Goal: Transaction & Acquisition: Download file/media

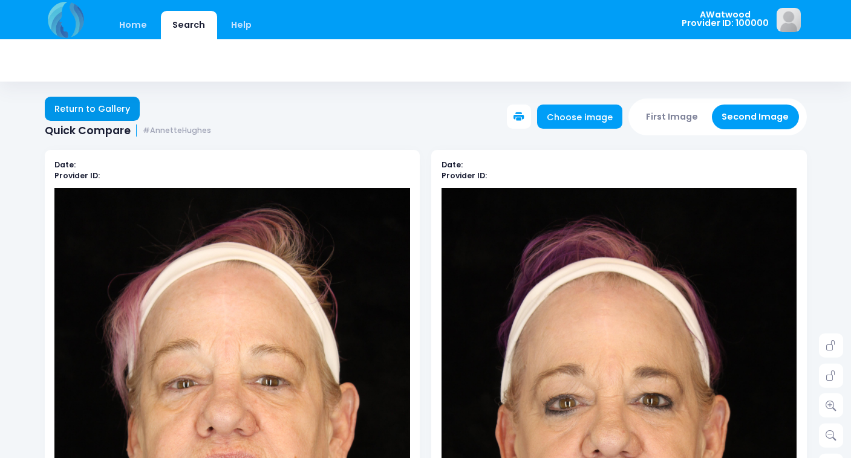
click at [106, 109] on link "Return to Gallery" at bounding box center [93, 109] width 96 height 24
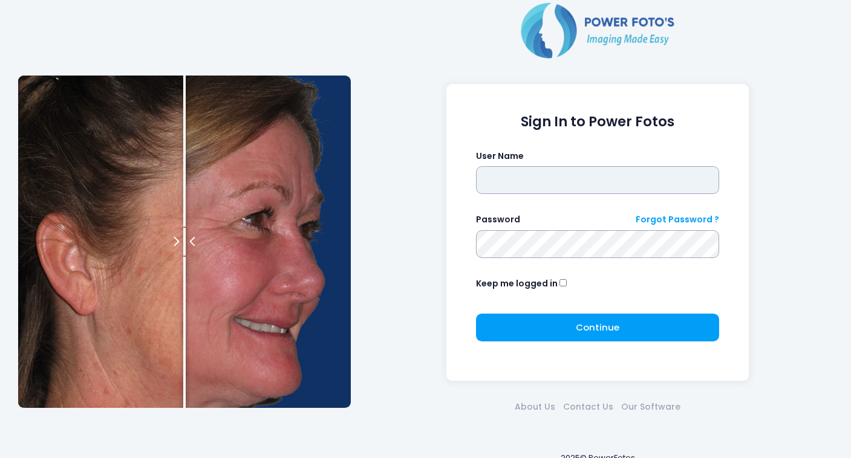
type input "********"
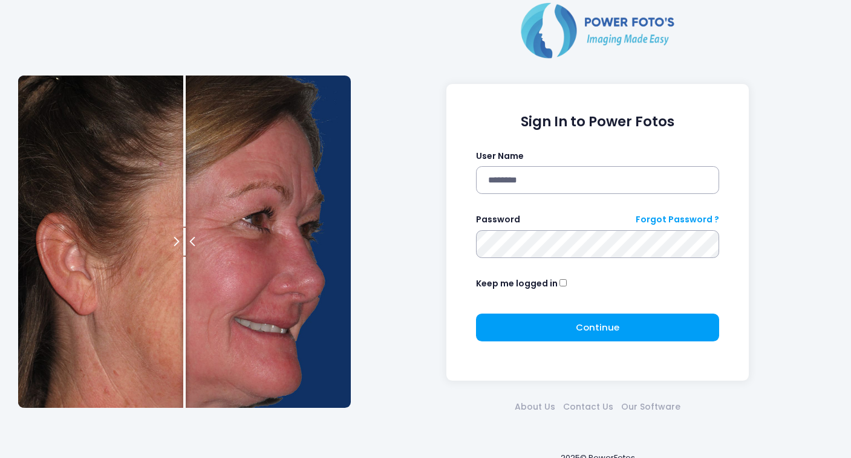
click button "submit" at bounding box center [0, 0] width 0 height 0
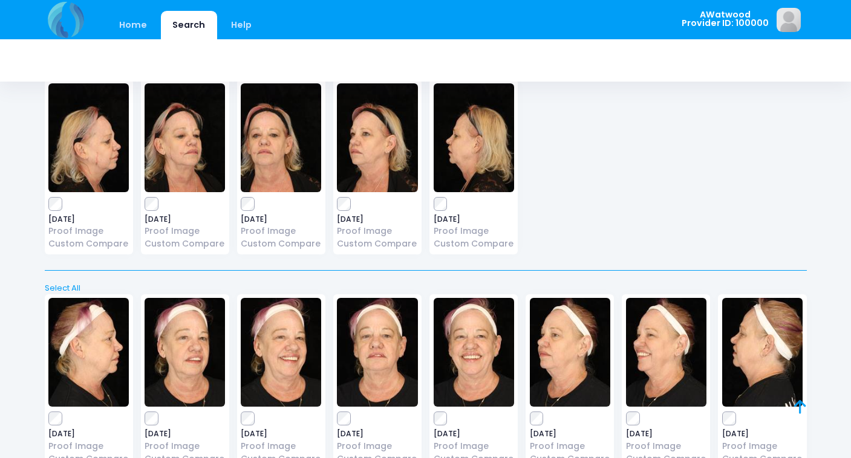
scroll to position [70, 0]
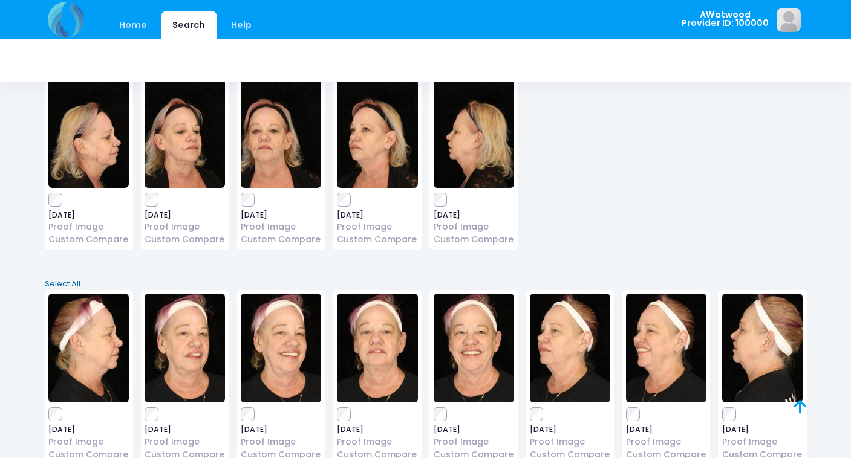
click at [62, 282] on link "Select All" at bounding box center [426, 284] width 770 height 12
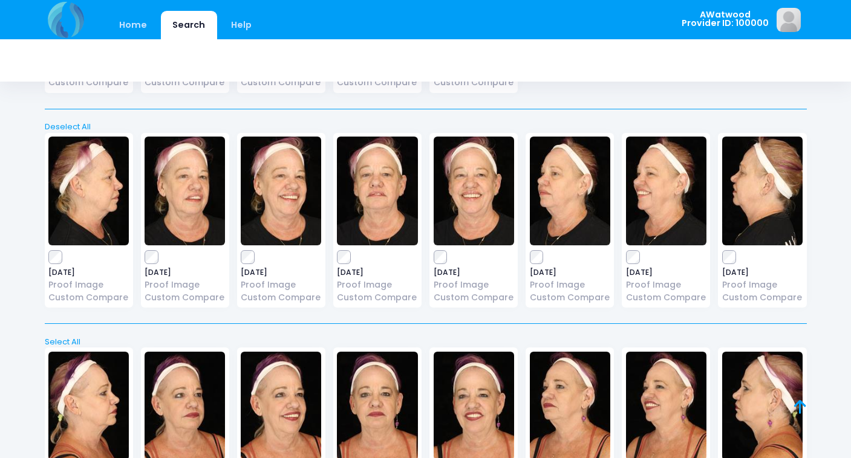
scroll to position [330, 0]
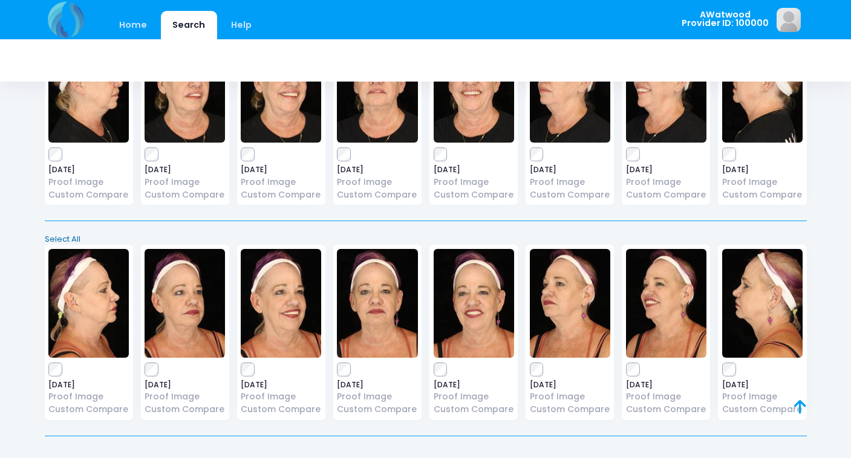
click at [62, 238] on link "Select All" at bounding box center [426, 239] width 770 height 12
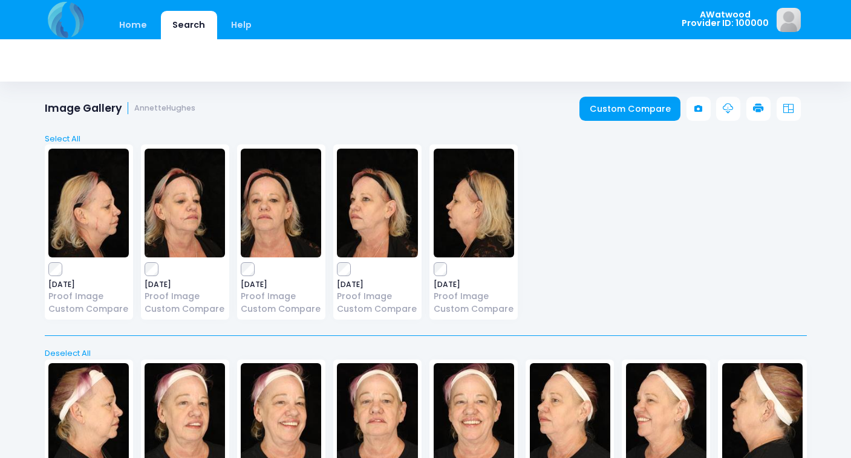
click at [726, 114] on link at bounding box center [728, 109] width 24 height 24
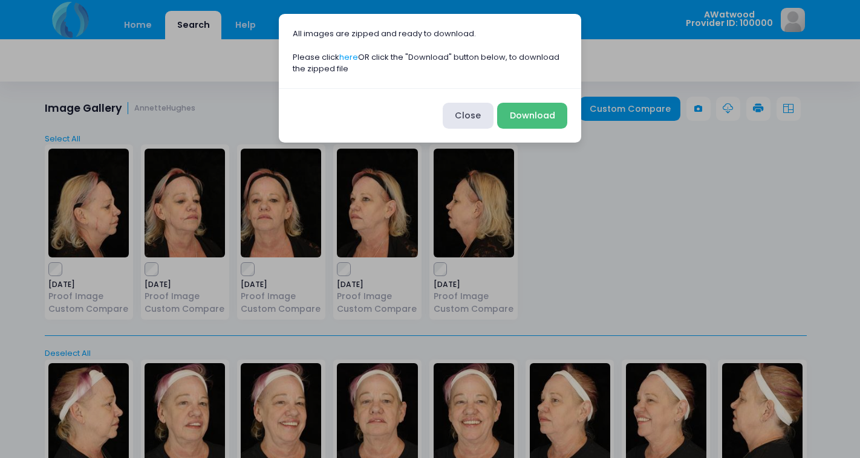
click at [537, 118] on button "Download" at bounding box center [532, 116] width 70 height 26
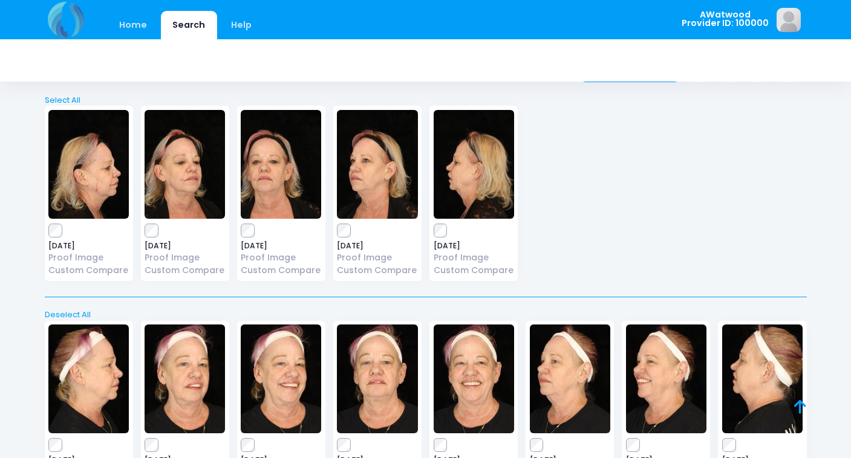
scroll to position [31, 0]
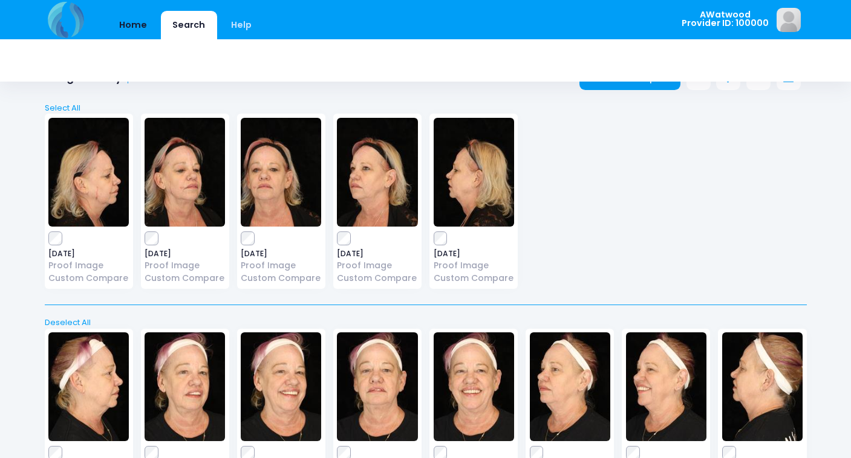
click at [123, 27] on link "Home" at bounding box center [133, 25] width 51 height 28
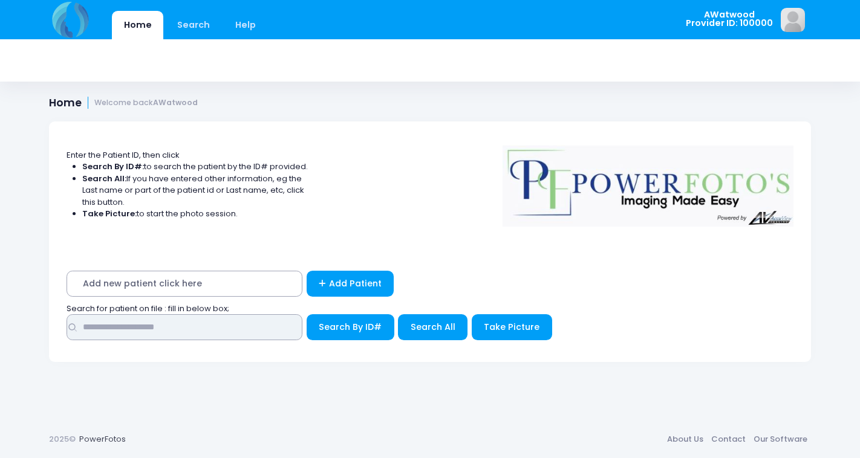
click at [96, 323] on input "text" at bounding box center [185, 327] width 236 height 26
type input "******"
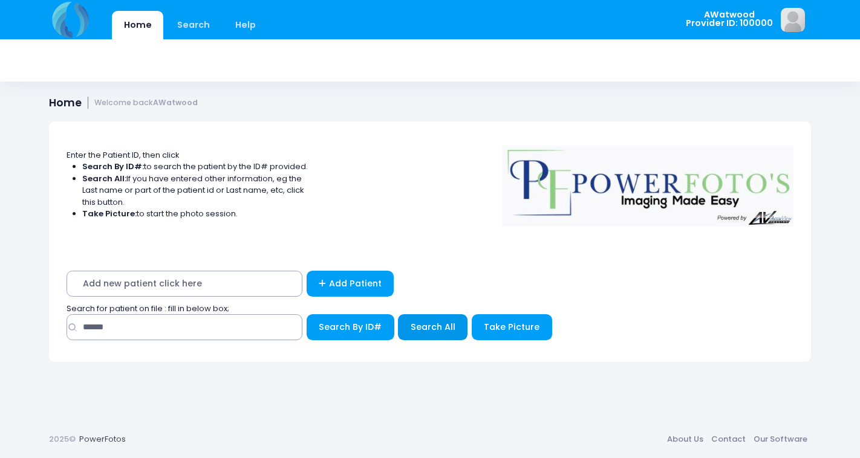
click at [419, 329] on span "Search All" at bounding box center [433, 327] width 45 height 12
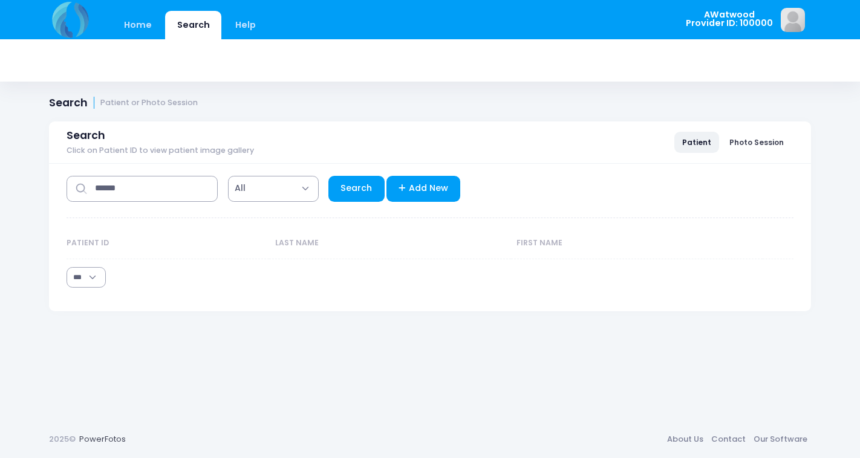
select select "***"
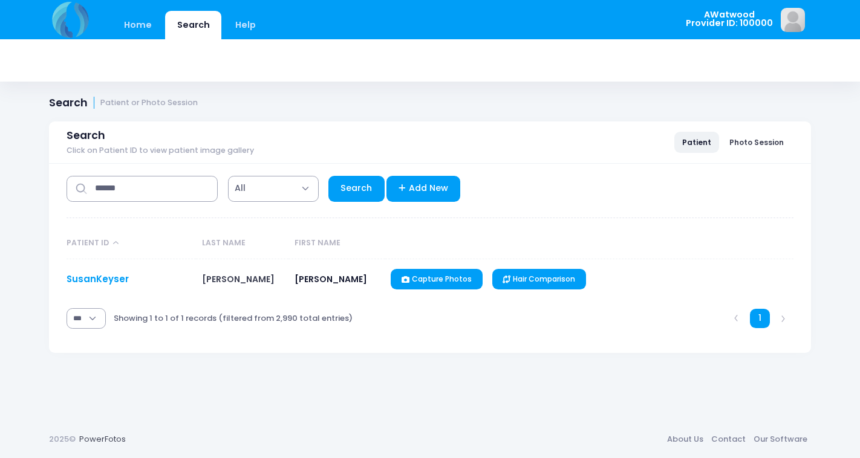
click at [114, 279] on link "SusanKeyser" at bounding box center [98, 279] width 62 height 13
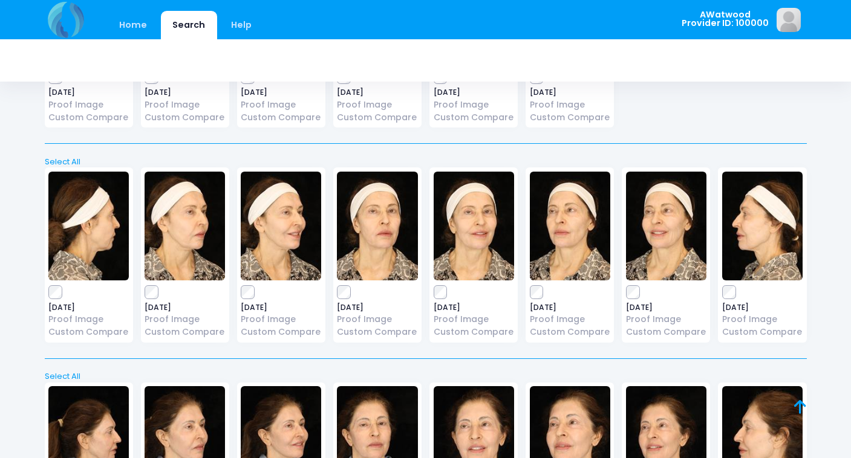
scroll to position [3399, 0]
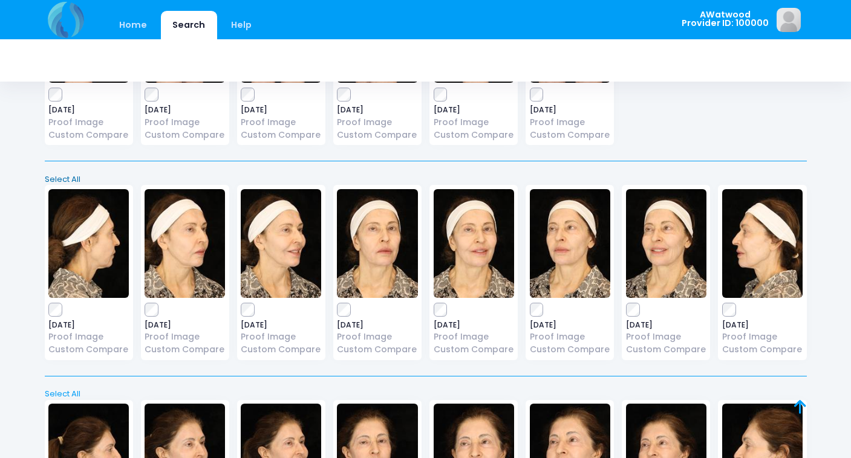
click at [62, 174] on link "Select All" at bounding box center [426, 180] width 770 height 12
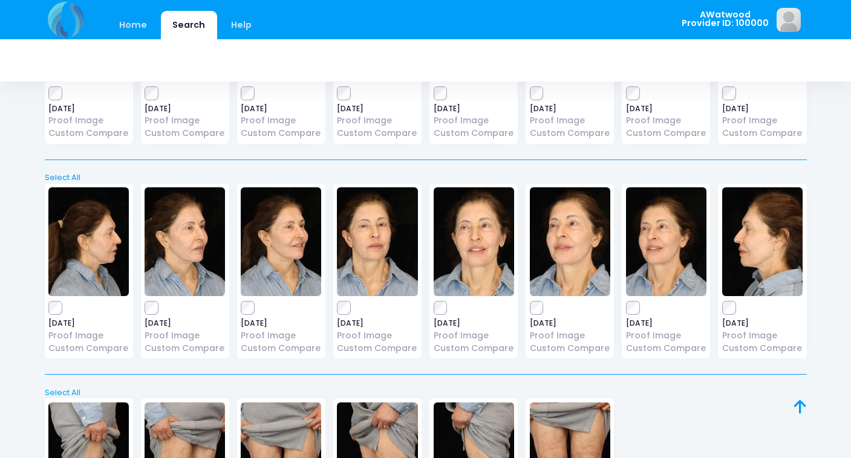
scroll to position [3587, 0]
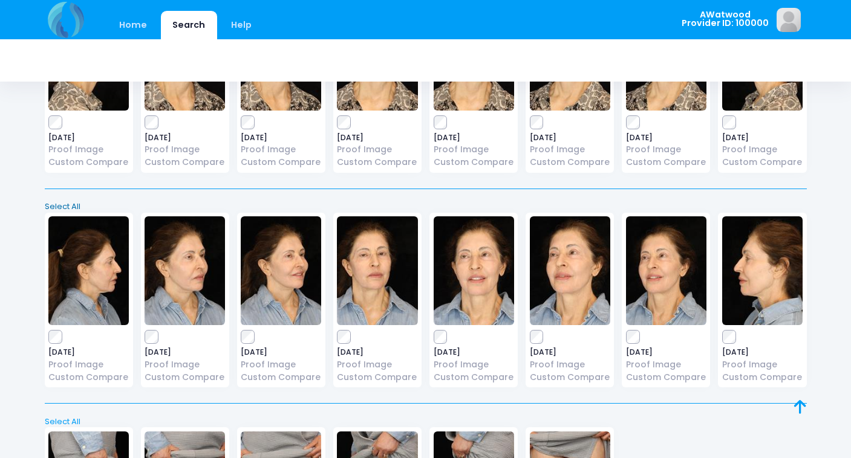
click at [64, 201] on link "Select All" at bounding box center [426, 207] width 770 height 12
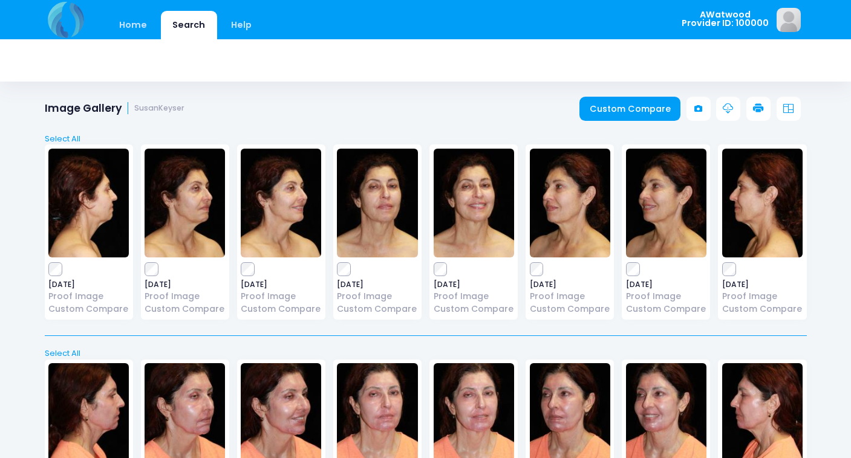
click at [729, 110] on icon at bounding box center [728, 108] width 11 height 11
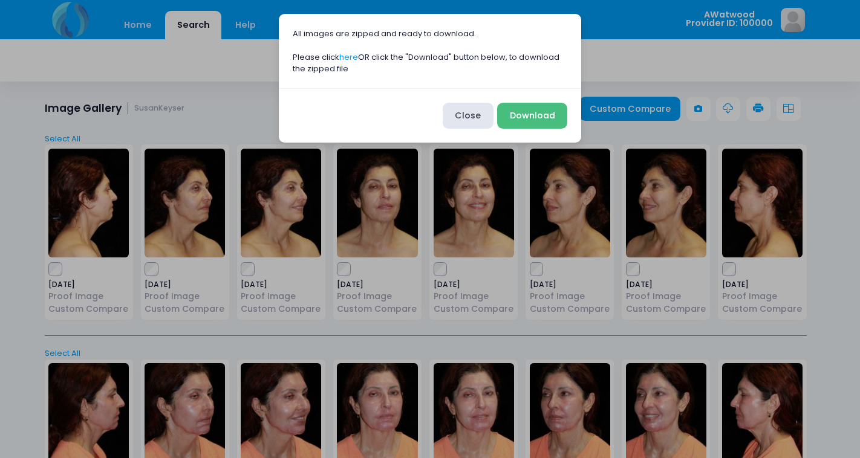
click at [549, 120] on button "Download" at bounding box center [532, 116] width 70 height 26
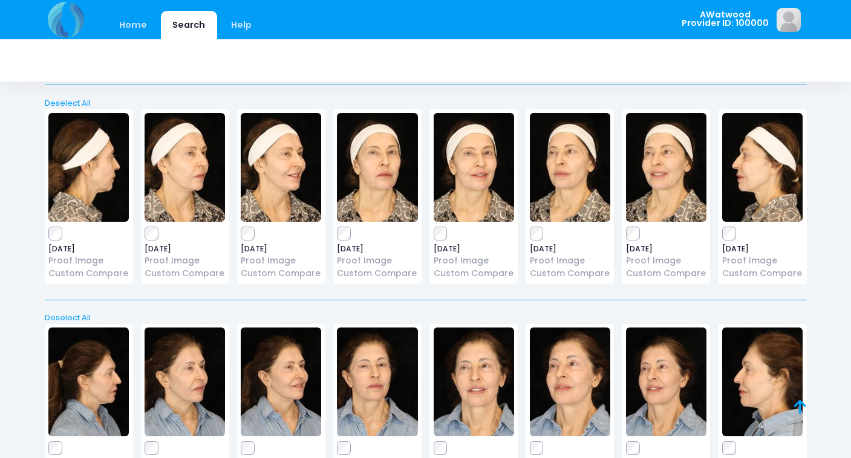
scroll to position [3469, 0]
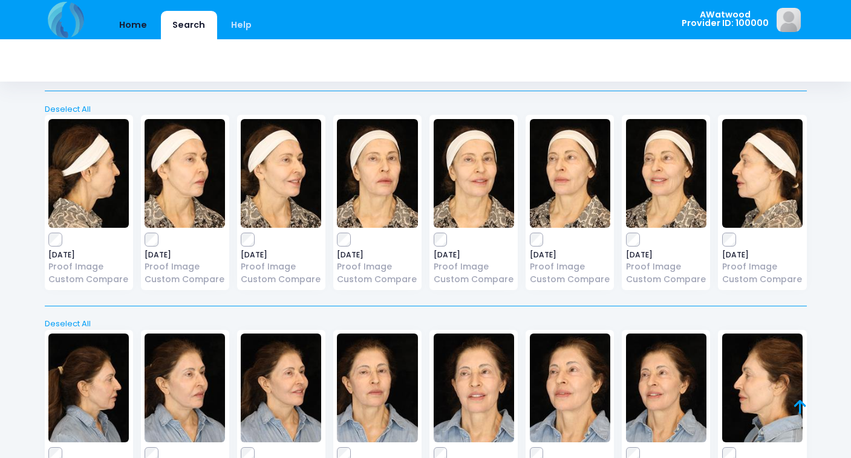
click at [138, 22] on link "Home" at bounding box center [133, 25] width 51 height 28
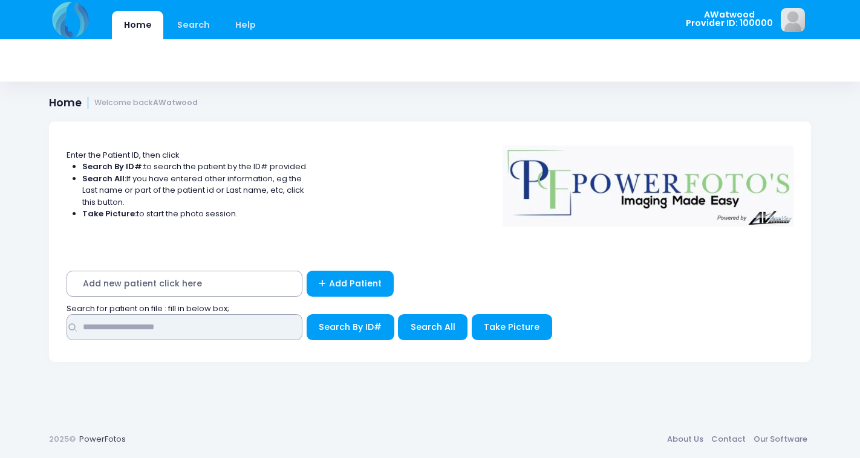
click at [97, 325] on input "text" at bounding box center [185, 327] width 236 height 26
type input "********"
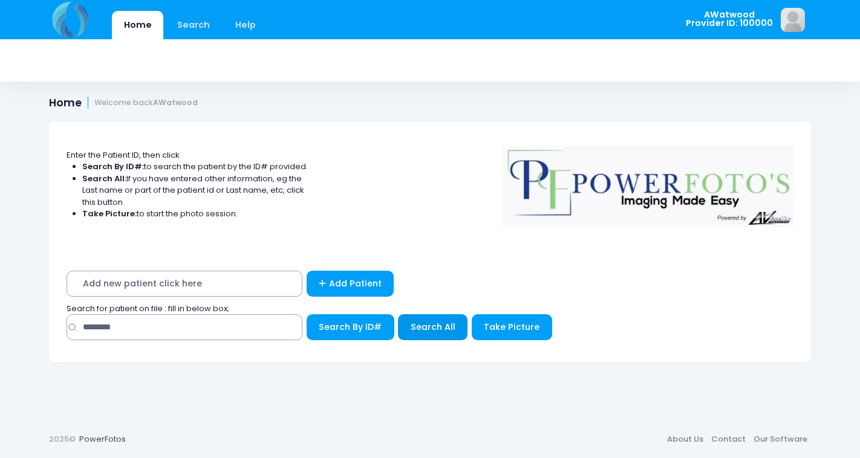
click at [432, 328] on span "Search All" at bounding box center [433, 327] width 45 height 12
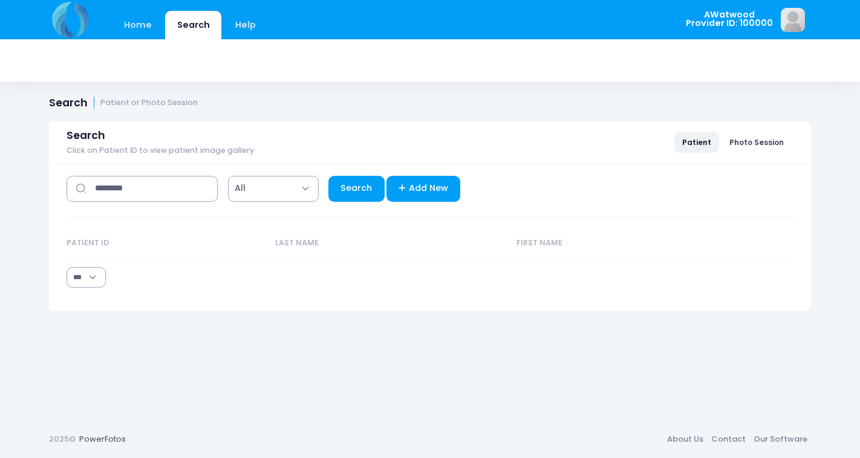
select select "***"
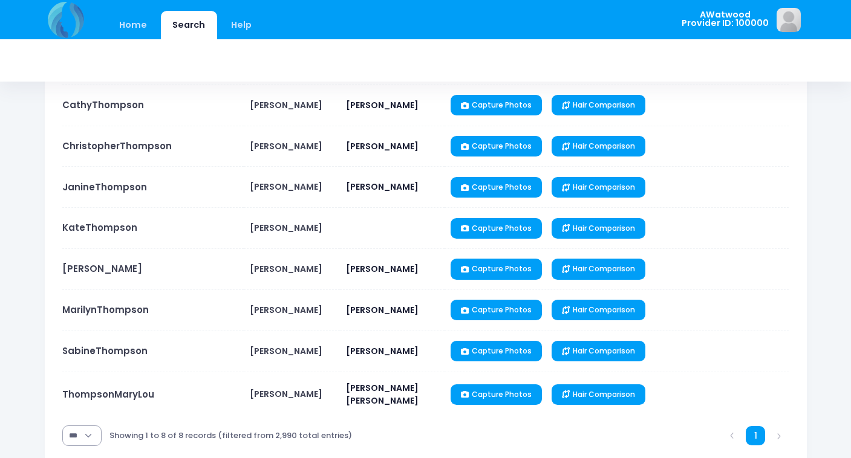
scroll to position [186, 0]
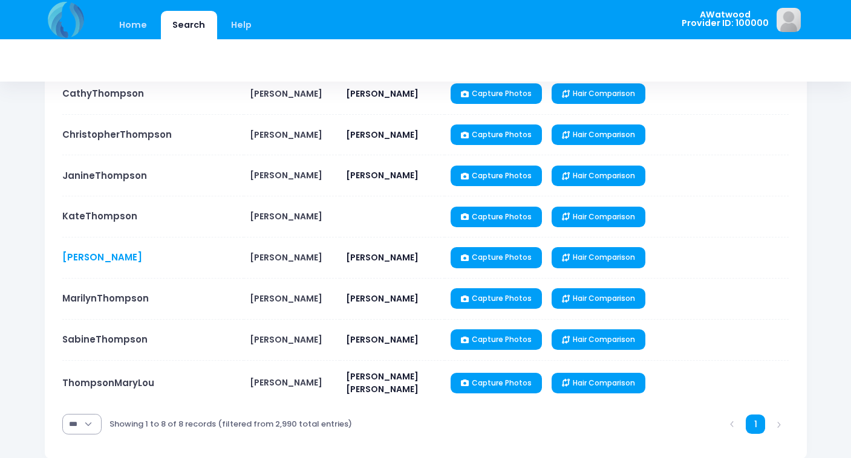
click at [99, 256] on link "[PERSON_NAME]" at bounding box center [102, 257] width 80 height 13
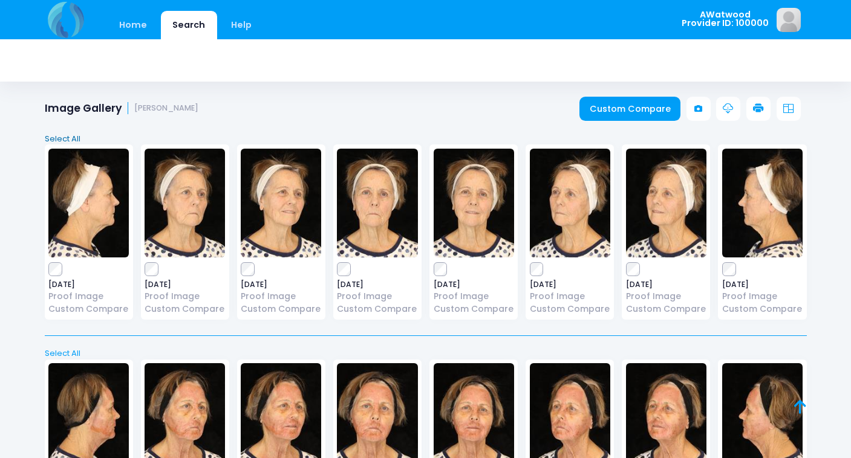
click at [70, 138] on link "Select All" at bounding box center [426, 139] width 770 height 12
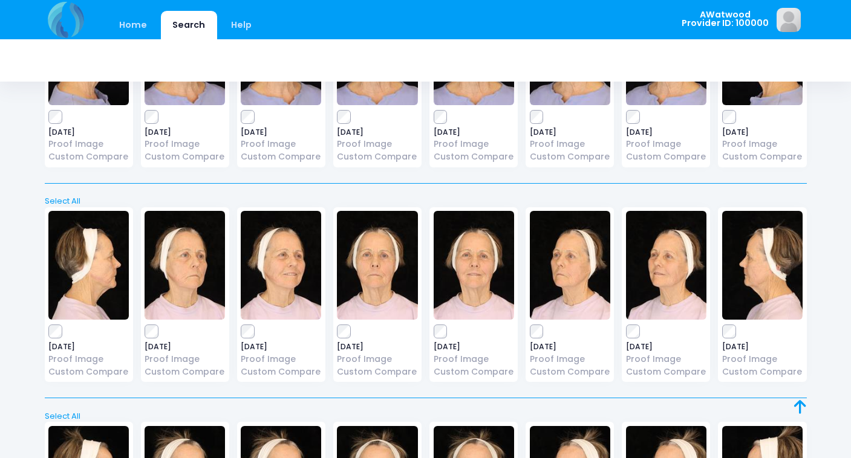
scroll to position [578, 0]
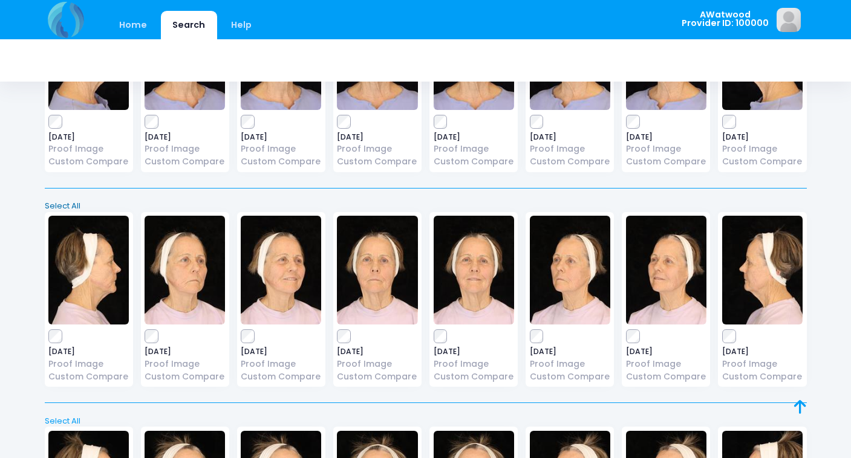
click at [70, 200] on link "Select All" at bounding box center [426, 206] width 770 height 12
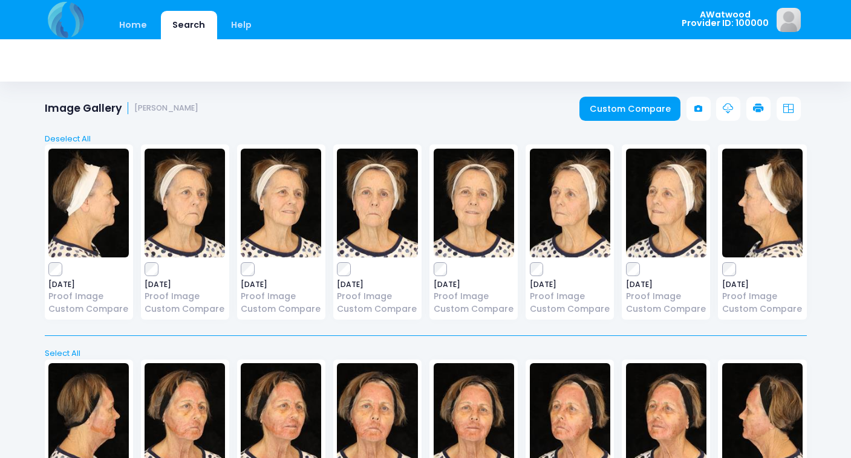
click at [724, 113] on icon at bounding box center [728, 108] width 11 height 11
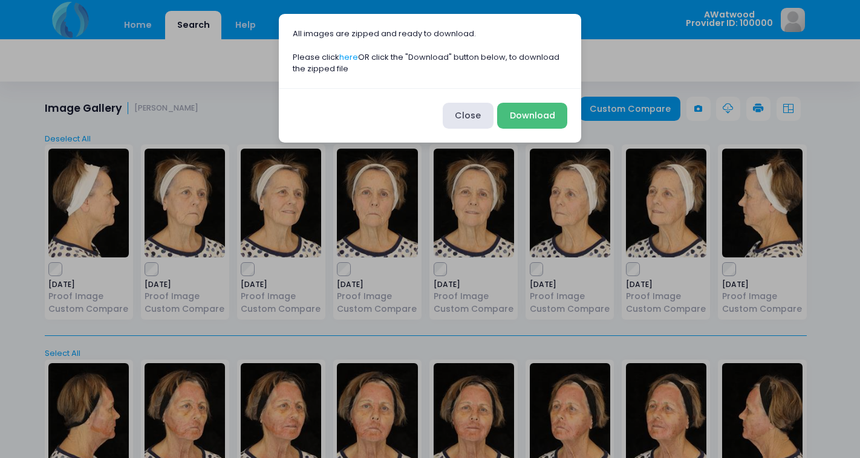
click at [535, 111] on button "Download" at bounding box center [532, 116] width 70 height 26
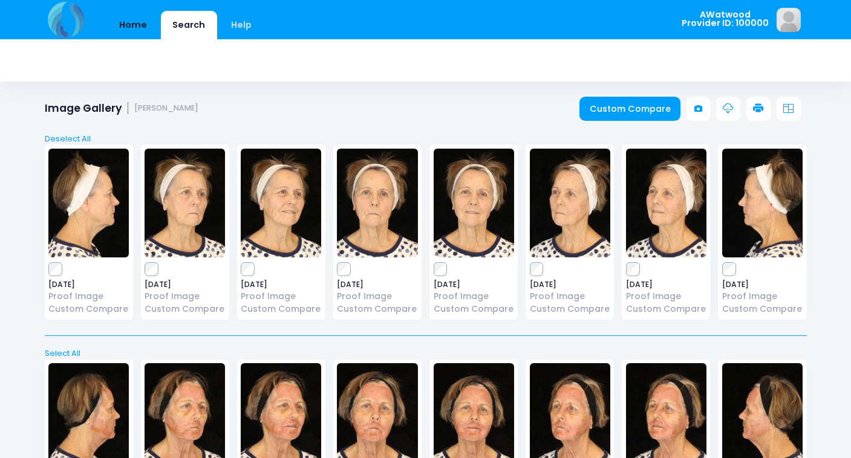
click at [135, 22] on link "Home" at bounding box center [133, 25] width 51 height 28
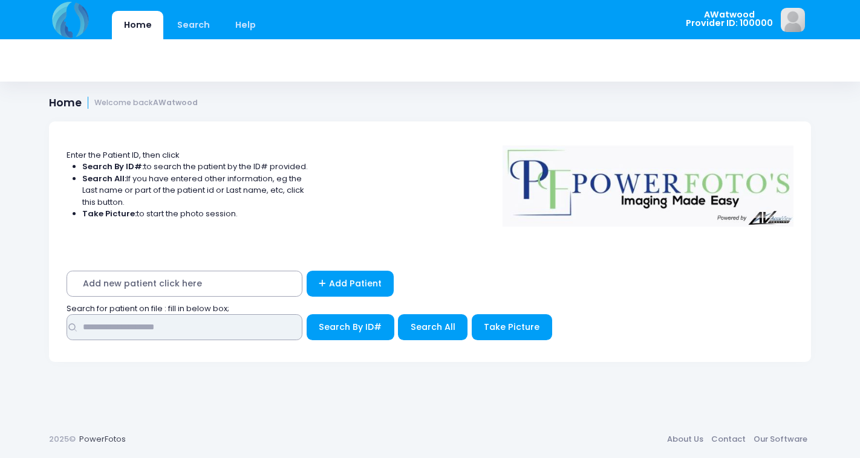
click at [104, 325] on input "text" at bounding box center [185, 327] width 236 height 26
type input "******"
click at [350, 325] on button "Search By ID#" at bounding box center [351, 327] width 88 height 26
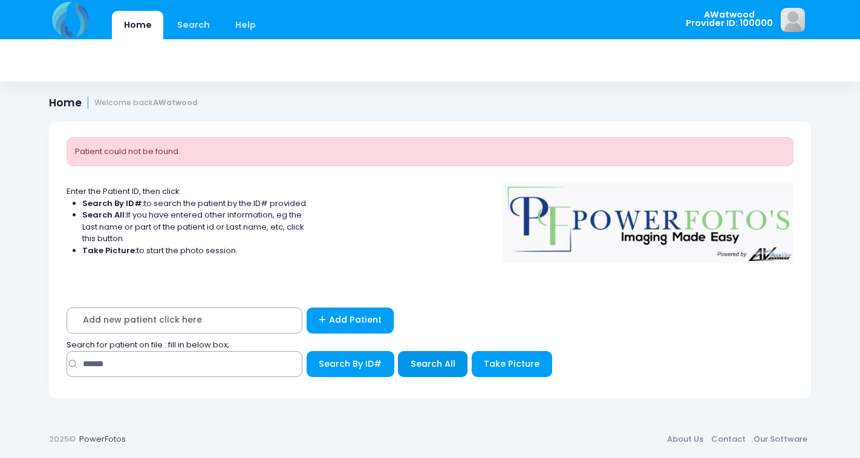
click at [422, 362] on span "Search All" at bounding box center [433, 364] width 45 height 12
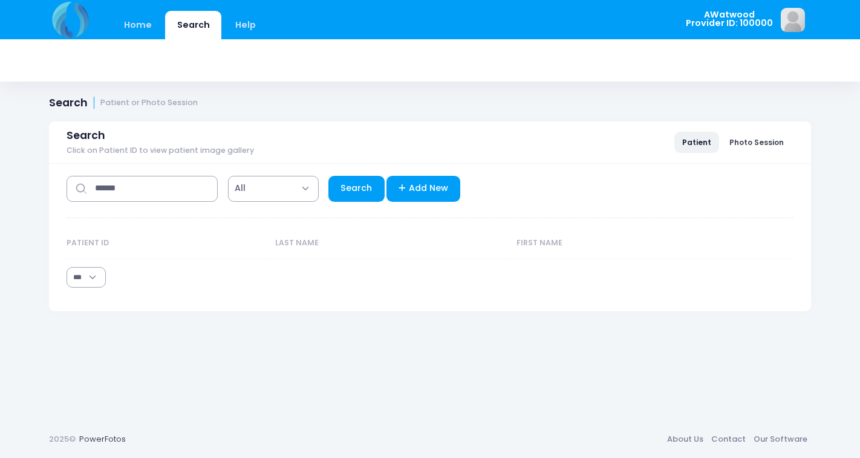
select select "***"
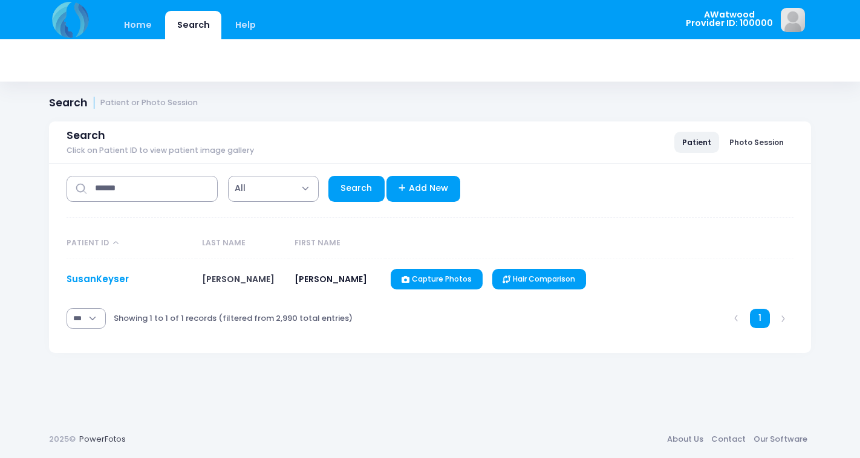
click at [122, 279] on link "SusanKeyser" at bounding box center [98, 279] width 62 height 13
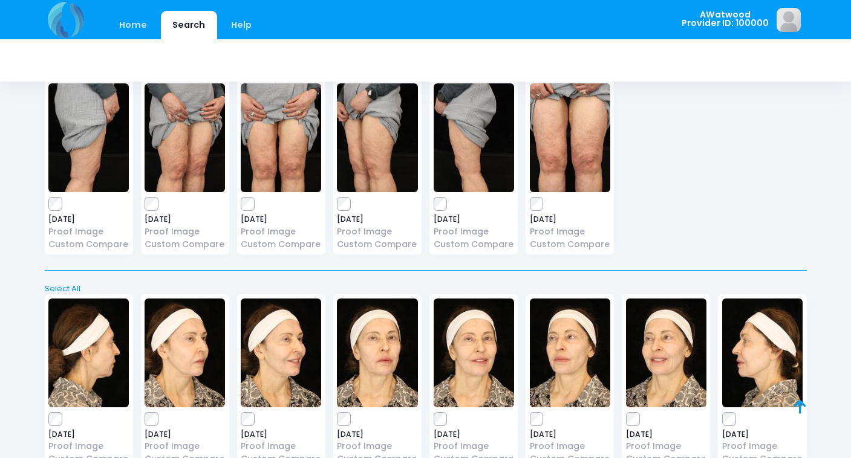
scroll to position [3287, 0]
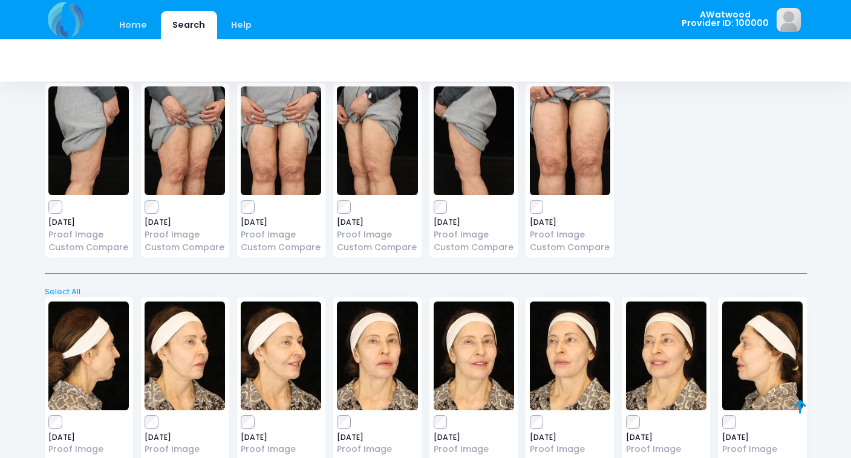
click at [386, 334] on img at bounding box center [377, 356] width 80 height 109
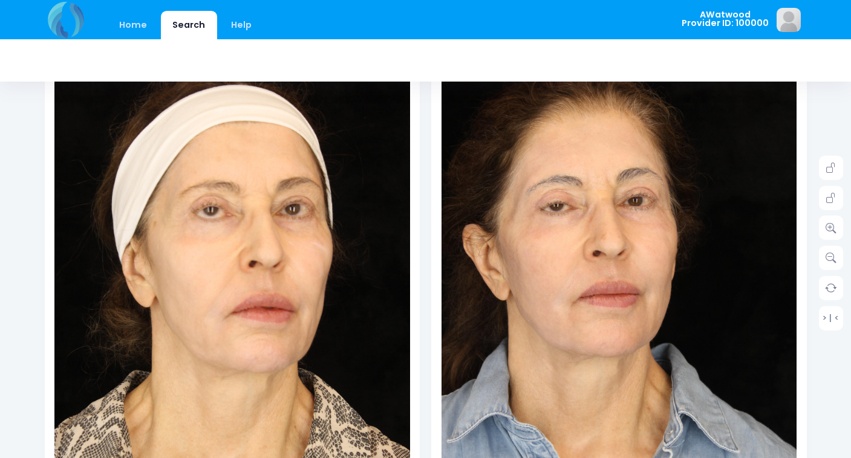
scroll to position [181, 0]
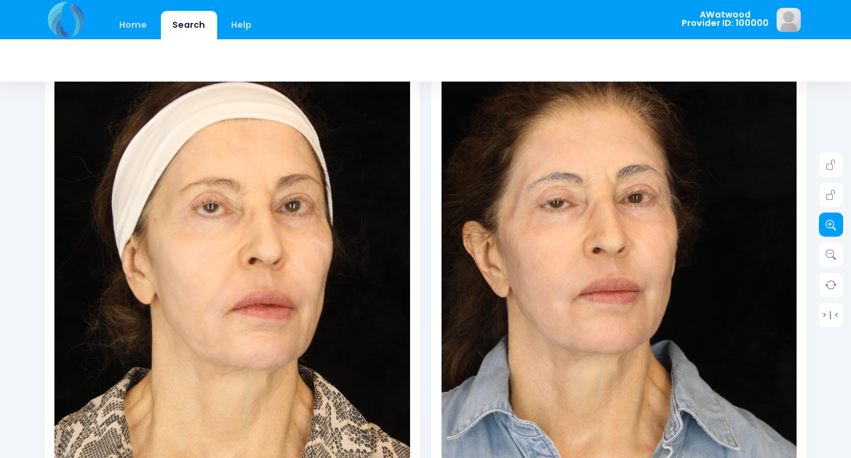
click at [832, 218] on link at bounding box center [831, 225] width 24 height 24
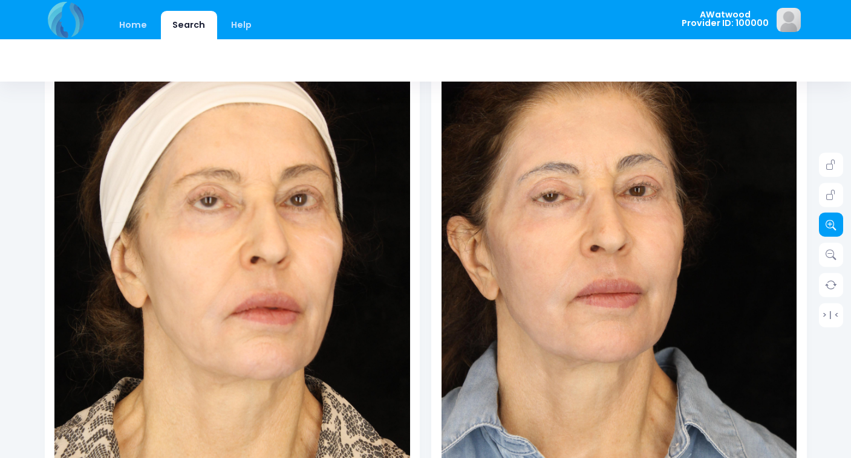
click at [832, 218] on link at bounding box center [831, 225] width 24 height 24
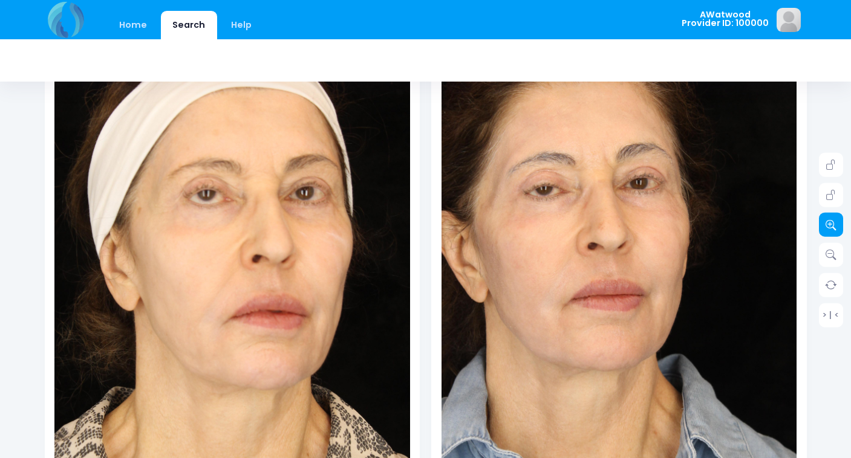
click at [832, 218] on link at bounding box center [831, 225] width 24 height 24
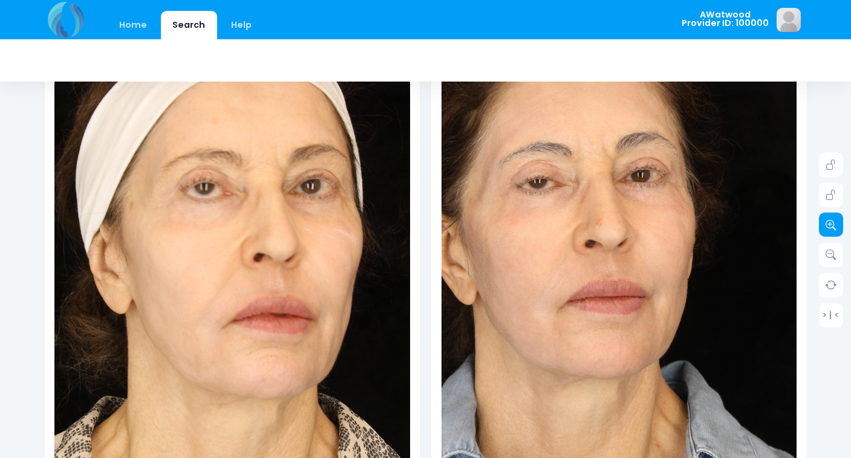
click at [832, 218] on link at bounding box center [831, 225] width 24 height 24
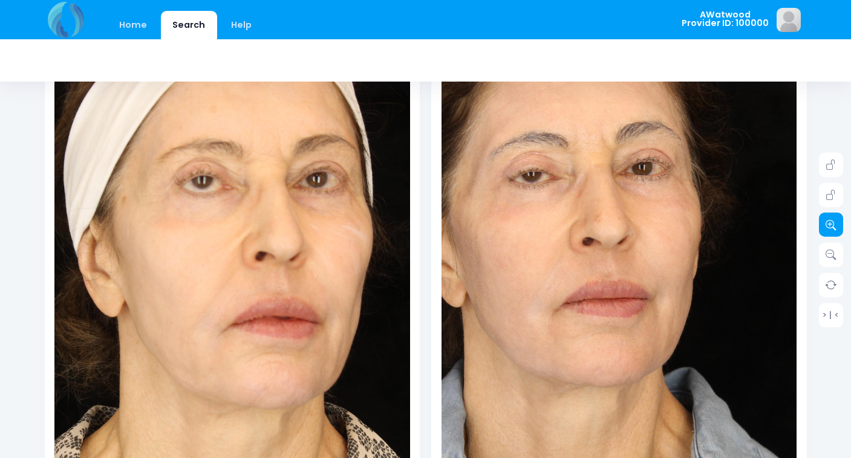
click at [832, 218] on link at bounding box center [831, 225] width 24 height 24
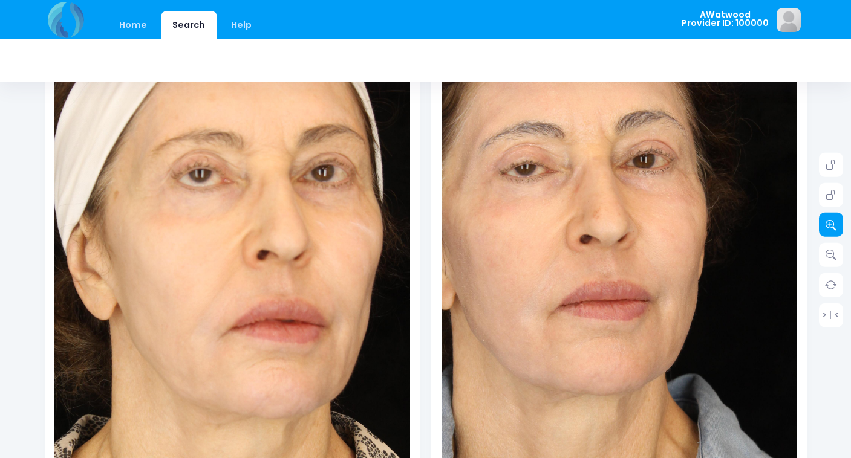
click at [832, 218] on link at bounding box center [831, 225] width 24 height 24
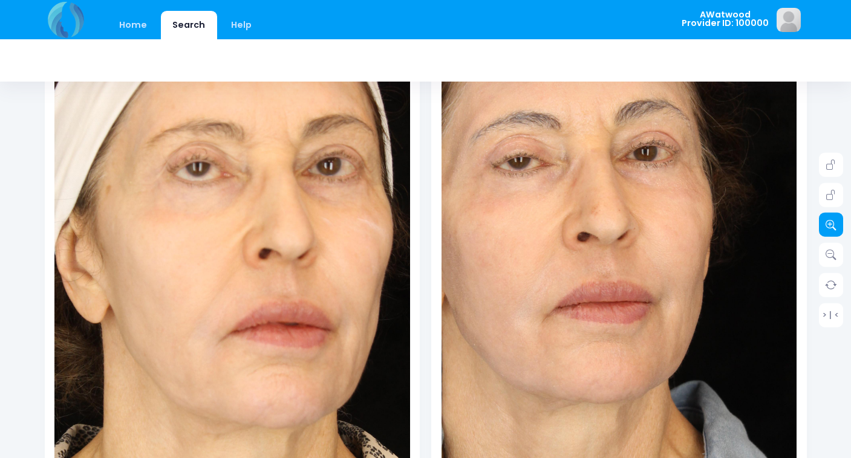
click at [832, 218] on link at bounding box center [831, 225] width 24 height 24
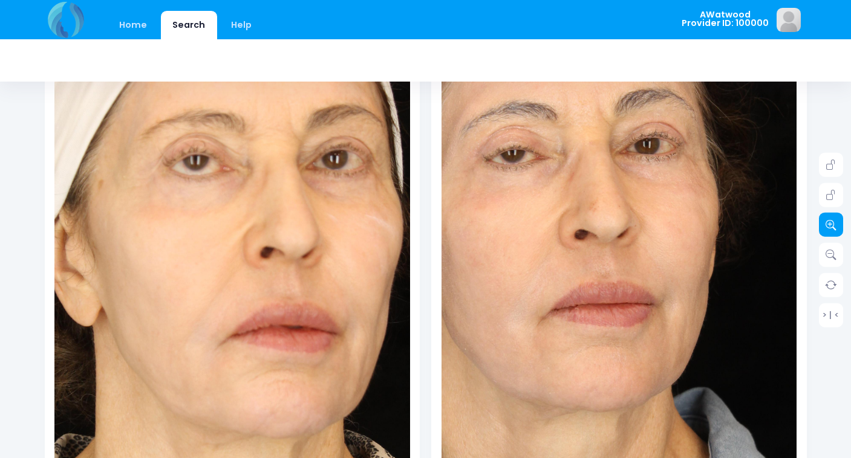
click at [832, 218] on link at bounding box center [831, 225] width 24 height 24
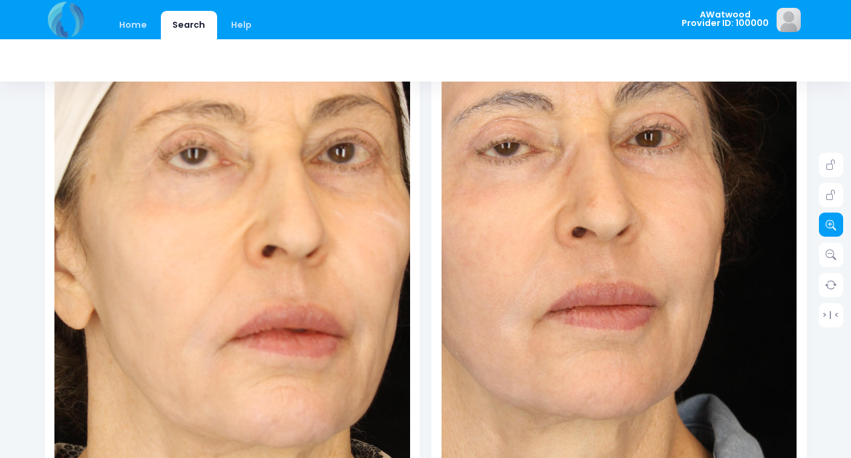
click at [832, 218] on link at bounding box center [831, 225] width 24 height 24
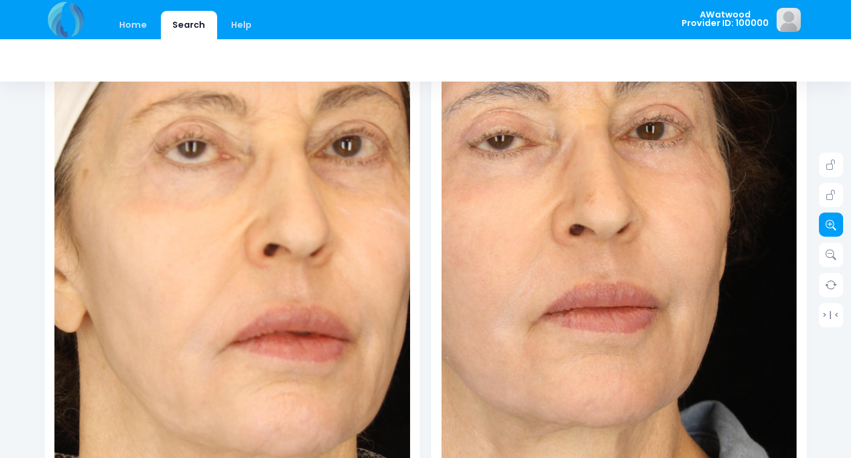
click at [832, 218] on link at bounding box center [831, 225] width 24 height 24
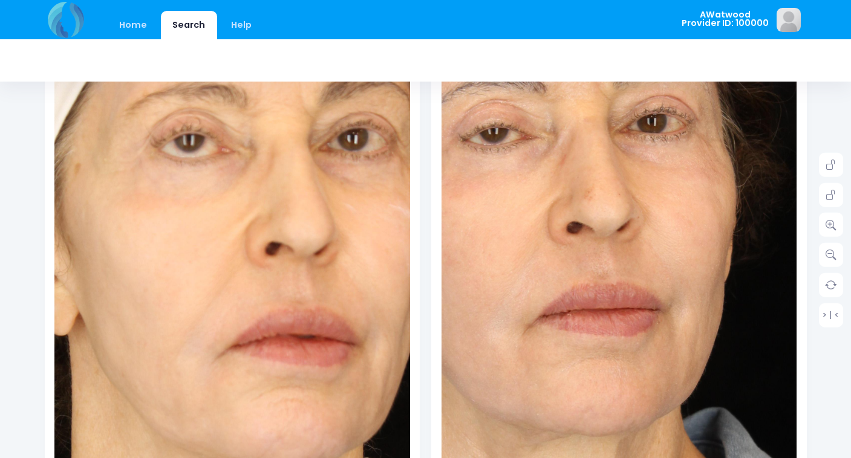
scroll to position [0, 0]
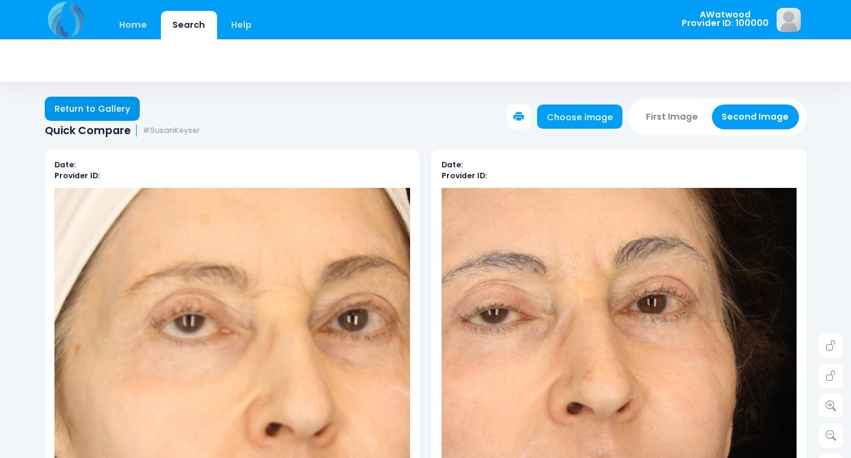
click at [95, 108] on link "Return to Gallery" at bounding box center [93, 109] width 96 height 24
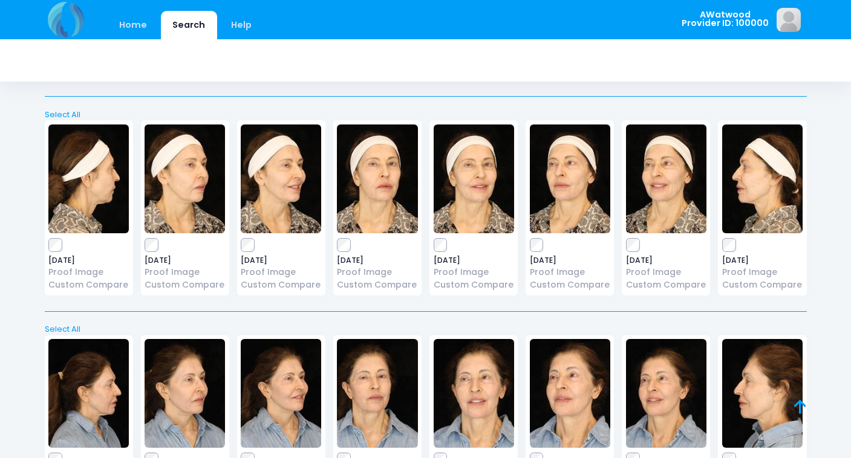
scroll to position [3482, 0]
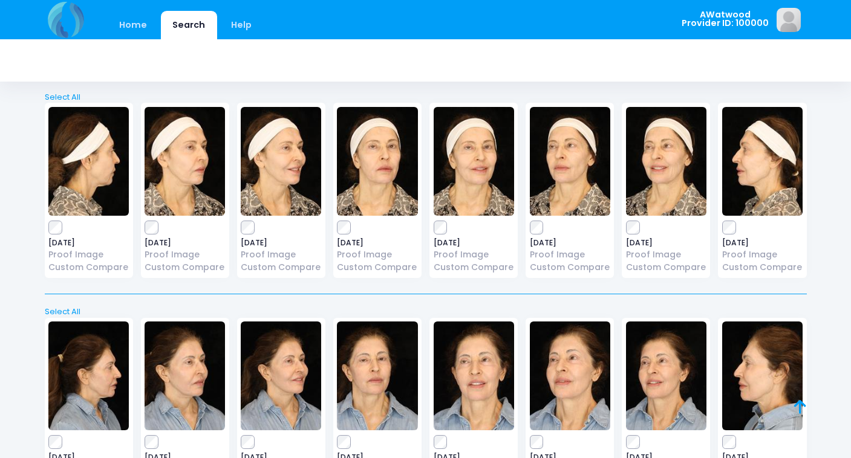
click at [192, 129] on img at bounding box center [185, 161] width 80 height 109
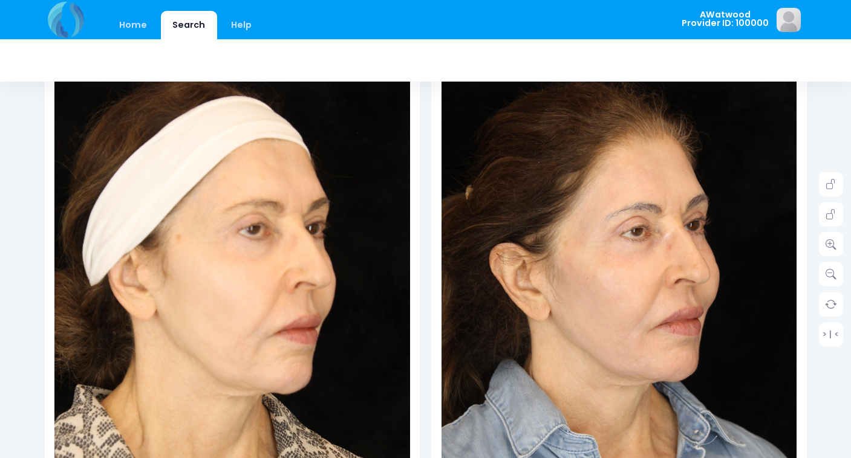
scroll to position [177, 0]
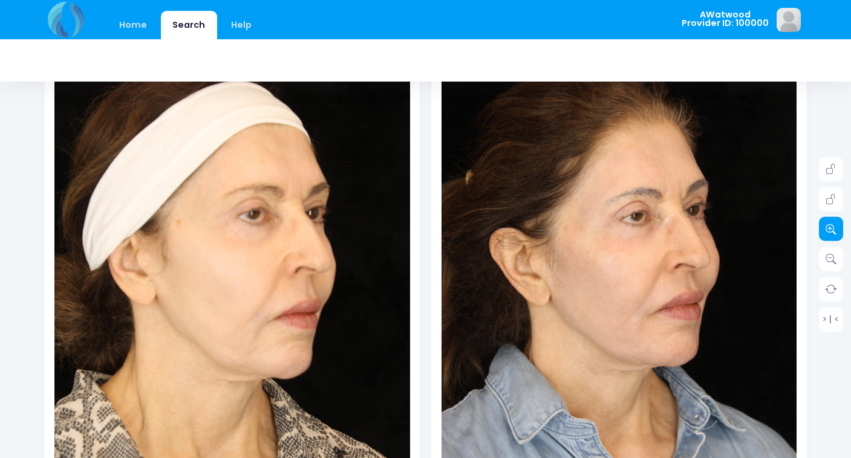
click at [830, 230] on icon at bounding box center [830, 229] width 11 height 11
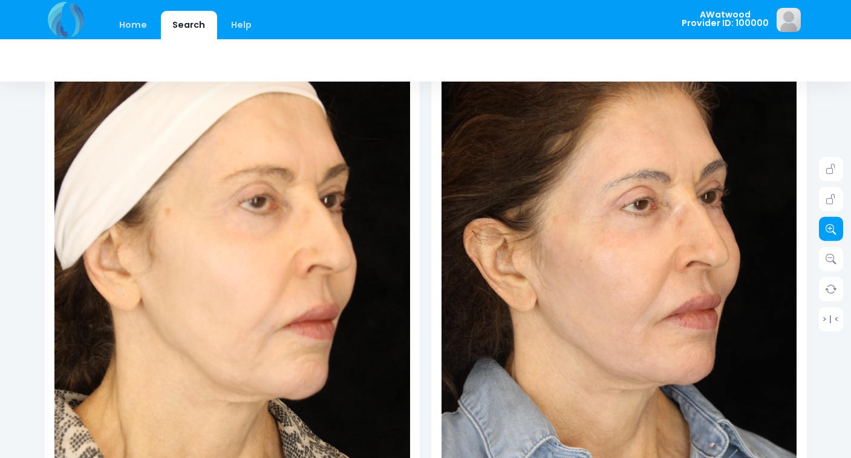
click at [830, 230] on icon at bounding box center [830, 229] width 11 height 11
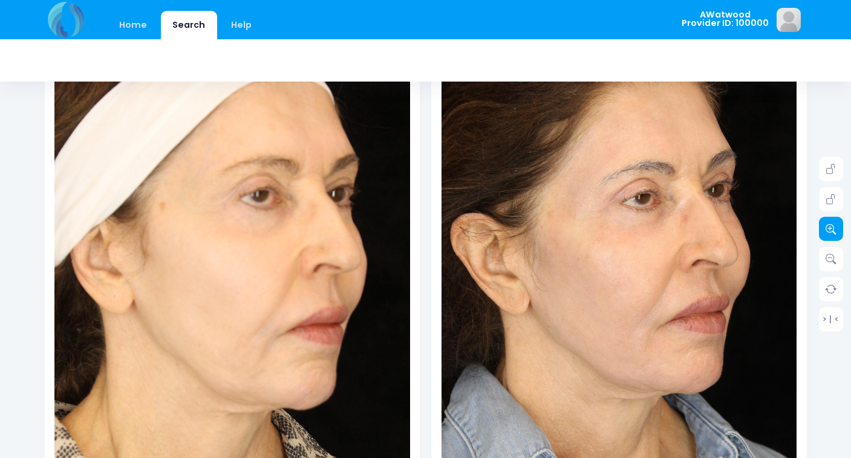
click at [830, 230] on icon at bounding box center [830, 229] width 11 height 11
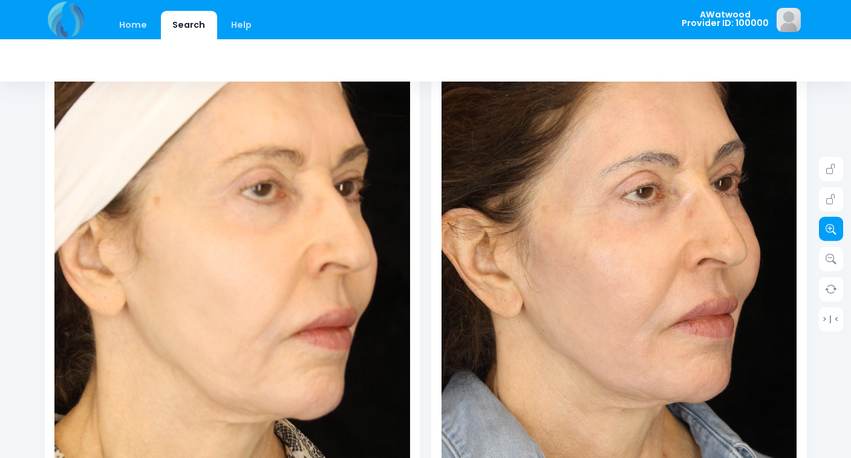
click at [830, 230] on icon at bounding box center [830, 229] width 11 height 11
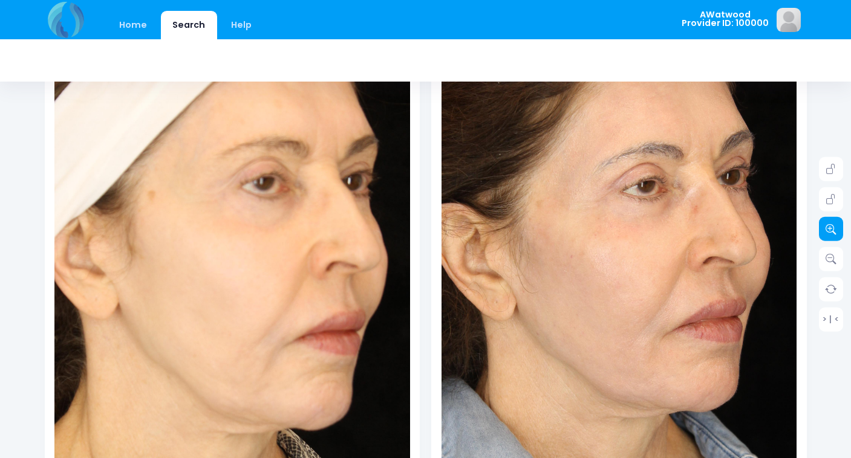
click at [830, 230] on icon at bounding box center [830, 229] width 11 height 11
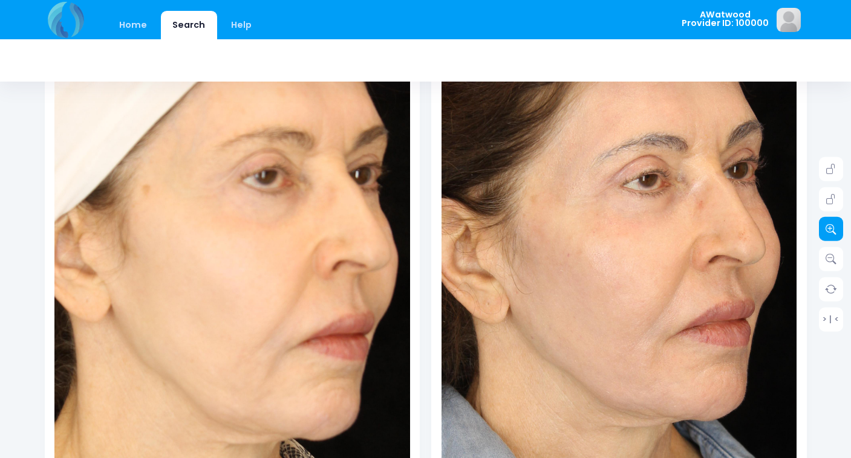
click at [830, 230] on icon at bounding box center [830, 229] width 11 height 11
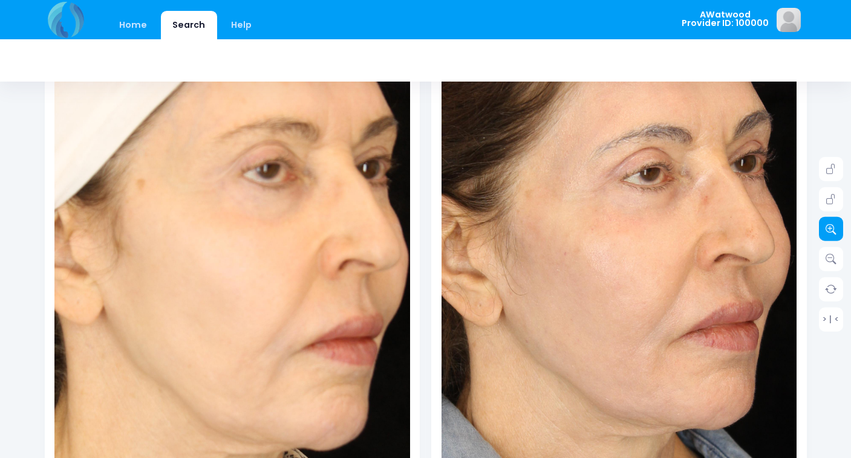
click at [830, 230] on icon at bounding box center [830, 229] width 11 height 11
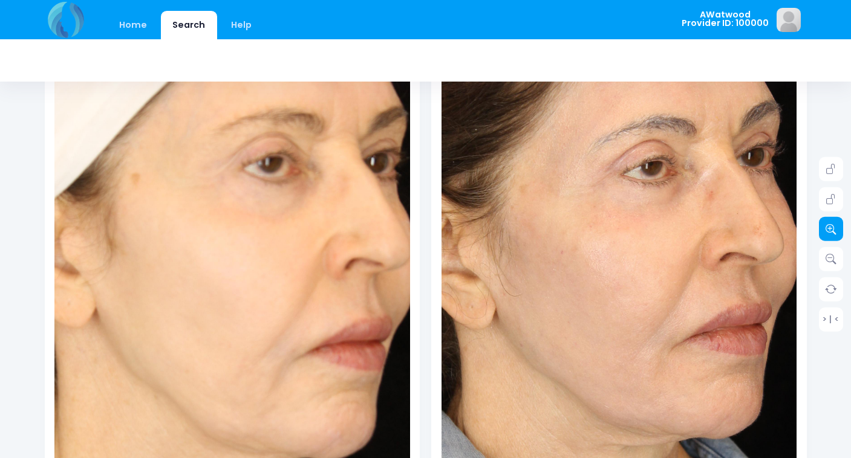
click at [830, 230] on icon at bounding box center [830, 229] width 11 height 11
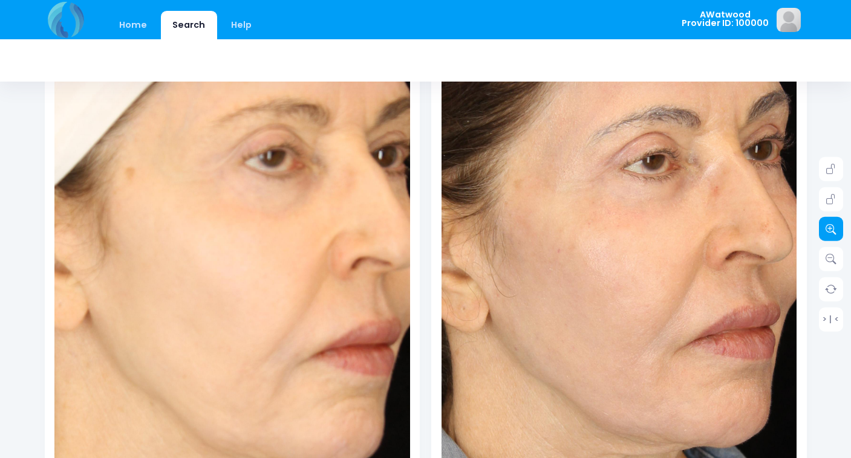
click at [830, 230] on icon at bounding box center [830, 229] width 11 height 11
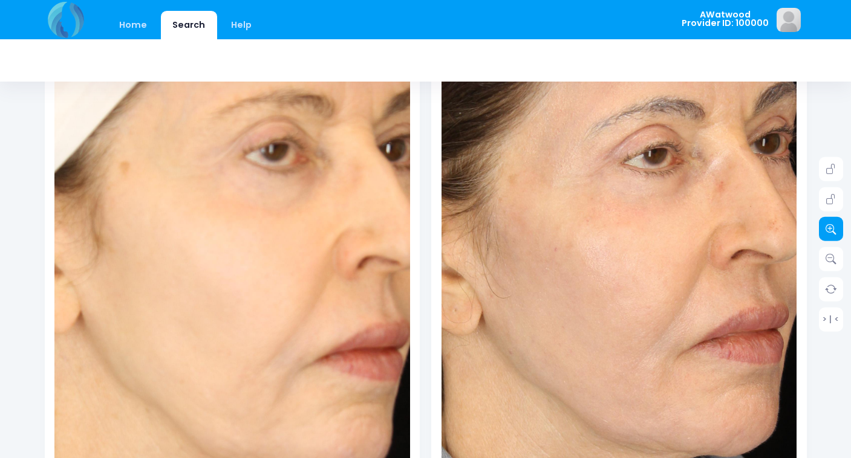
click at [830, 230] on icon at bounding box center [830, 229] width 11 height 11
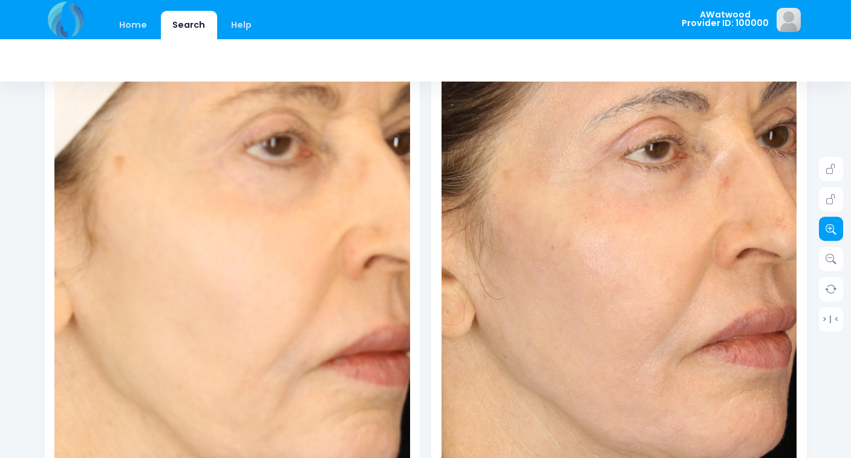
click at [830, 230] on icon at bounding box center [830, 229] width 11 height 11
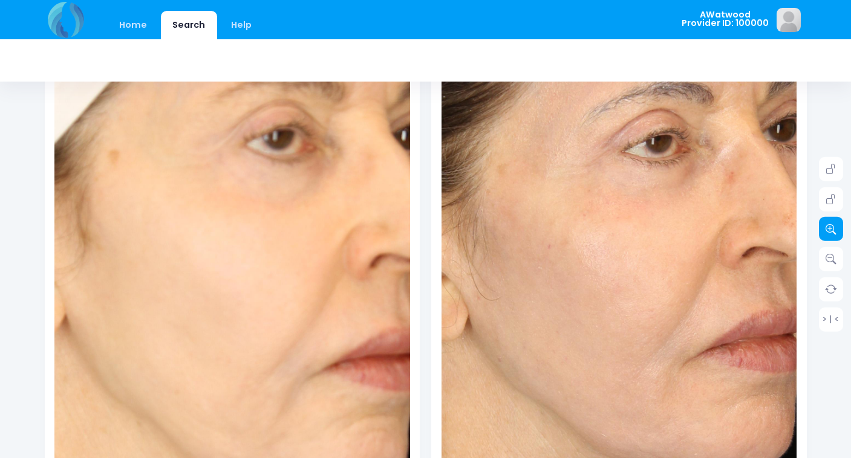
click at [830, 230] on icon at bounding box center [830, 229] width 11 height 11
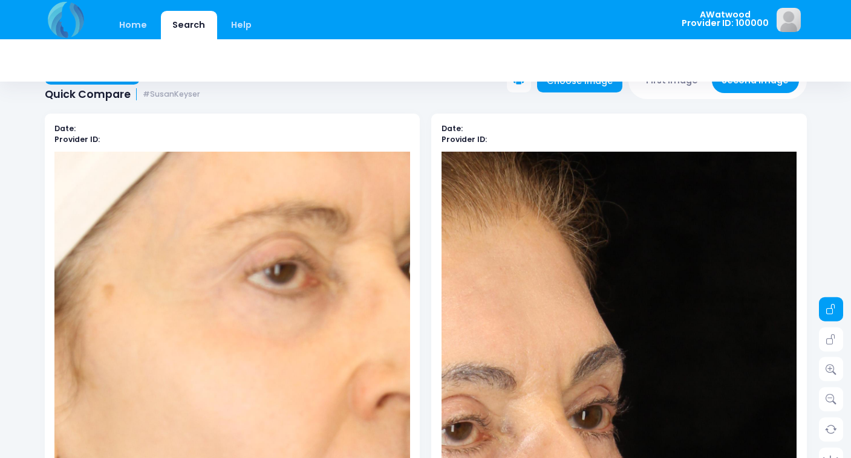
scroll to position [0, 0]
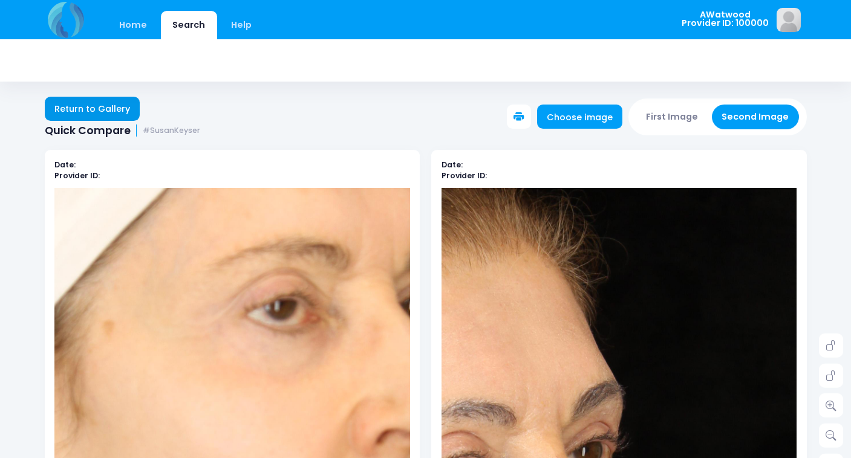
click at [97, 109] on link "Return to Gallery" at bounding box center [93, 109] width 96 height 24
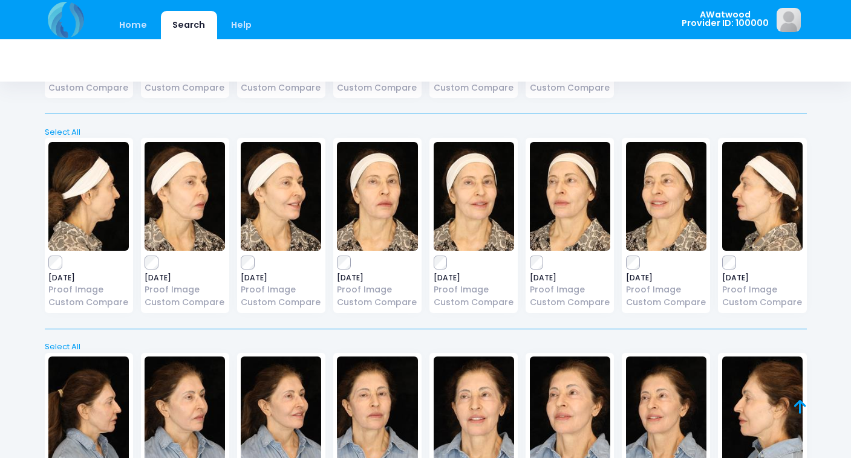
scroll to position [3434, 0]
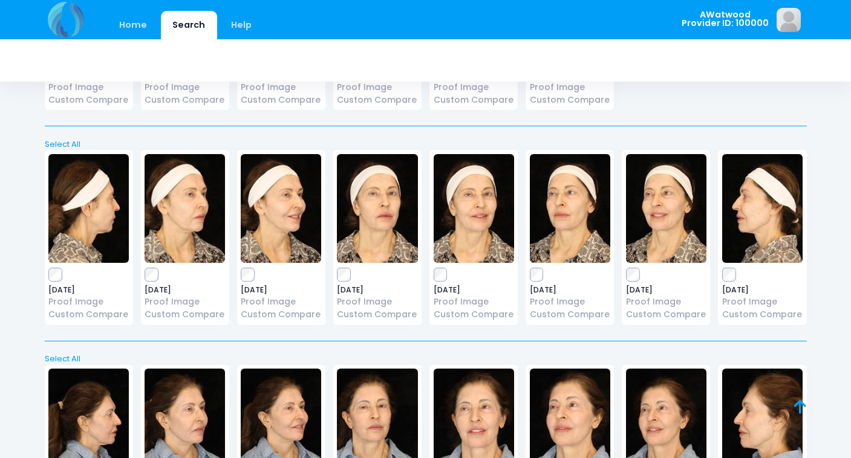
click at [562, 186] on img at bounding box center [570, 208] width 80 height 109
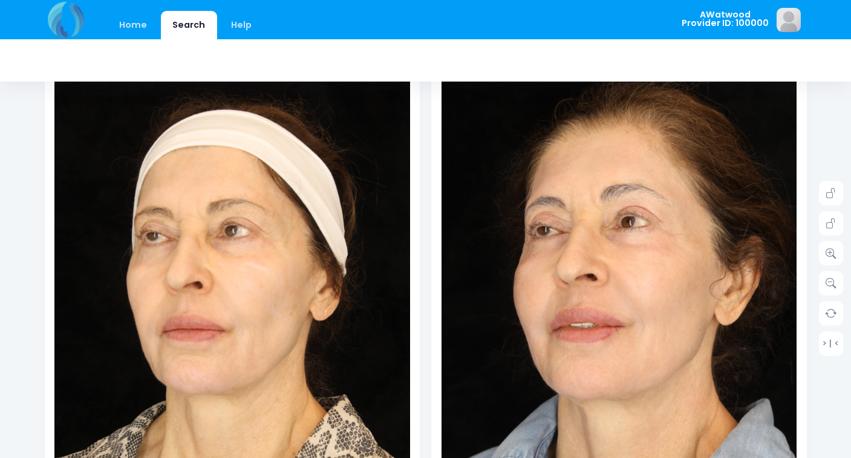
scroll to position [161, 0]
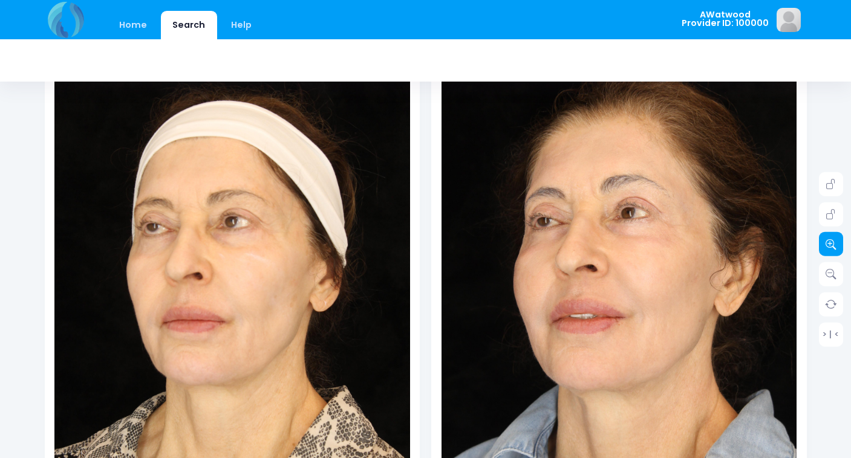
click at [832, 246] on icon at bounding box center [830, 244] width 11 height 11
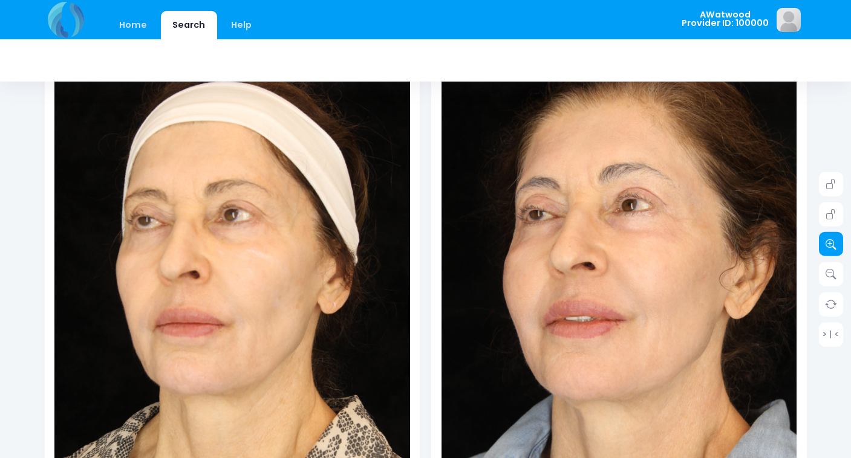
click at [832, 246] on icon at bounding box center [830, 244] width 11 height 11
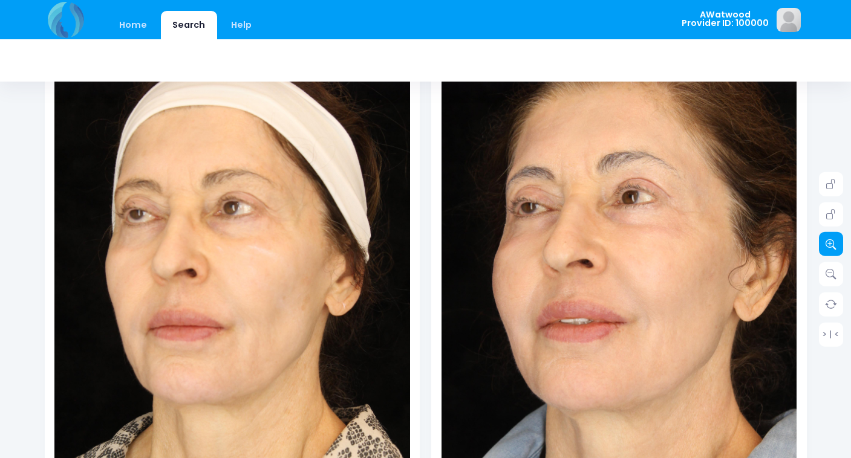
click at [832, 246] on icon at bounding box center [830, 244] width 11 height 11
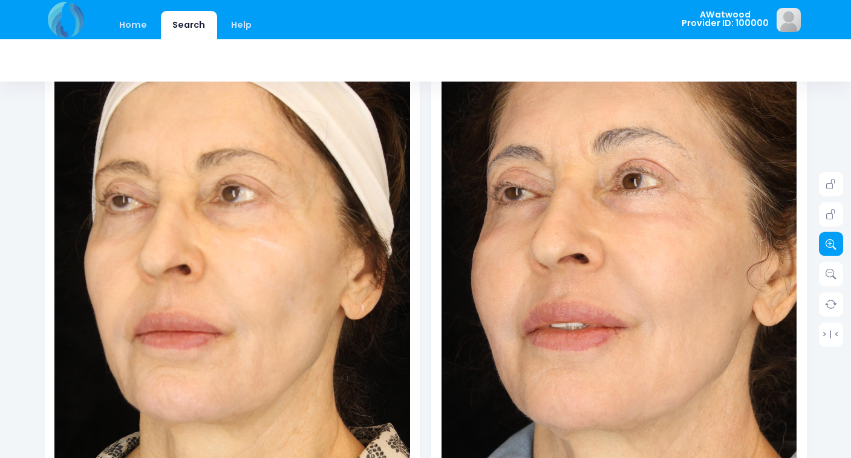
click at [832, 246] on icon at bounding box center [830, 244] width 11 height 11
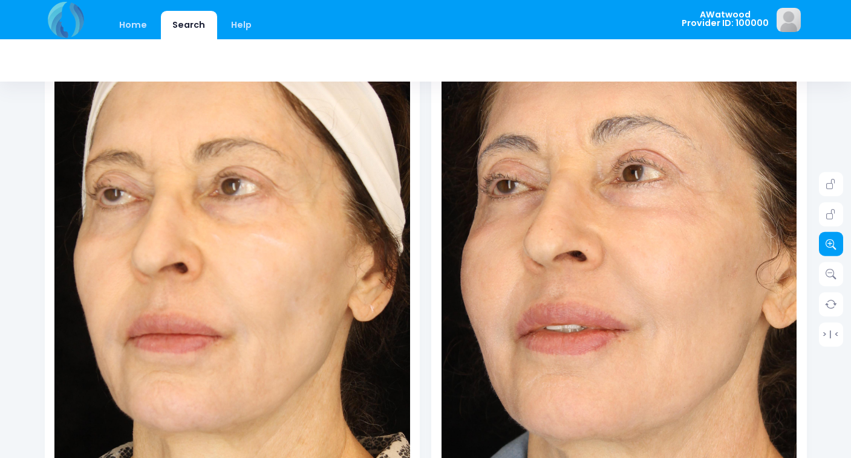
click at [832, 246] on icon at bounding box center [830, 244] width 11 height 11
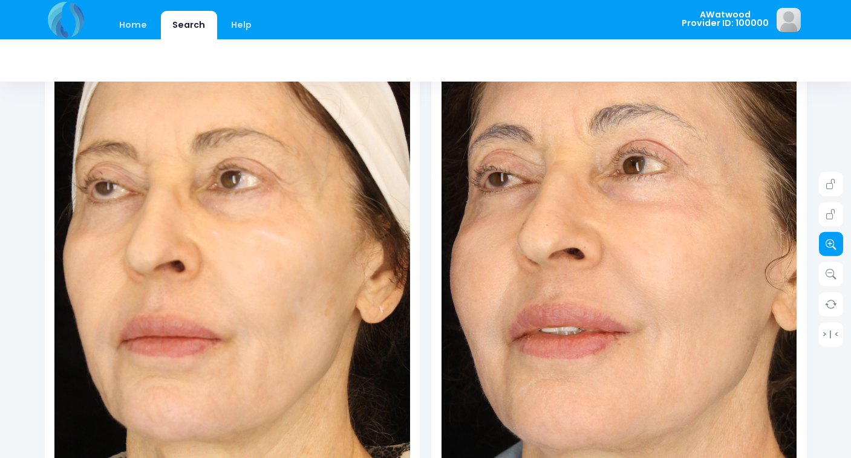
click at [832, 246] on icon at bounding box center [830, 244] width 11 height 11
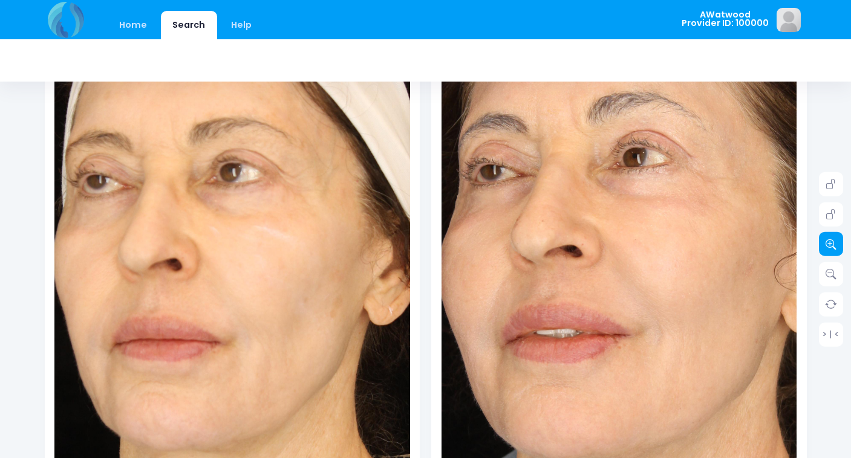
click at [832, 246] on icon at bounding box center [830, 244] width 11 height 11
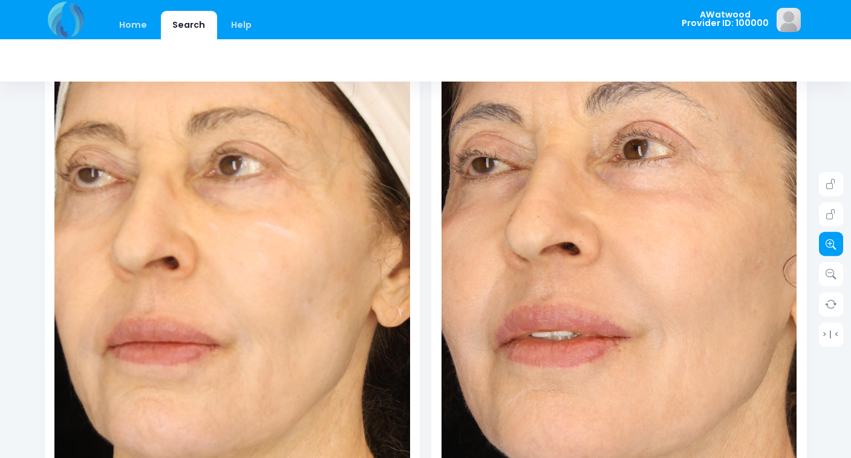
click at [832, 246] on icon at bounding box center [830, 244] width 11 height 11
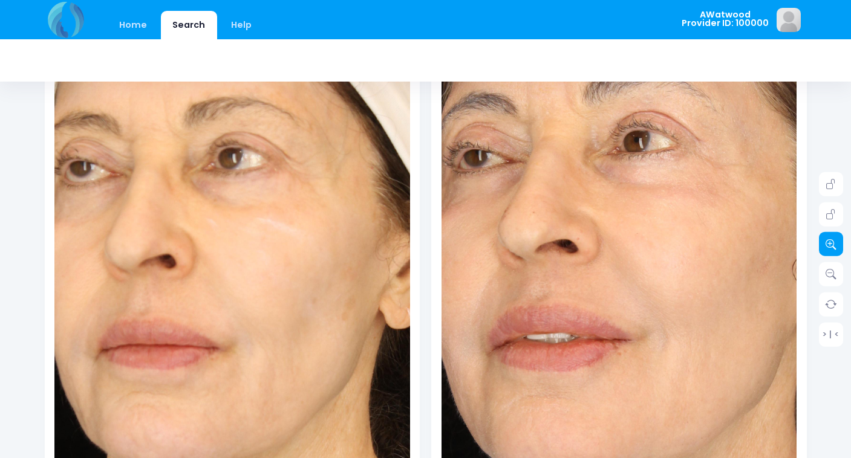
click at [832, 246] on icon at bounding box center [830, 244] width 11 height 11
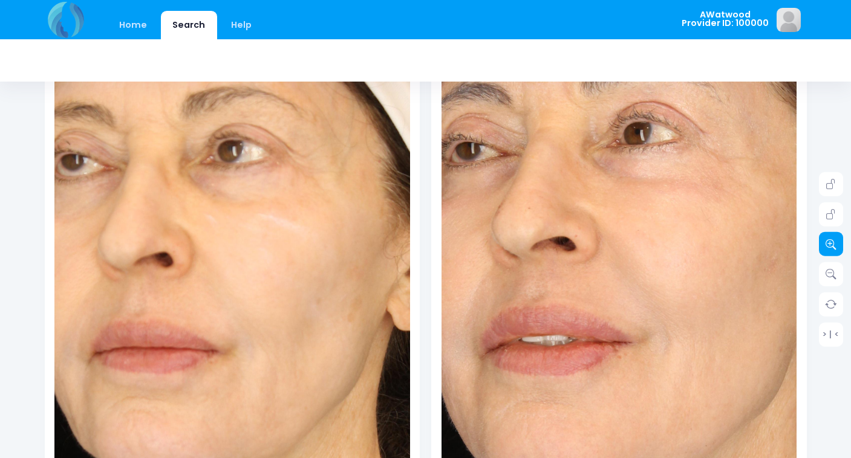
click at [832, 246] on icon at bounding box center [830, 244] width 11 height 11
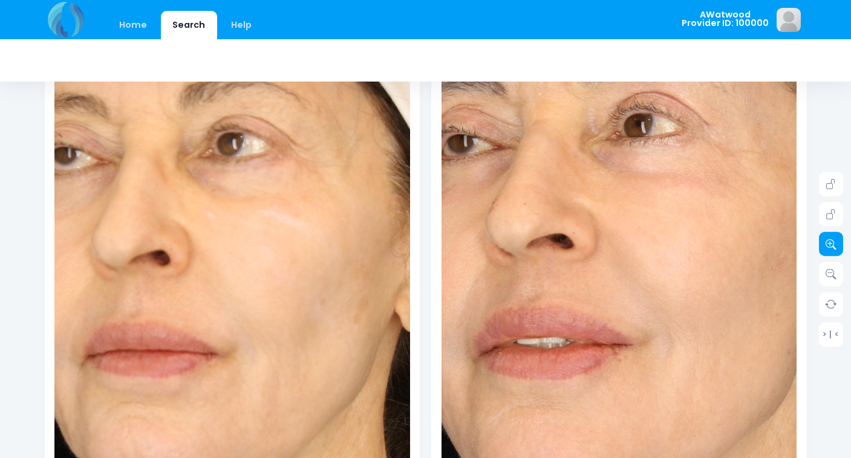
click at [832, 246] on icon at bounding box center [830, 244] width 11 height 11
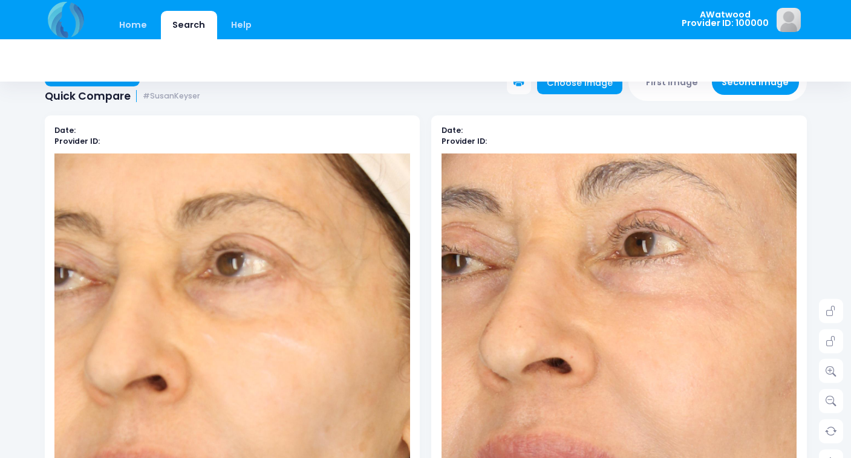
scroll to position [0, 0]
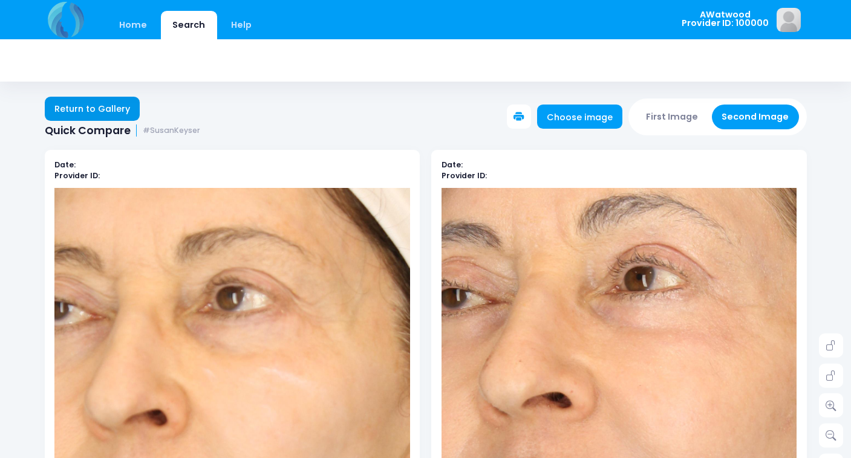
click at [109, 112] on link "Return to Gallery" at bounding box center [93, 109] width 96 height 24
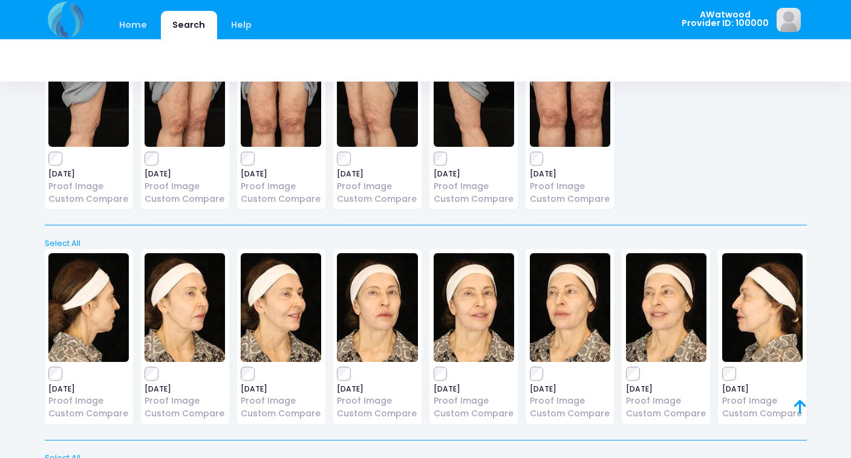
scroll to position [3329, 0]
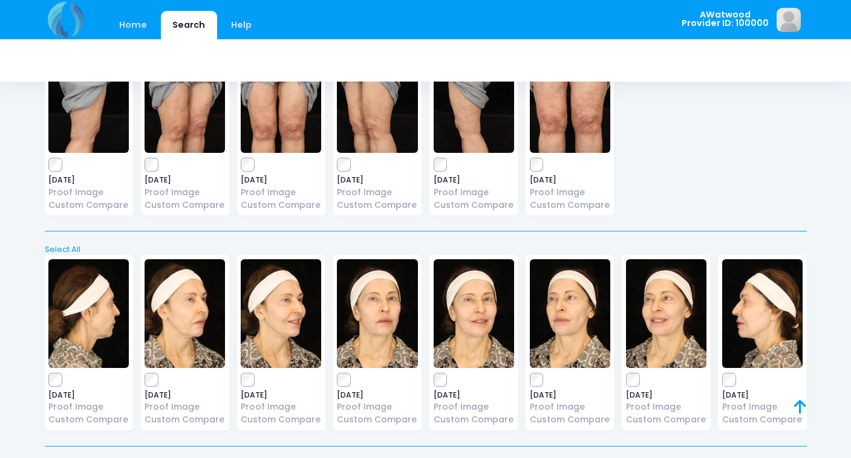
click at [659, 300] on img at bounding box center [666, 313] width 80 height 109
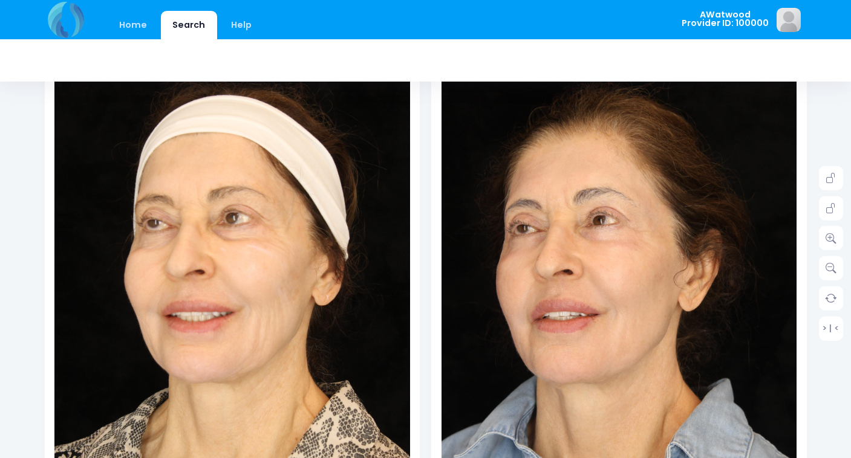
scroll to position [169, 0]
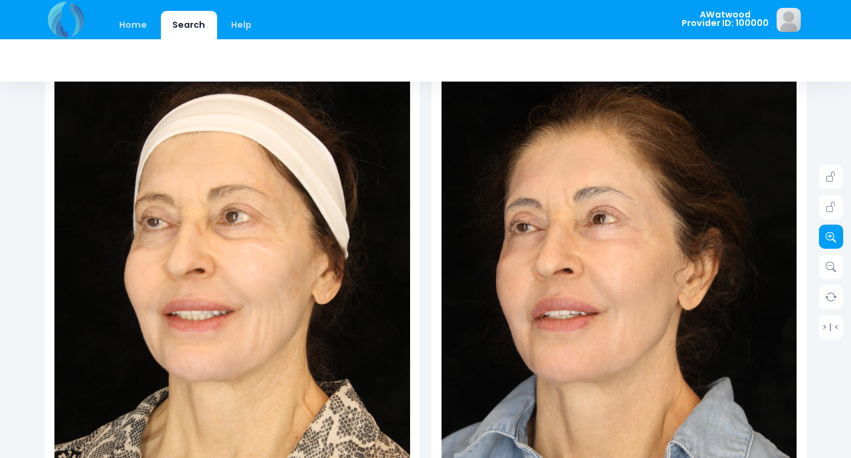
click at [832, 238] on icon at bounding box center [830, 237] width 11 height 11
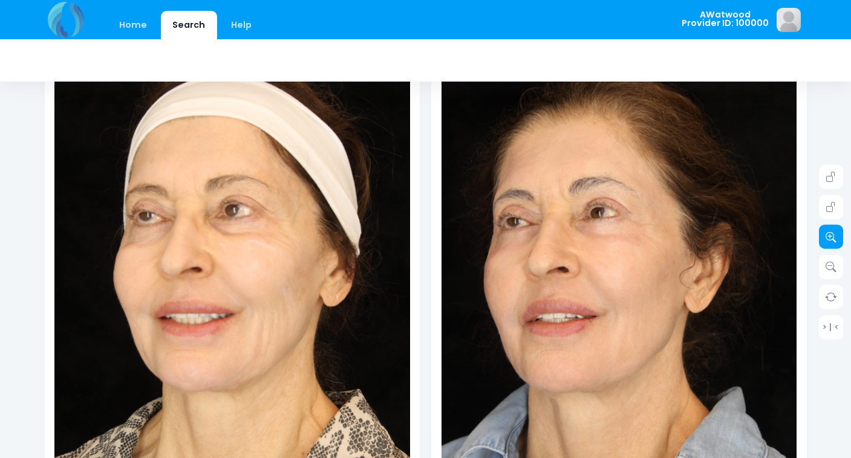
click at [832, 238] on icon at bounding box center [830, 237] width 11 height 11
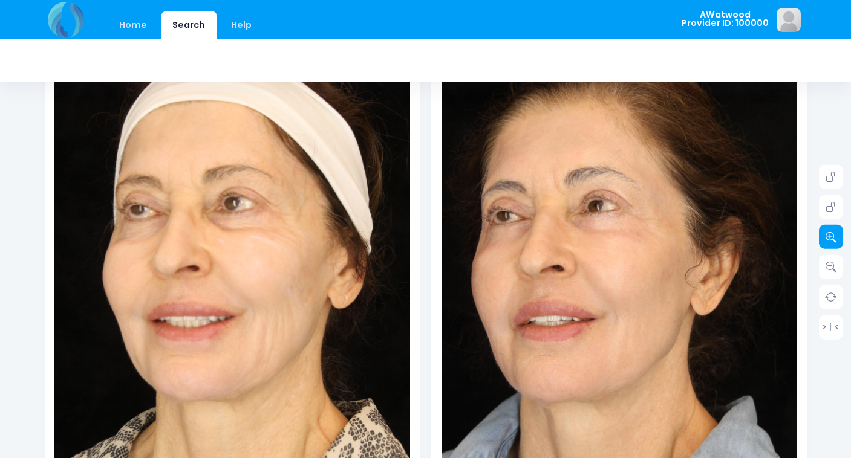
click at [832, 238] on icon at bounding box center [830, 237] width 11 height 11
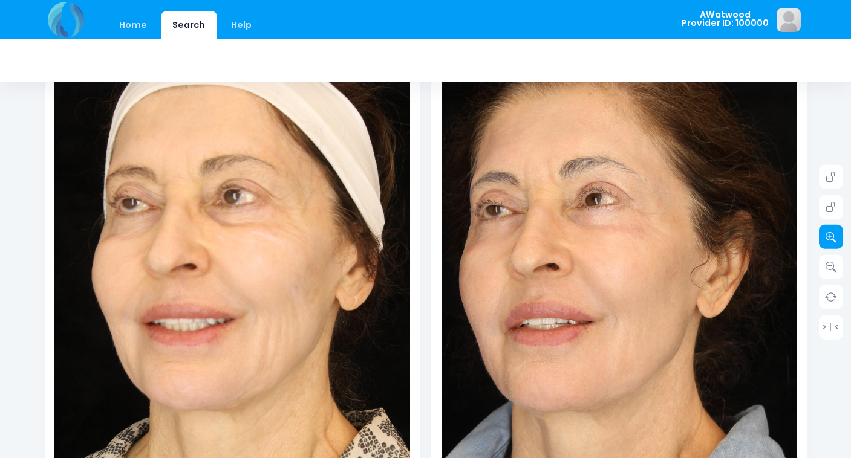
click at [832, 238] on icon at bounding box center [830, 237] width 11 height 11
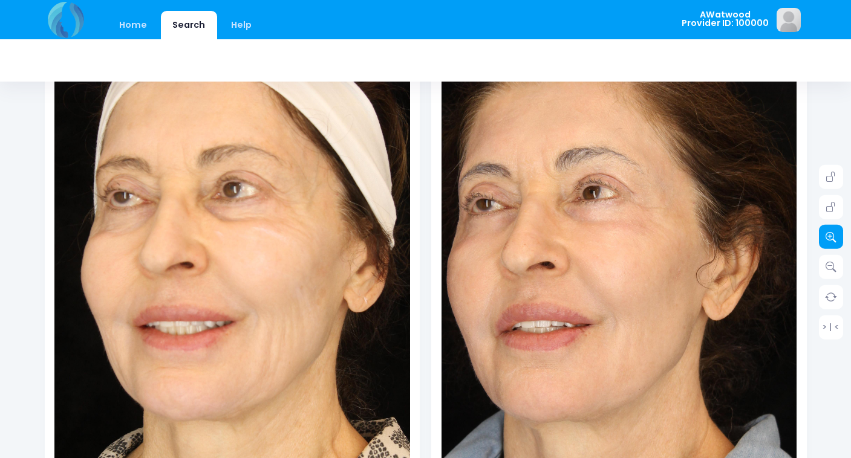
click at [832, 238] on icon at bounding box center [830, 237] width 11 height 11
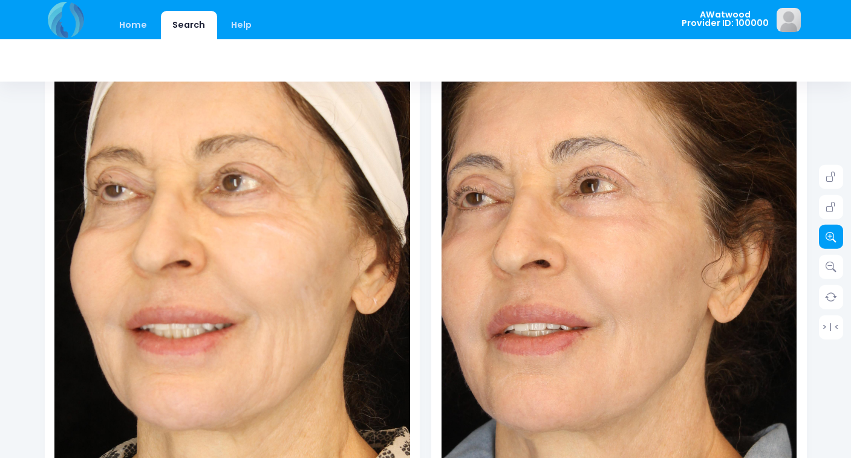
click at [832, 238] on icon at bounding box center [830, 237] width 11 height 11
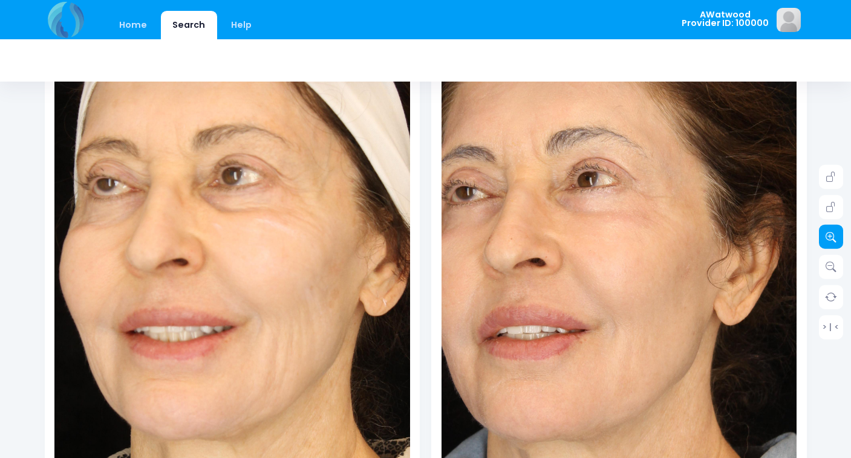
click at [832, 238] on icon at bounding box center [830, 237] width 11 height 11
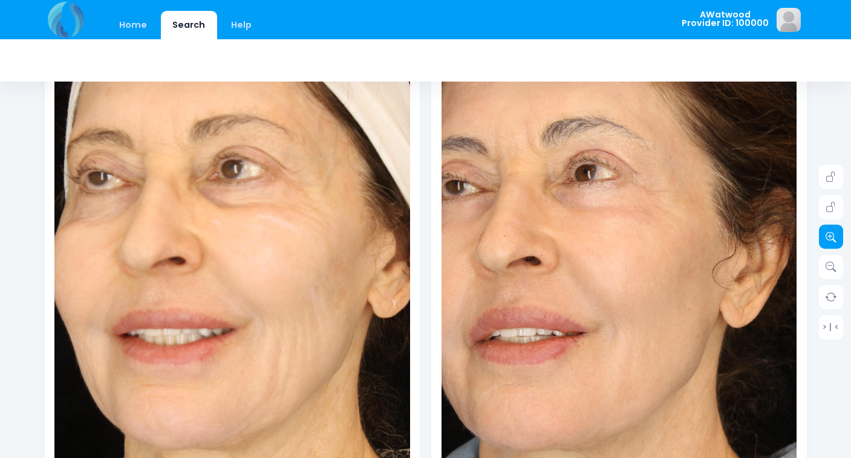
click at [832, 238] on icon at bounding box center [830, 237] width 11 height 11
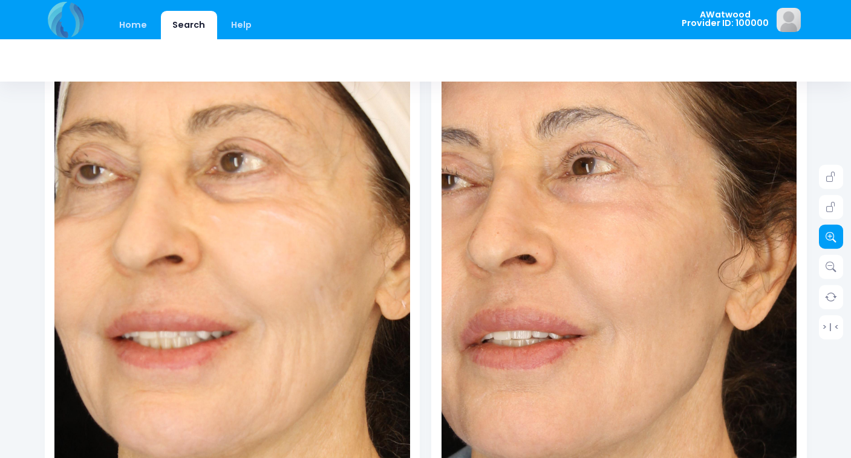
click at [832, 238] on icon at bounding box center [830, 237] width 11 height 11
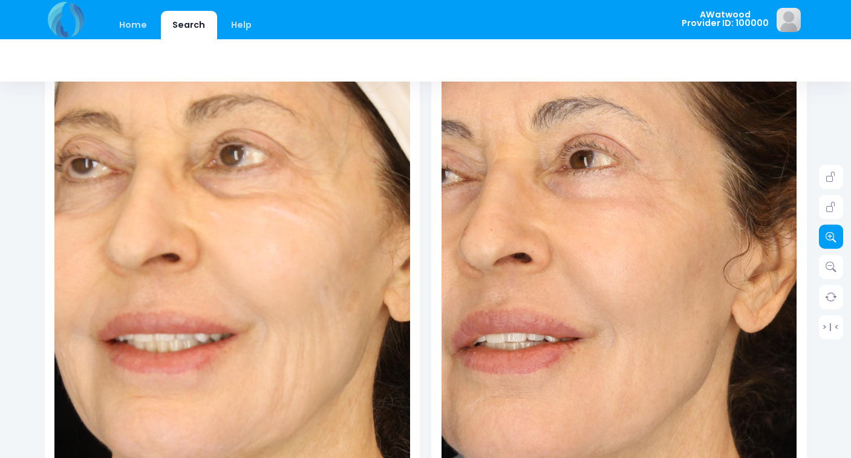
click at [832, 238] on icon at bounding box center [830, 237] width 11 height 11
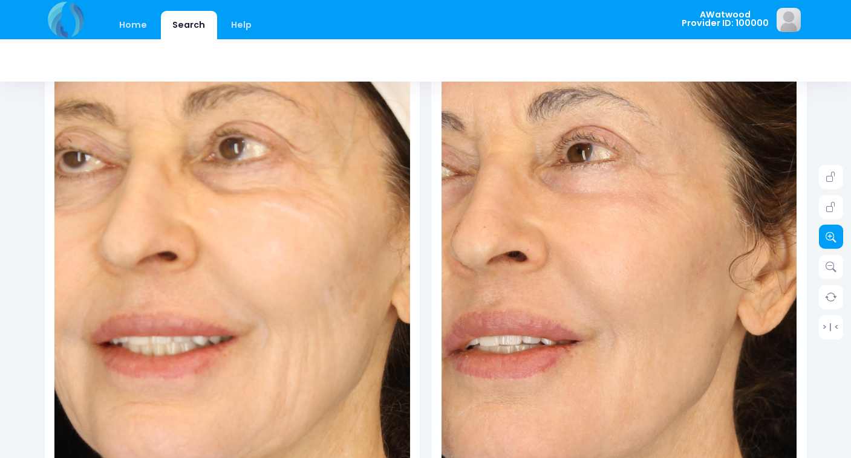
click at [832, 238] on icon at bounding box center [830, 237] width 11 height 11
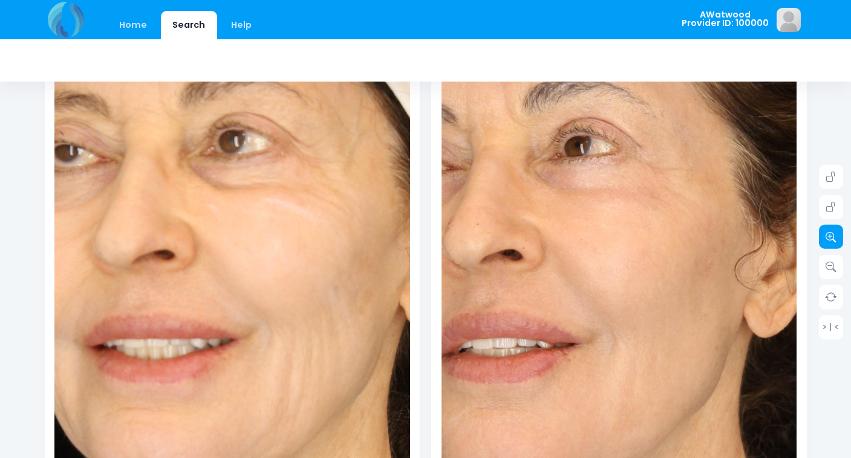
click at [832, 238] on icon at bounding box center [830, 237] width 11 height 11
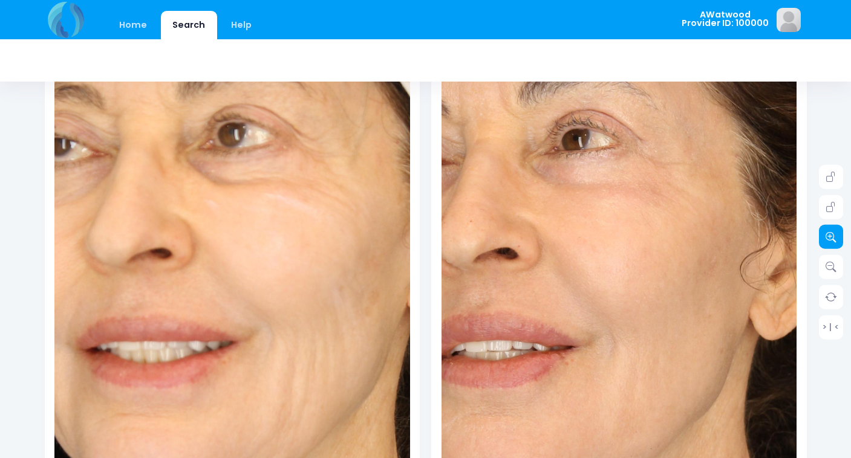
click at [832, 238] on icon at bounding box center [830, 237] width 11 height 11
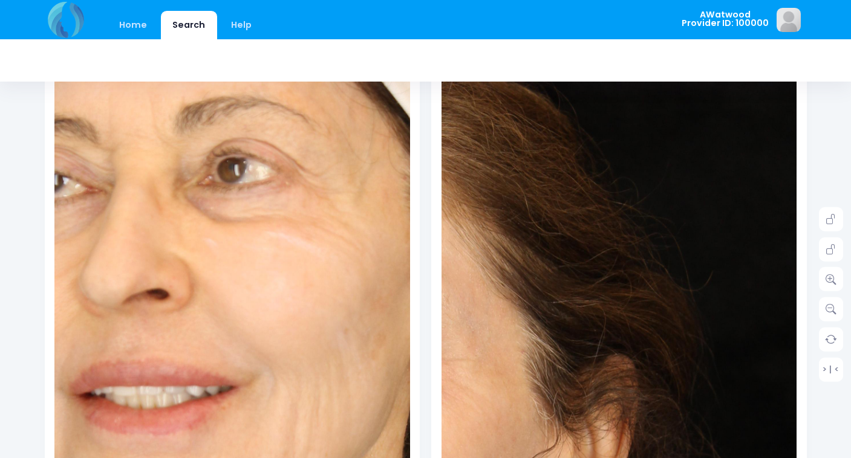
scroll to position [0, 0]
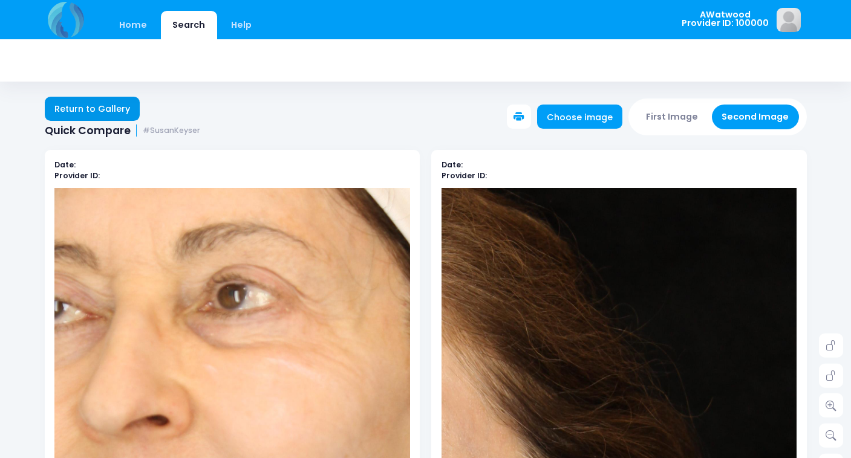
click at [72, 106] on link "Return to Gallery" at bounding box center [93, 109] width 96 height 24
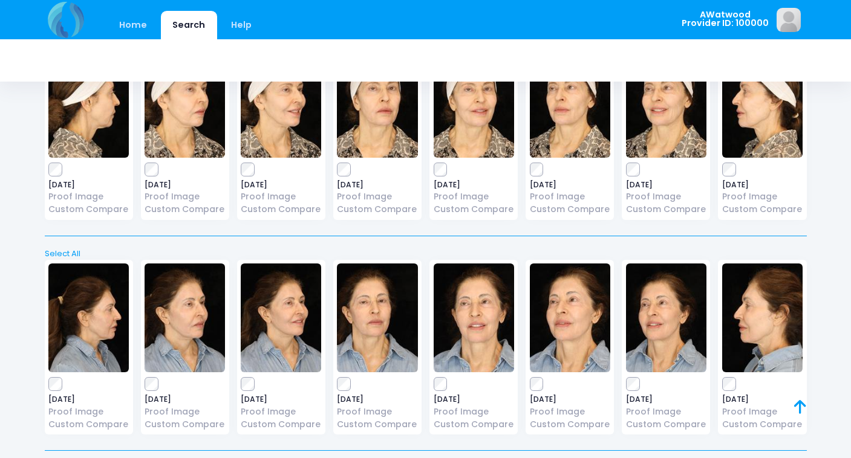
scroll to position [3499, 0]
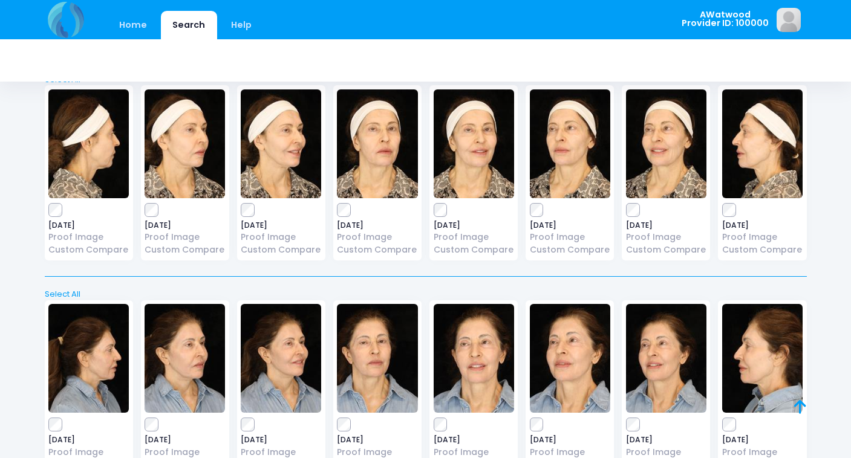
click at [284, 111] on img at bounding box center [281, 144] width 80 height 109
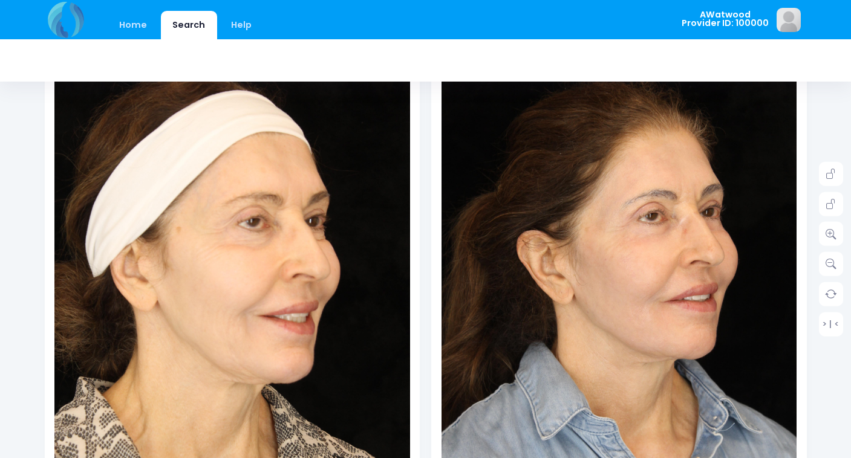
scroll to position [198, 0]
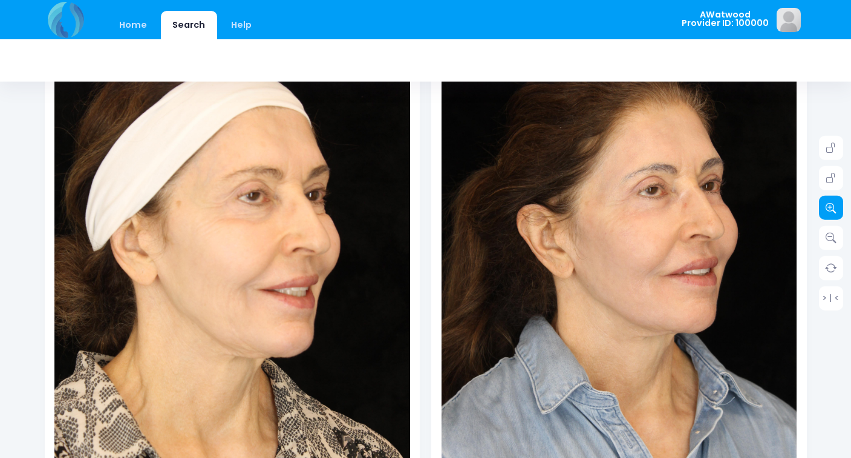
click at [835, 210] on icon at bounding box center [830, 208] width 11 height 11
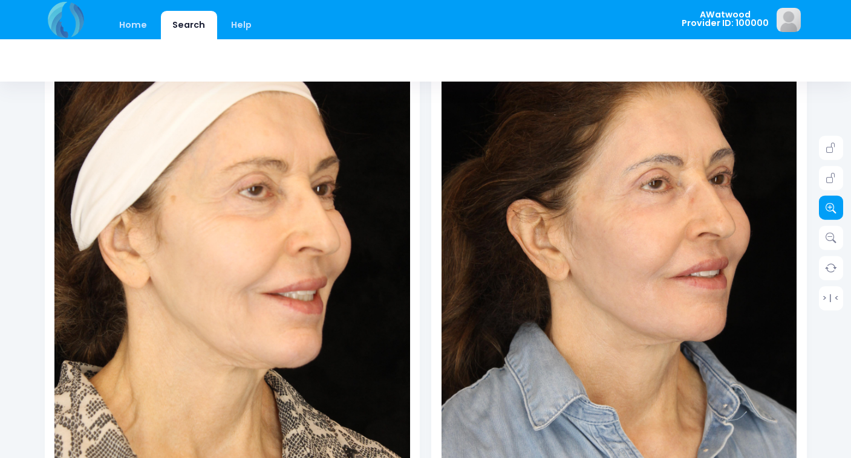
click at [835, 210] on icon at bounding box center [830, 208] width 11 height 11
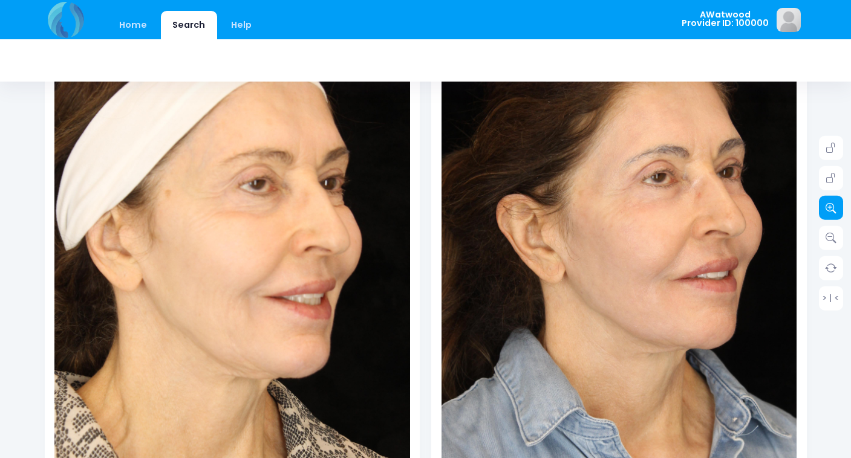
click at [835, 210] on icon at bounding box center [830, 208] width 11 height 11
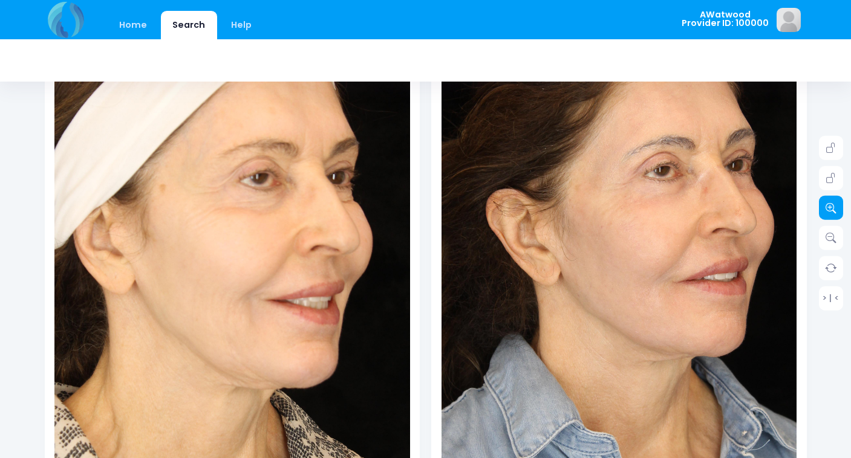
click at [835, 210] on icon at bounding box center [830, 208] width 11 height 11
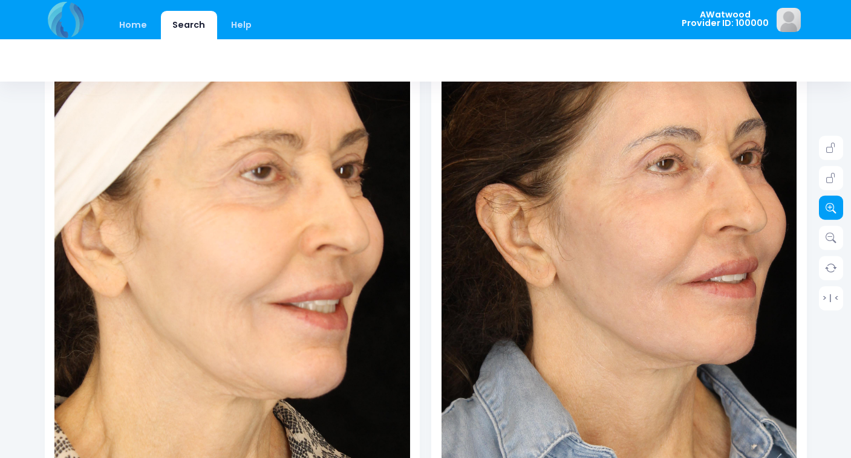
click at [835, 210] on icon at bounding box center [830, 208] width 11 height 11
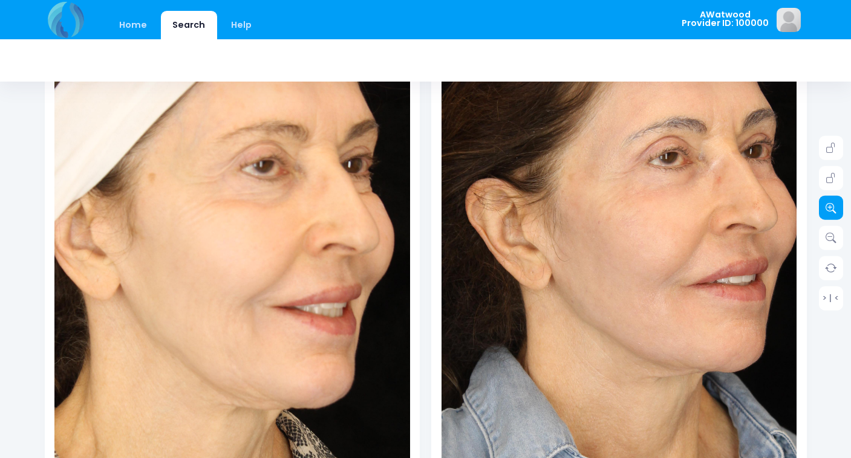
click at [835, 210] on icon at bounding box center [830, 208] width 11 height 11
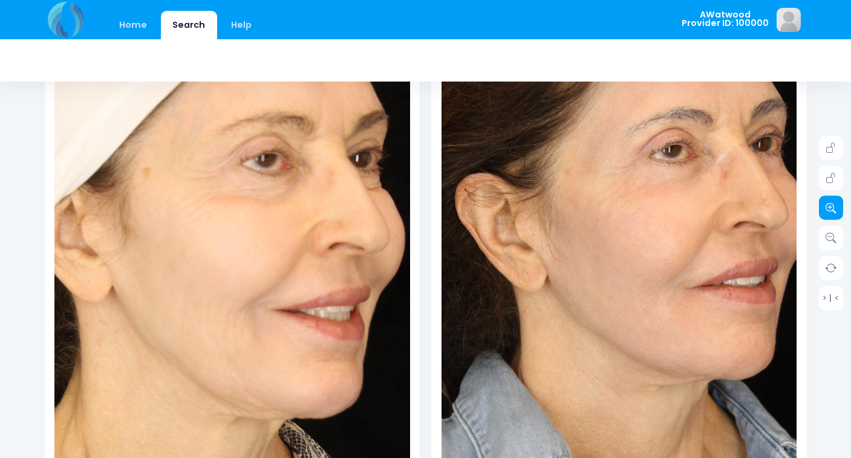
click at [835, 210] on icon at bounding box center [830, 208] width 11 height 11
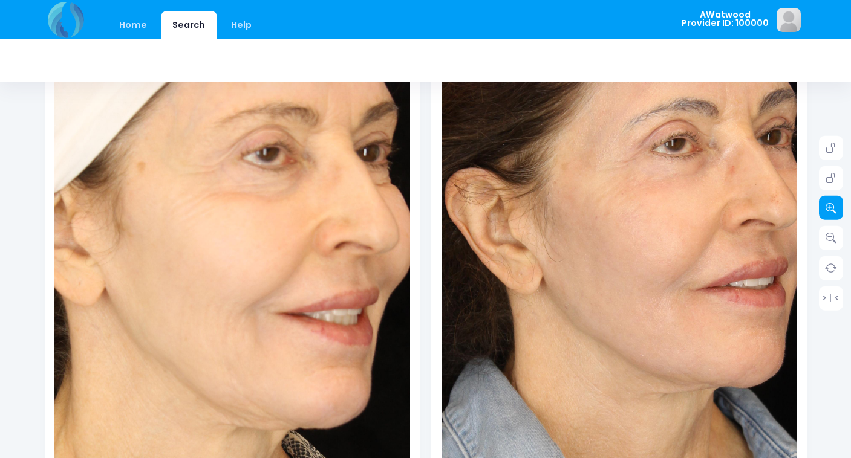
click at [835, 210] on icon at bounding box center [830, 208] width 11 height 11
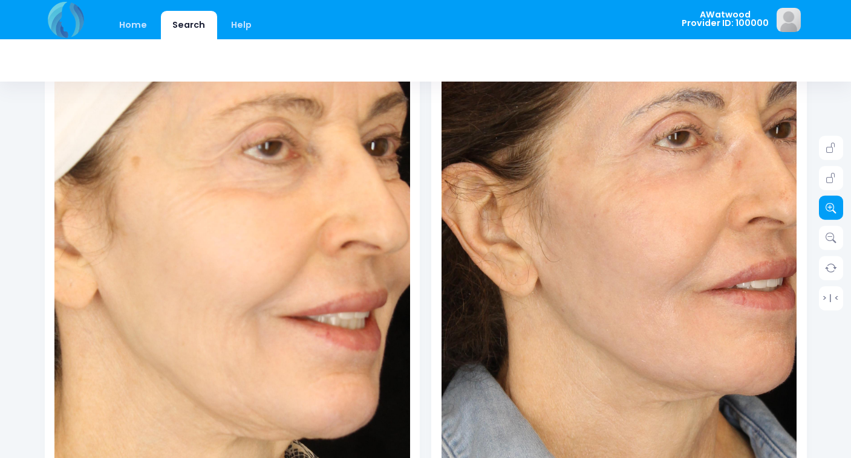
click at [835, 210] on icon at bounding box center [830, 208] width 11 height 11
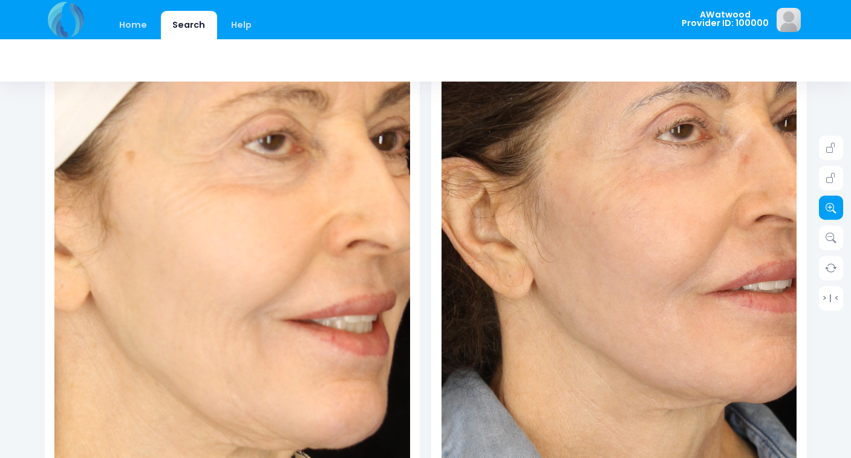
click at [835, 210] on icon at bounding box center [830, 208] width 11 height 11
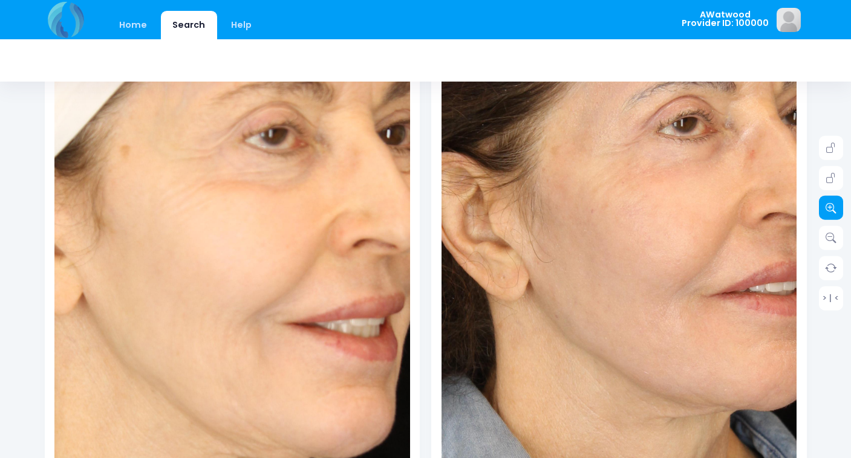
click at [835, 210] on icon at bounding box center [830, 208] width 11 height 11
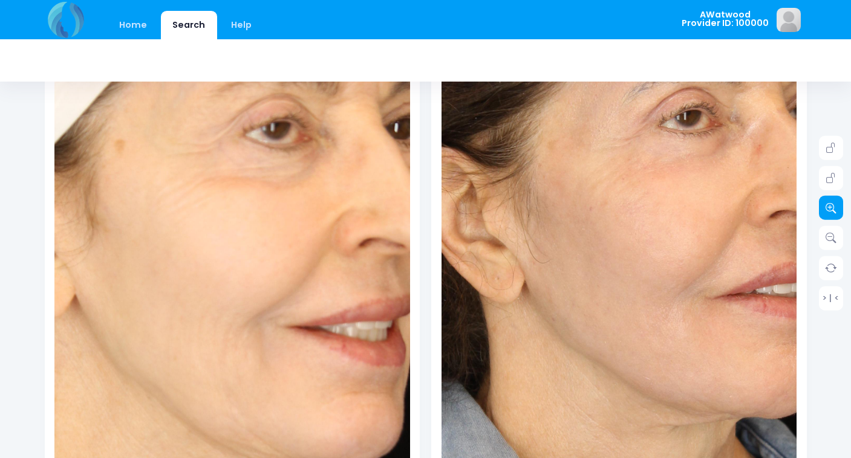
click at [835, 210] on icon at bounding box center [830, 208] width 11 height 11
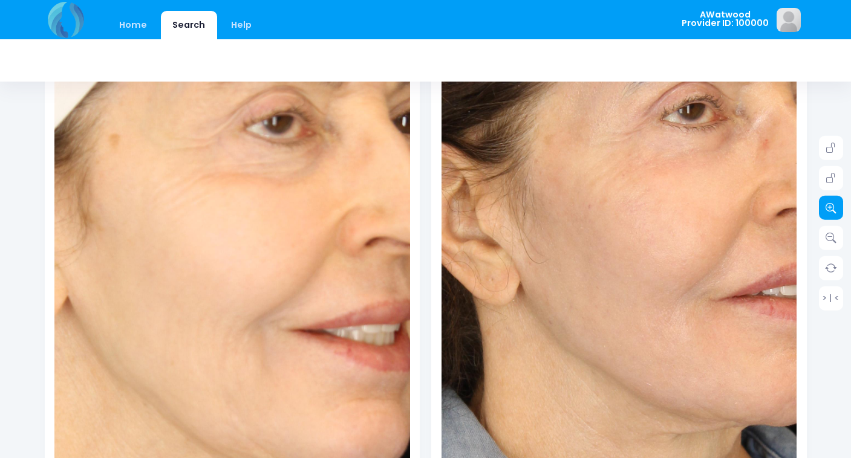
click at [835, 210] on icon at bounding box center [830, 208] width 11 height 11
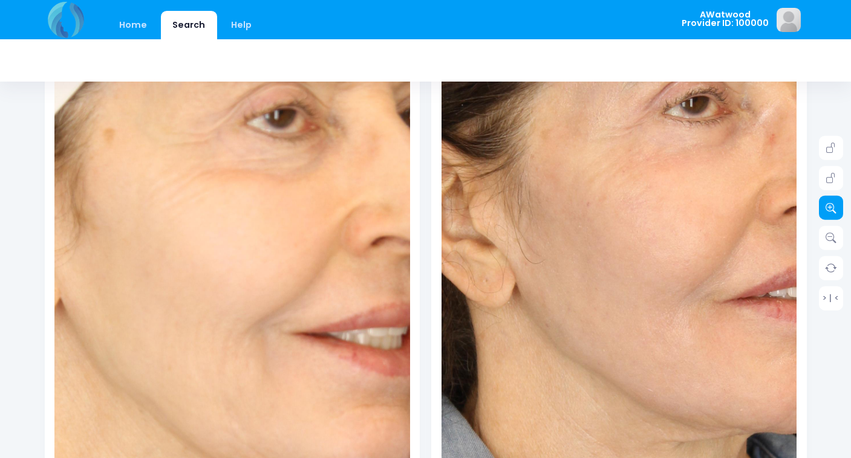
click at [835, 210] on icon at bounding box center [830, 208] width 11 height 11
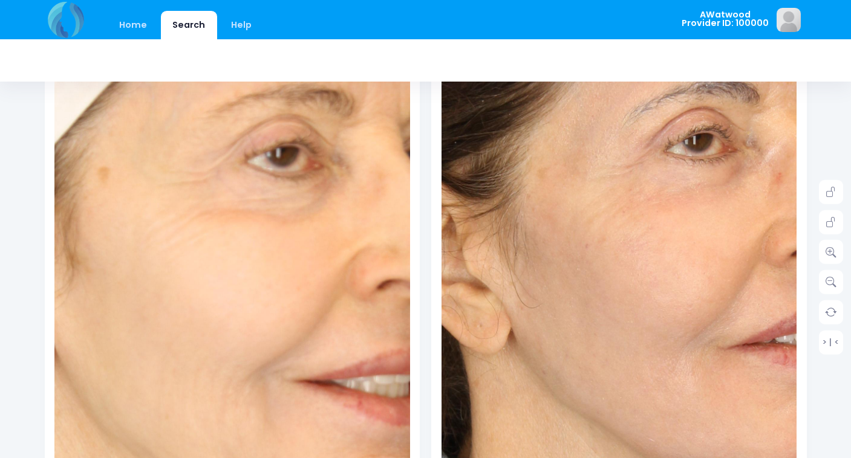
scroll to position [151, 0]
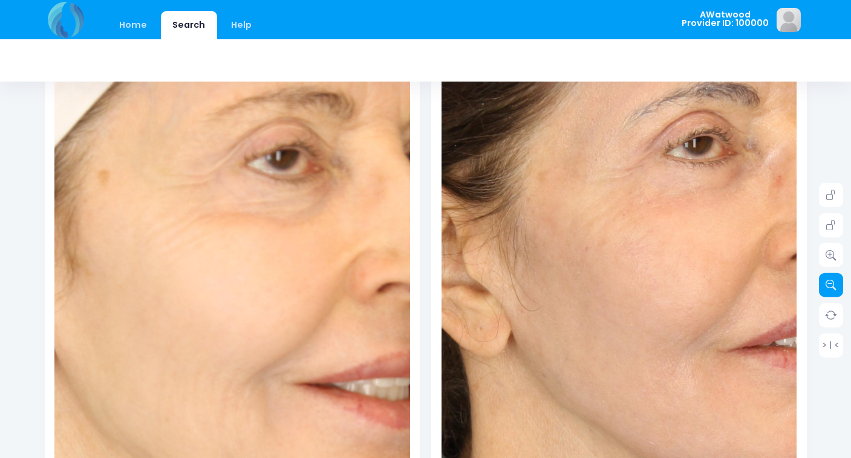
click at [835, 286] on icon at bounding box center [830, 285] width 11 height 11
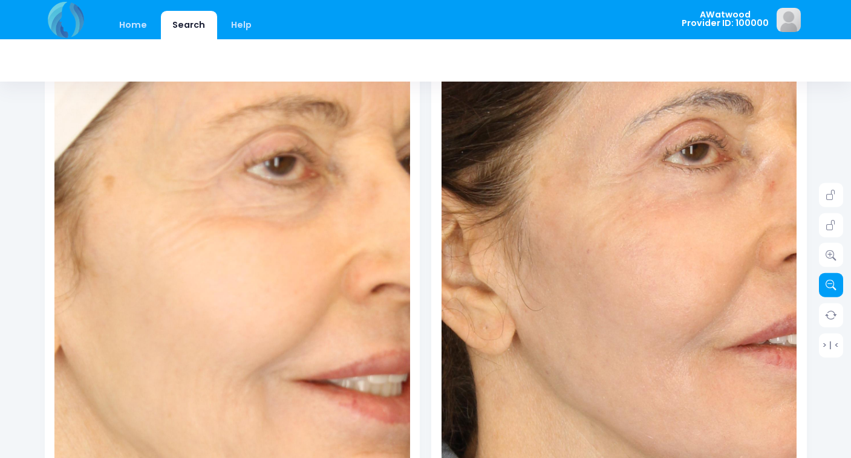
click at [835, 286] on icon at bounding box center [830, 285] width 11 height 11
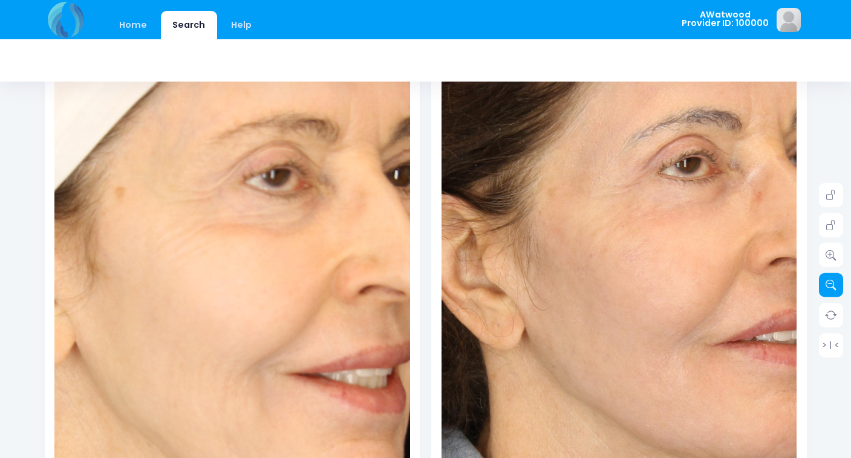
click at [835, 286] on icon at bounding box center [830, 285] width 11 height 11
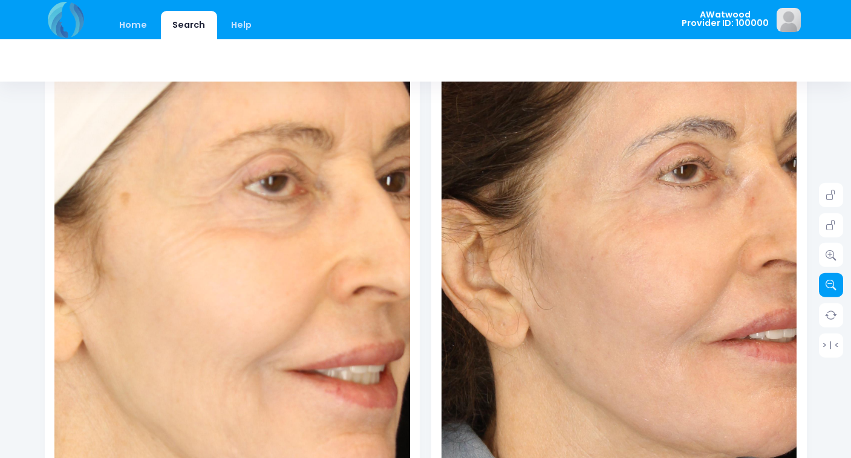
click at [835, 286] on icon at bounding box center [830, 285] width 11 height 11
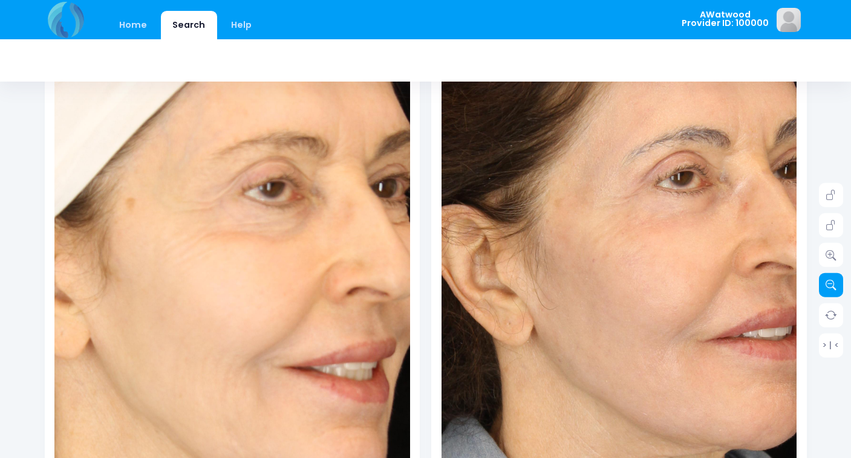
click at [835, 286] on icon at bounding box center [830, 285] width 11 height 11
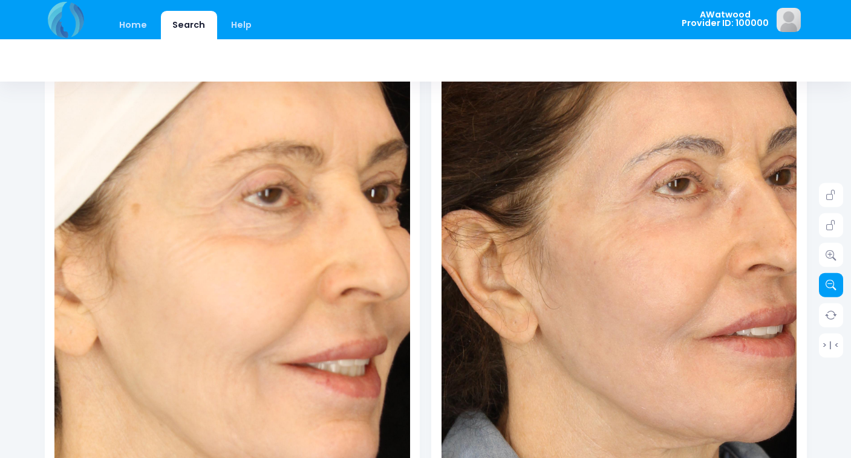
click at [835, 286] on icon at bounding box center [830, 285] width 11 height 11
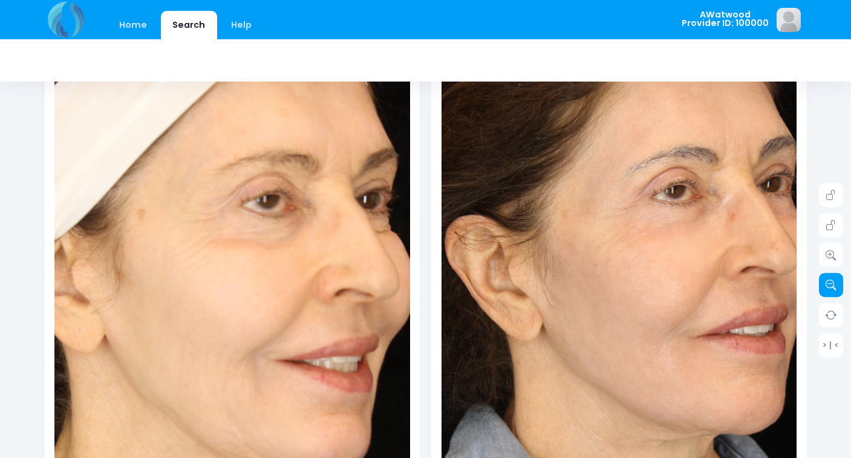
click at [835, 286] on icon at bounding box center [830, 285] width 11 height 11
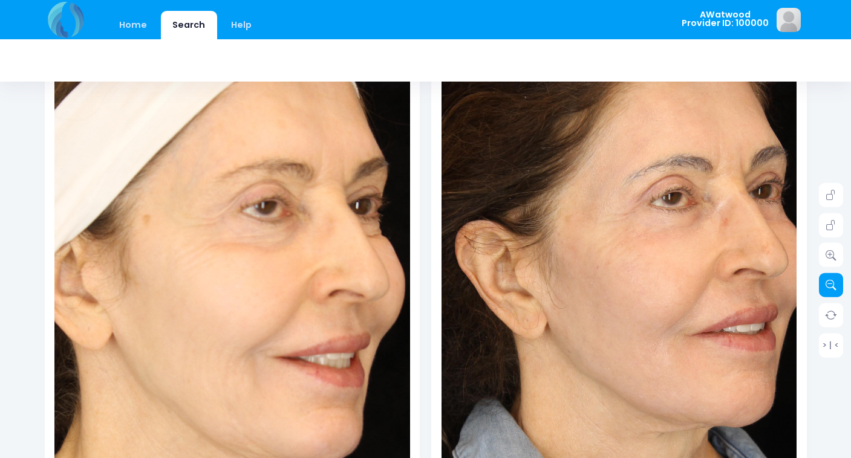
click at [835, 286] on icon at bounding box center [830, 285] width 11 height 11
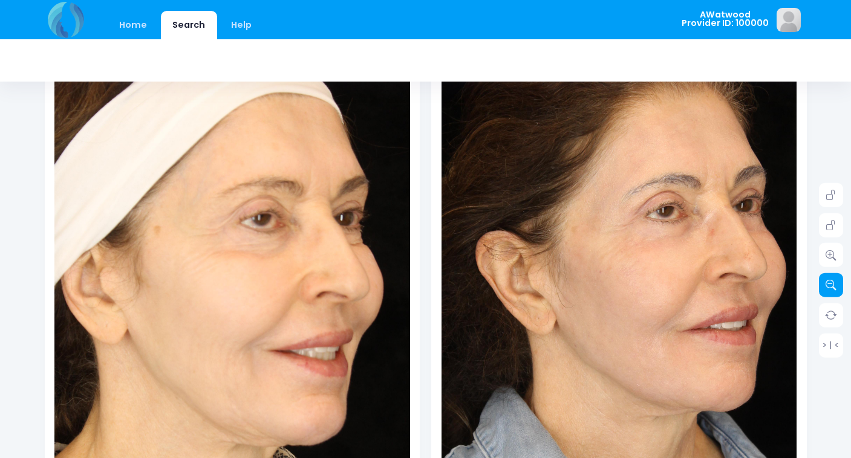
click at [835, 286] on icon at bounding box center [830, 285] width 11 height 11
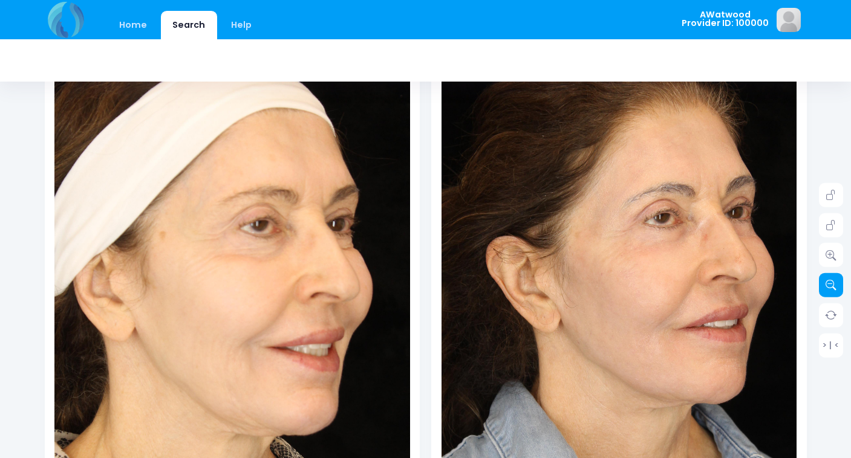
click at [835, 286] on icon at bounding box center [830, 285] width 11 height 11
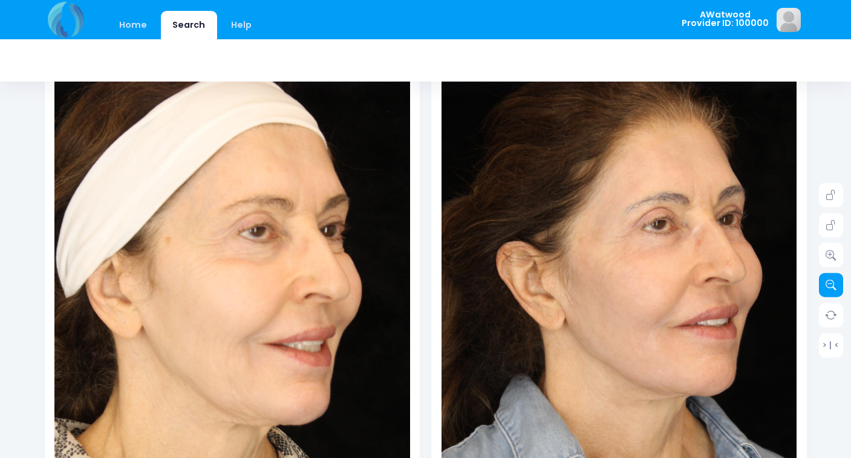
click at [835, 286] on icon at bounding box center [830, 285] width 11 height 11
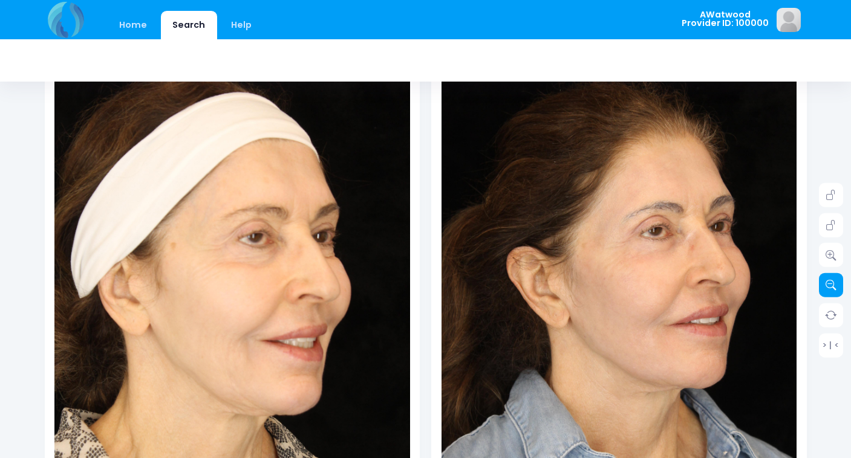
click at [835, 286] on icon at bounding box center [830, 285] width 11 height 11
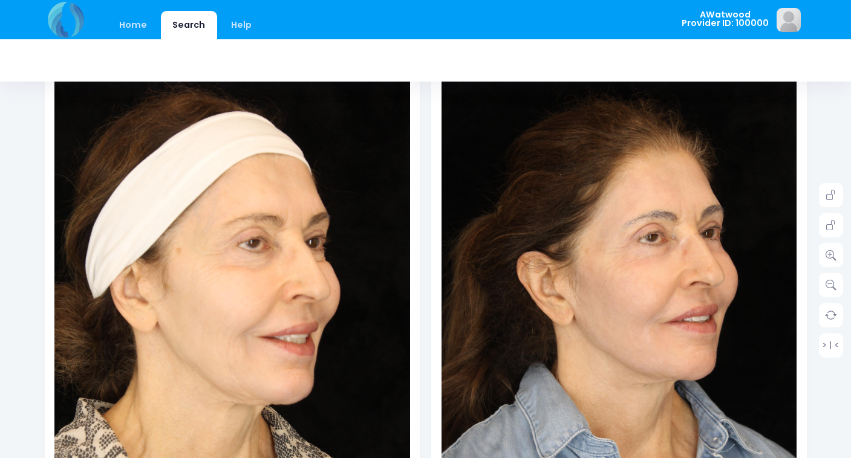
scroll to position [0, 0]
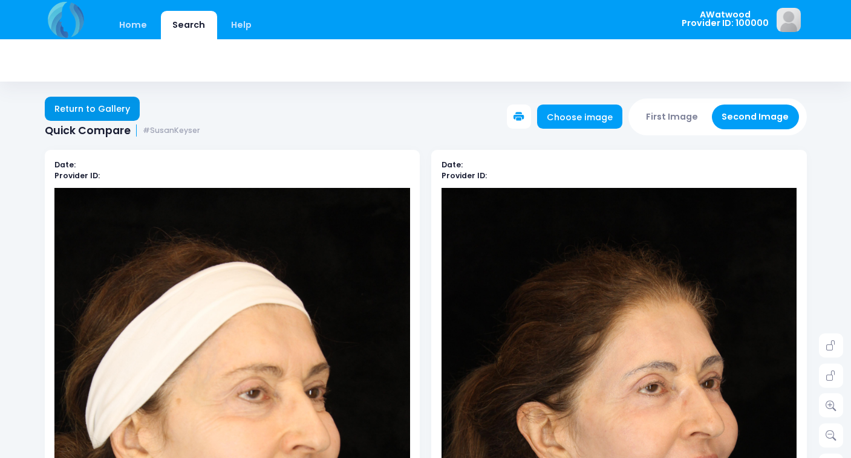
click at [77, 112] on link "Return to Gallery" at bounding box center [93, 109] width 96 height 24
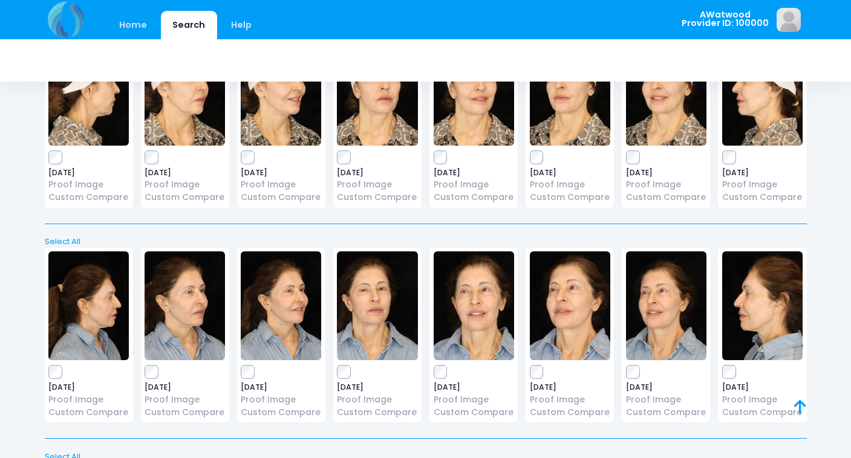
scroll to position [3469, 0]
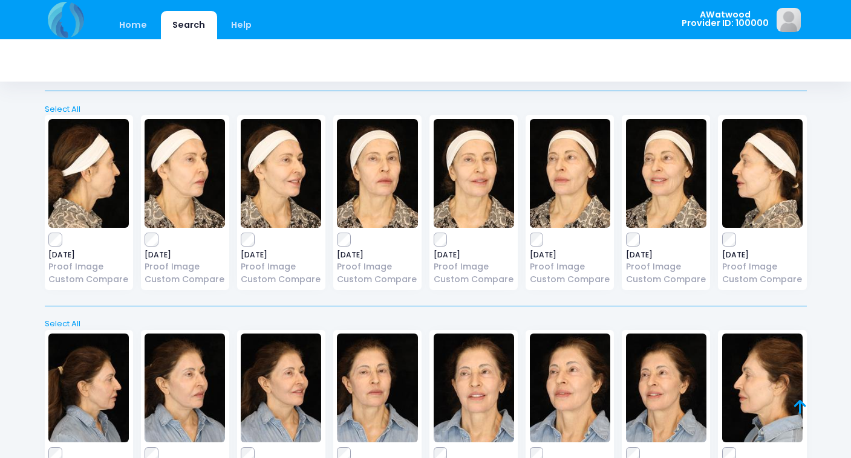
click at [194, 146] on img at bounding box center [185, 173] width 80 height 109
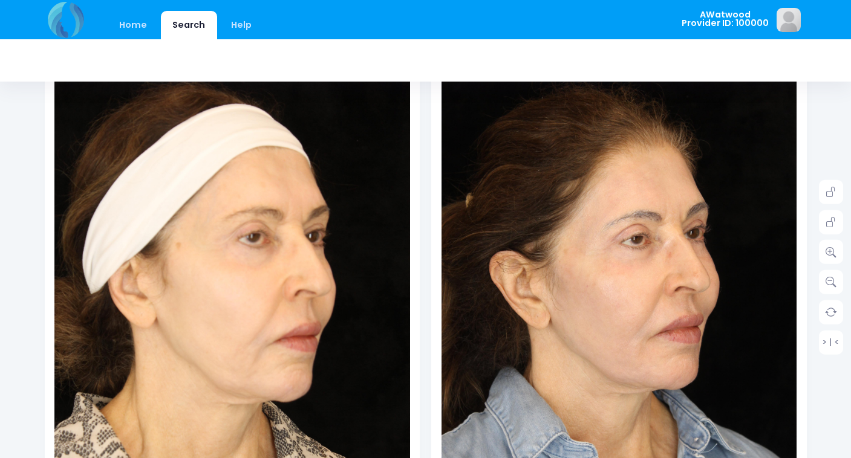
scroll to position [166, 0]
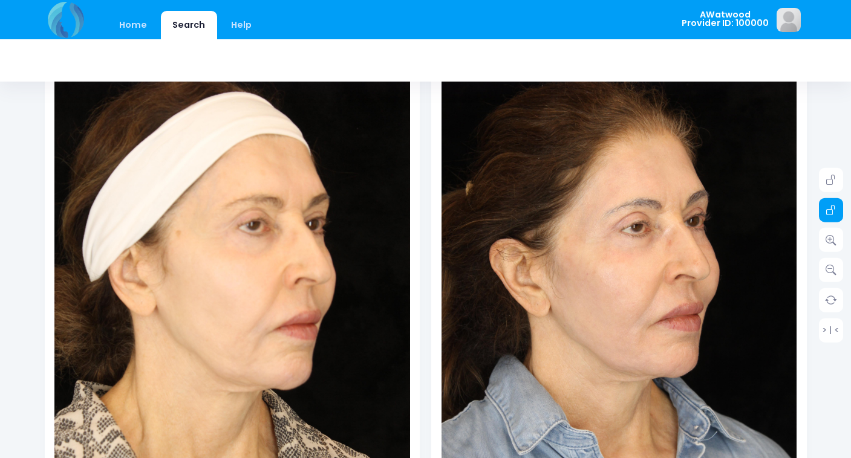
click at [829, 209] on icon at bounding box center [830, 210] width 11 height 11
click at [832, 217] on link at bounding box center [831, 210] width 24 height 24
click at [832, 243] on icon at bounding box center [830, 240] width 11 height 11
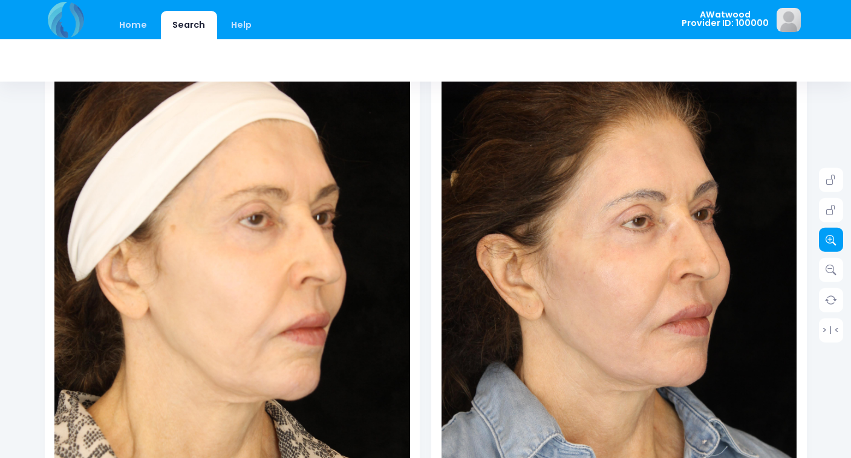
click at [832, 243] on icon at bounding box center [830, 240] width 11 height 11
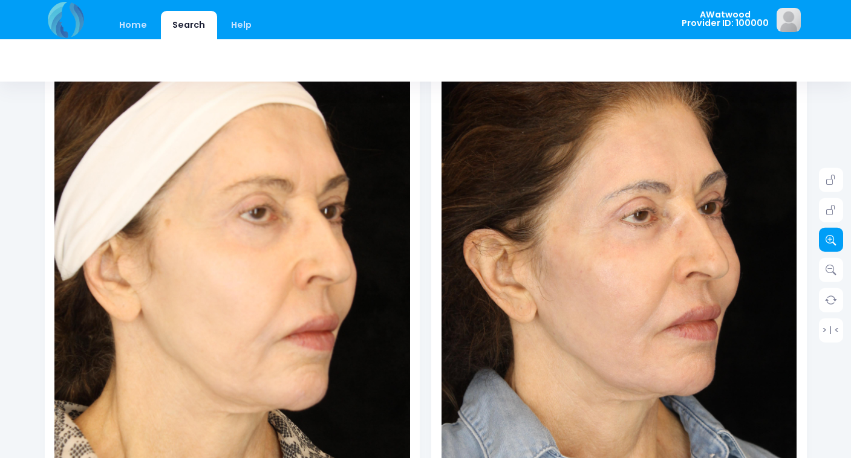
click at [832, 243] on icon at bounding box center [830, 240] width 11 height 11
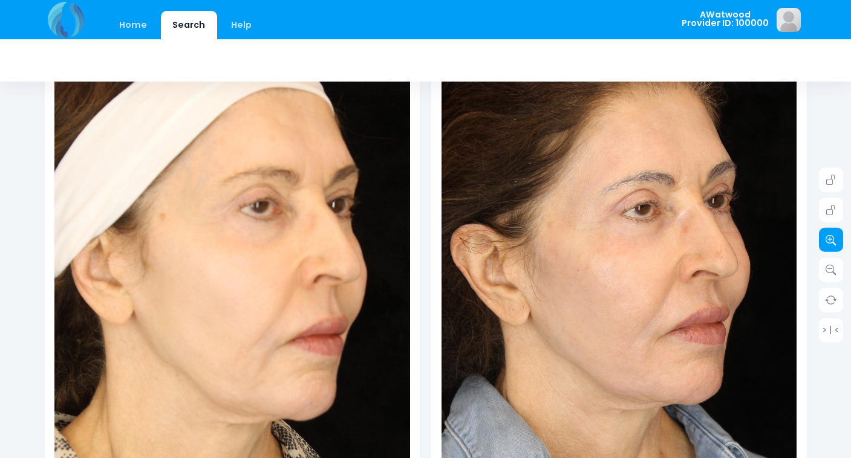
click at [832, 243] on icon at bounding box center [830, 240] width 11 height 11
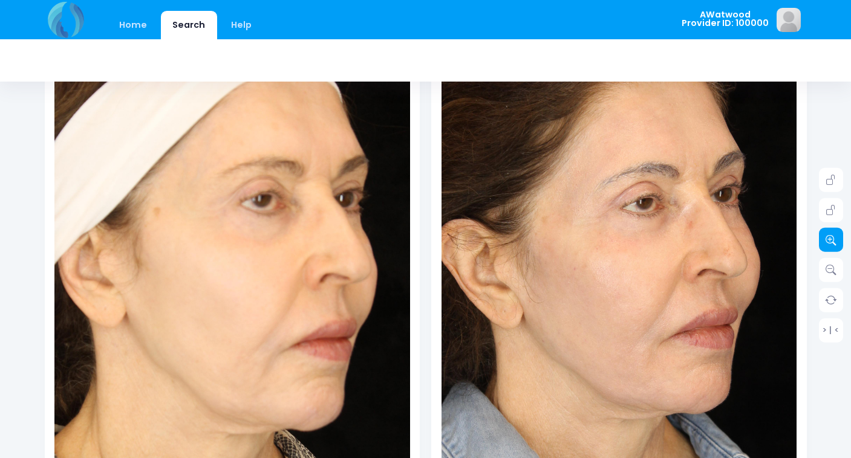
click at [832, 243] on icon at bounding box center [830, 240] width 11 height 11
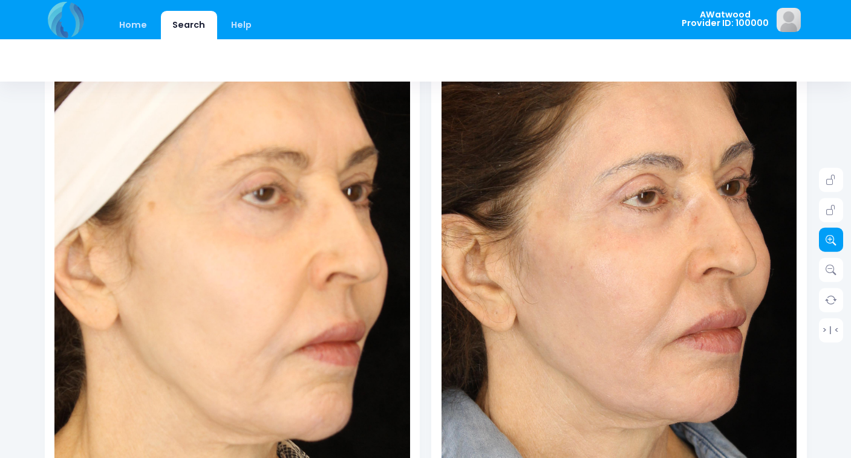
click at [832, 243] on icon at bounding box center [830, 240] width 11 height 11
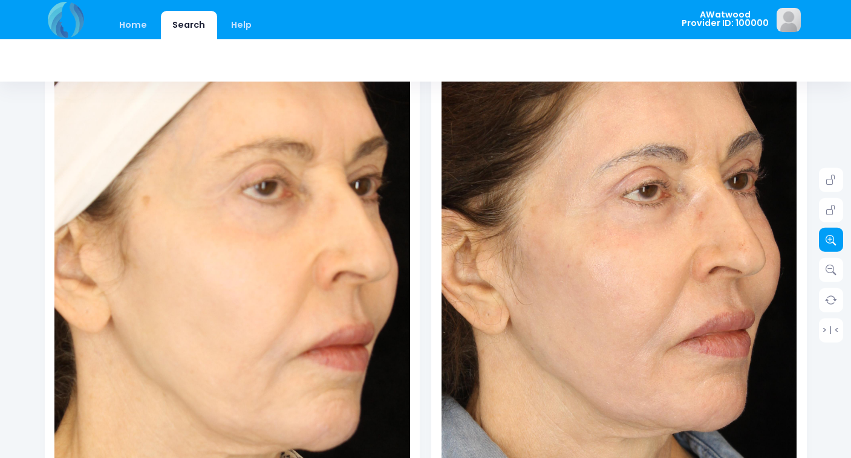
click at [832, 243] on icon at bounding box center [830, 240] width 11 height 11
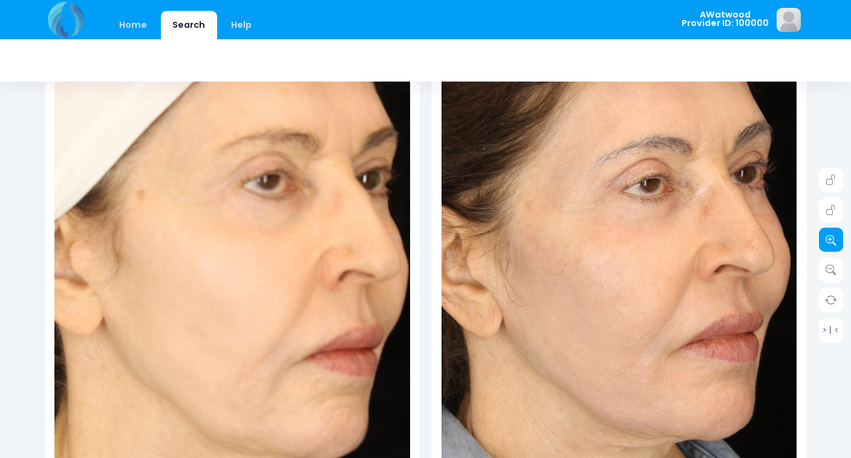
click at [832, 243] on icon at bounding box center [830, 240] width 11 height 11
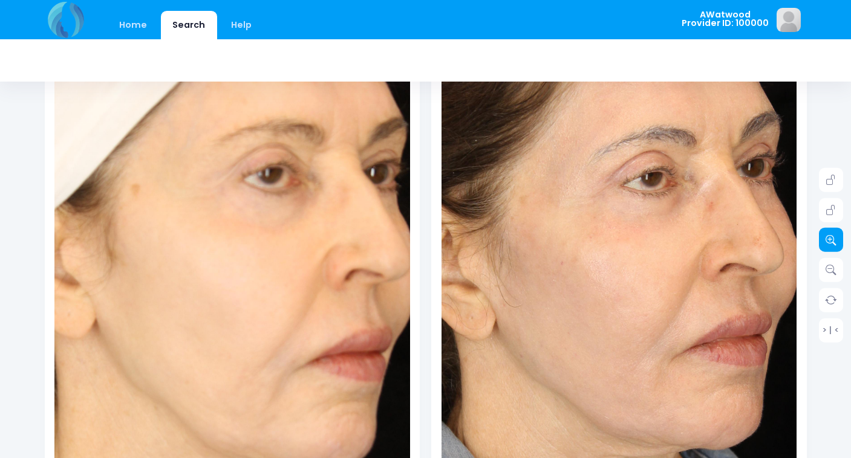
click at [832, 243] on icon at bounding box center [830, 240] width 11 height 11
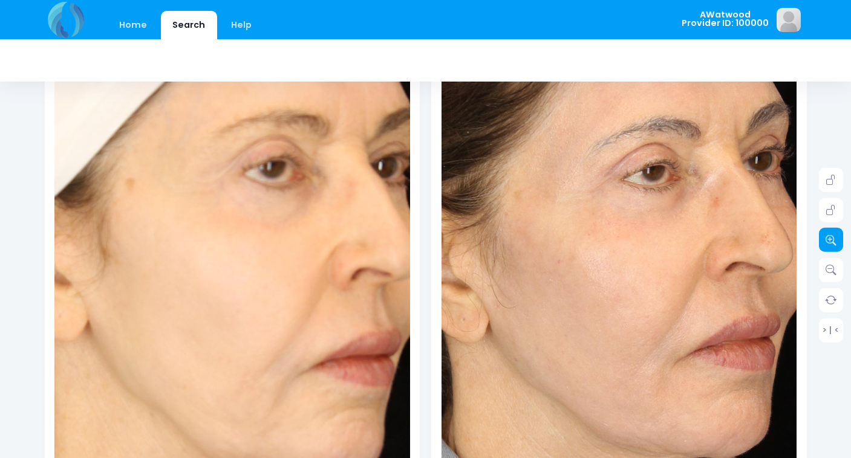
click at [832, 243] on icon at bounding box center [830, 240] width 11 height 11
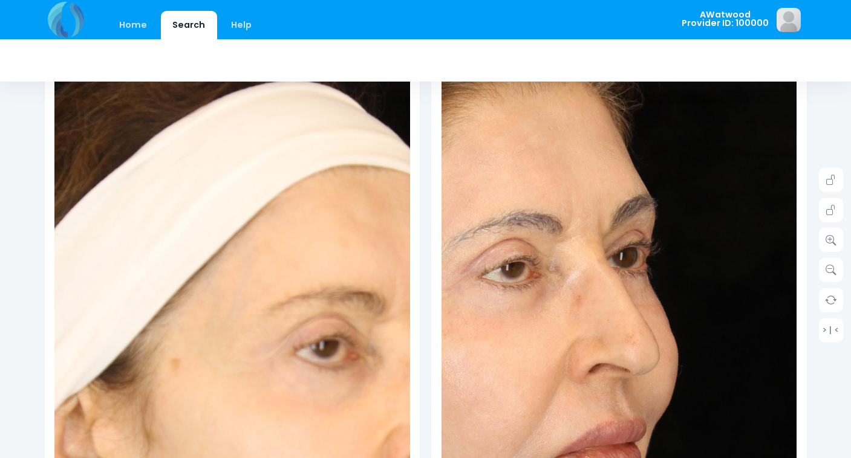
scroll to position [0, 0]
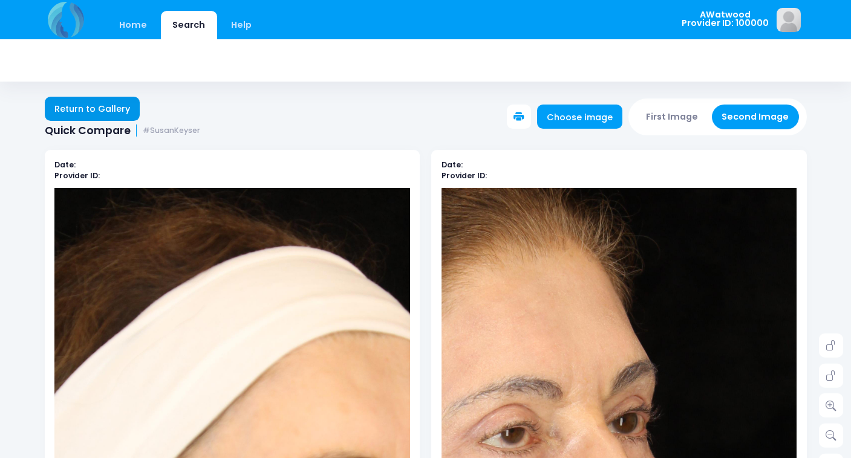
click at [98, 109] on link "Return to Gallery" at bounding box center [93, 109] width 96 height 24
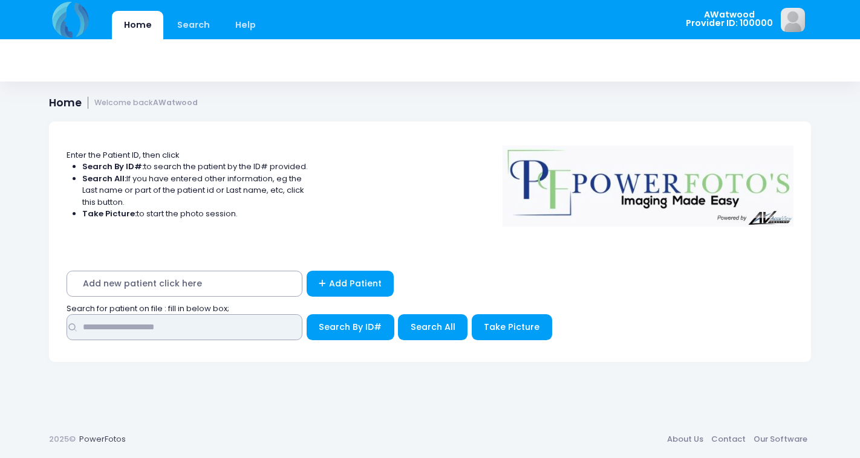
click at [114, 324] on input "text" at bounding box center [185, 327] width 236 height 26
type input "****"
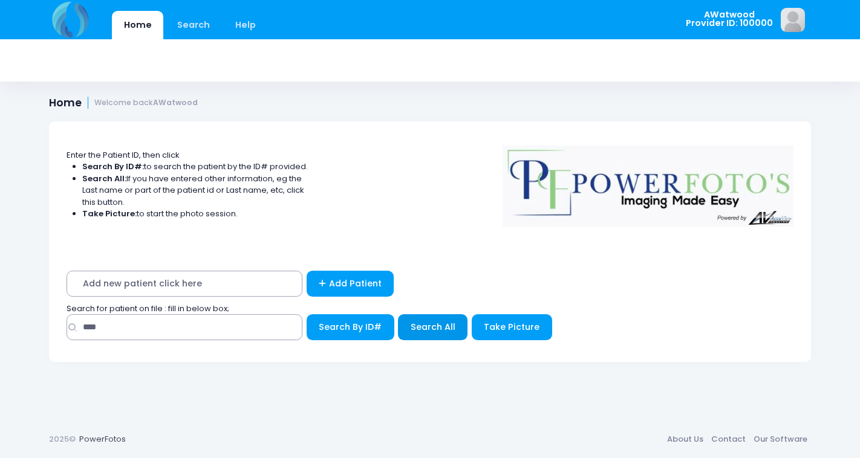
click at [436, 326] on span "Search All" at bounding box center [433, 327] width 45 height 12
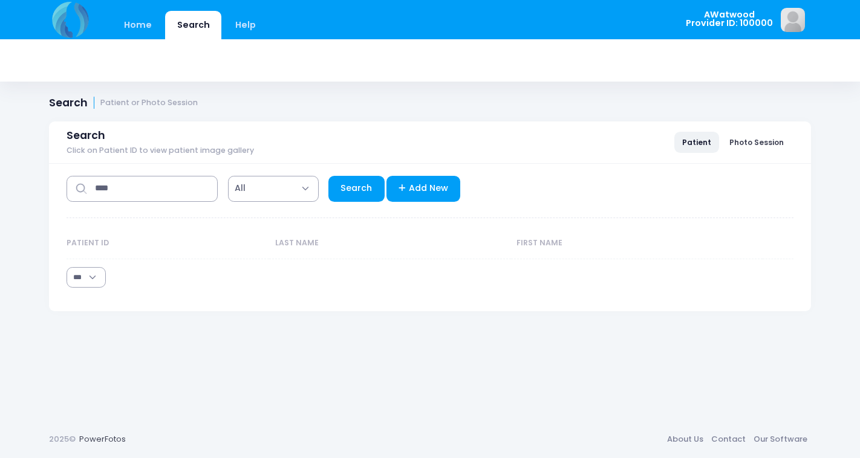
select select "***"
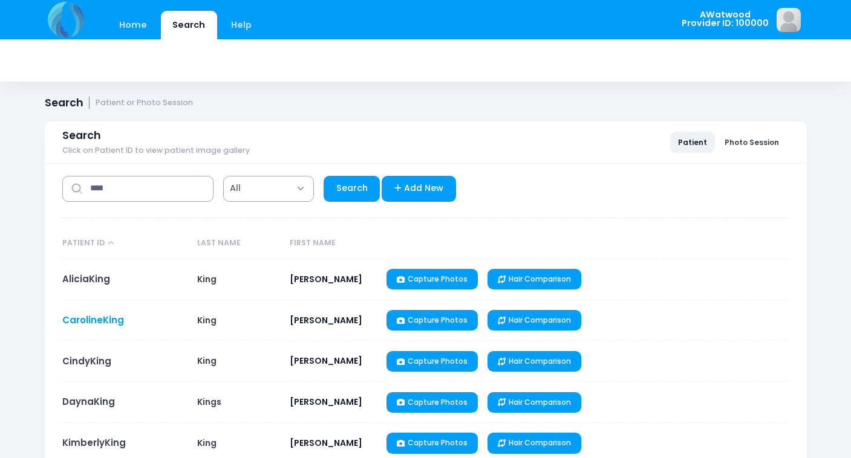
click at [110, 317] on link "CarolineKing" at bounding box center [93, 320] width 62 height 13
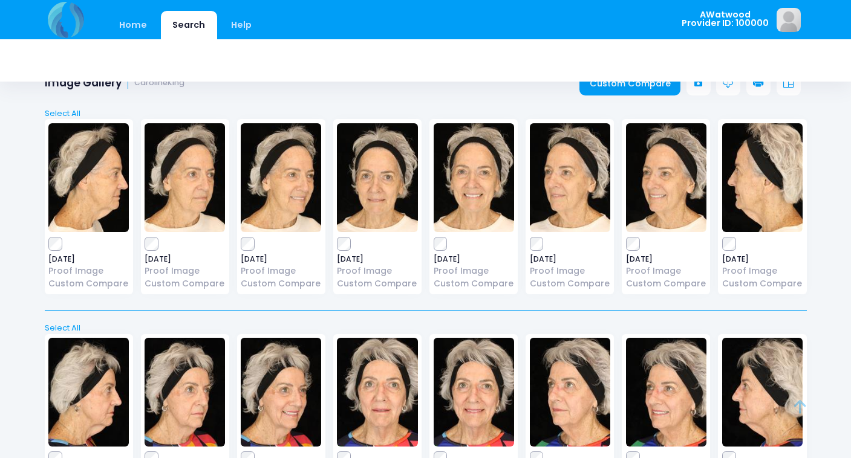
scroll to position [18, 0]
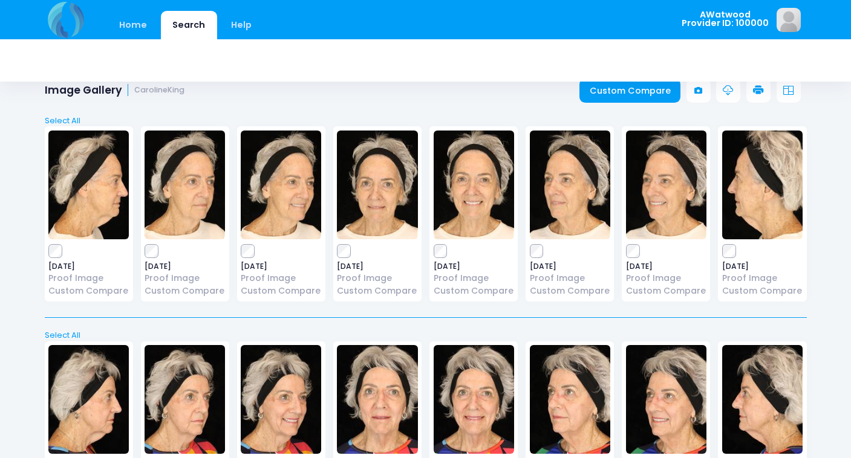
click at [380, 177] on img at bounding box center [377, 185] width 80 height 109
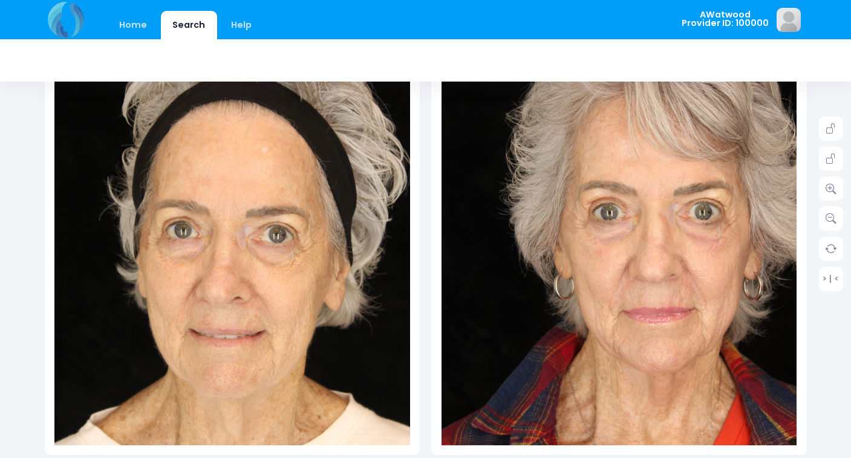
scroll to position [222, 0]
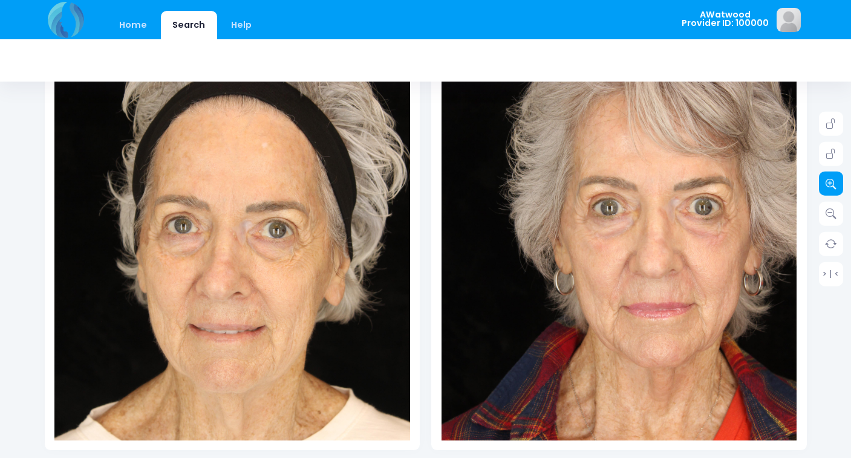
click at [834, 181] on icon at bounding box center [830, 183] width 11 height 11
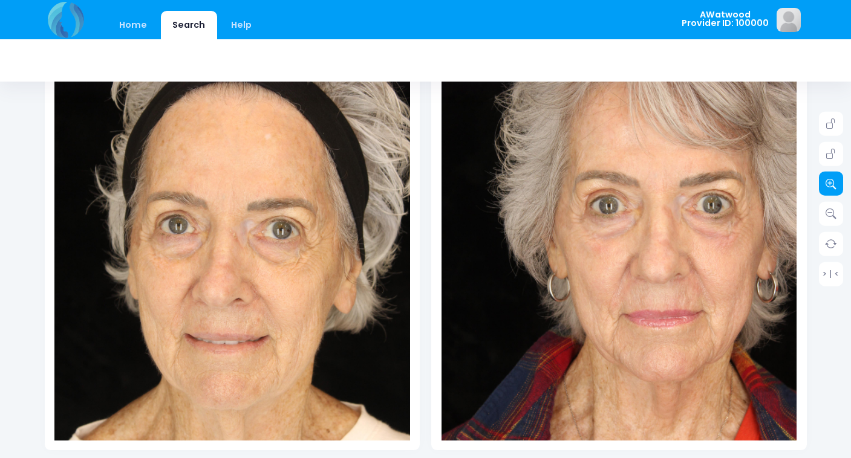
click at [834, 181] on icon at bounding box center [830, 183] width 11 height 11
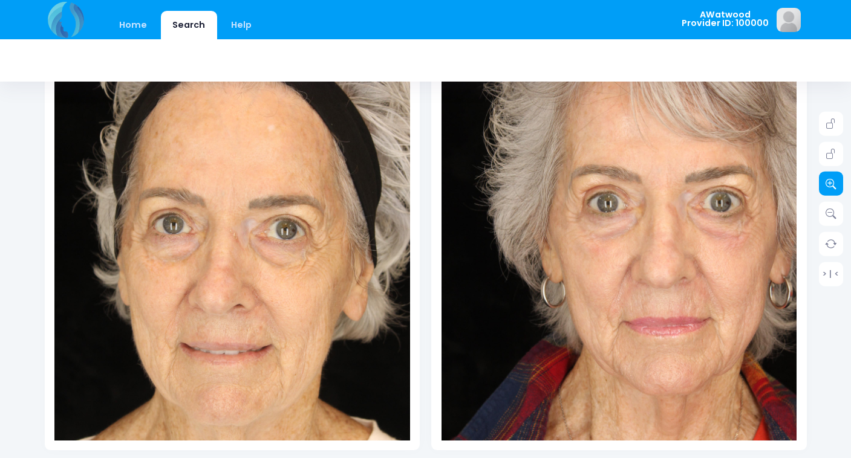
click at [834, 181] on icon at bounding box center [830, 183] width 11 height 11
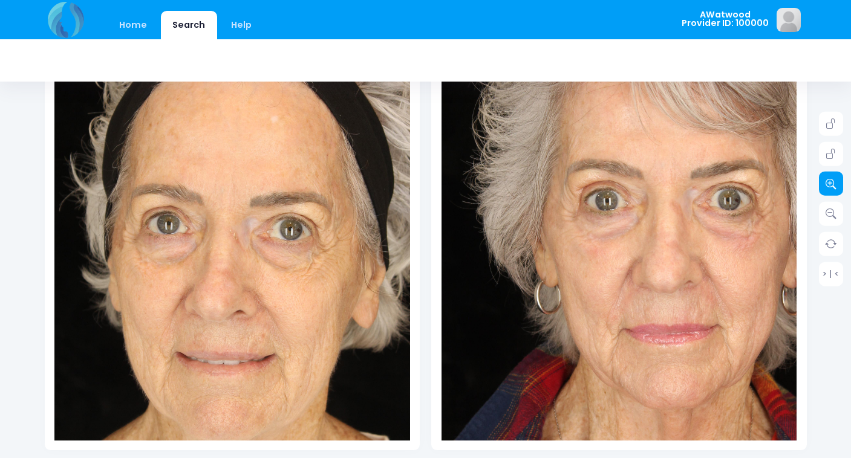
click at [834, 181] on icon at bounding box center [830, 183] width 11 height 11
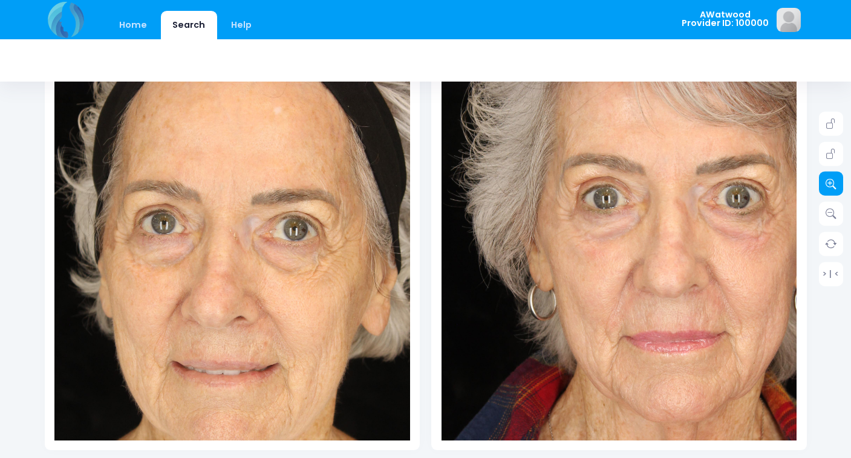
click at [834, 181] on icon at bounding box center [830, 183] width 11 height 11
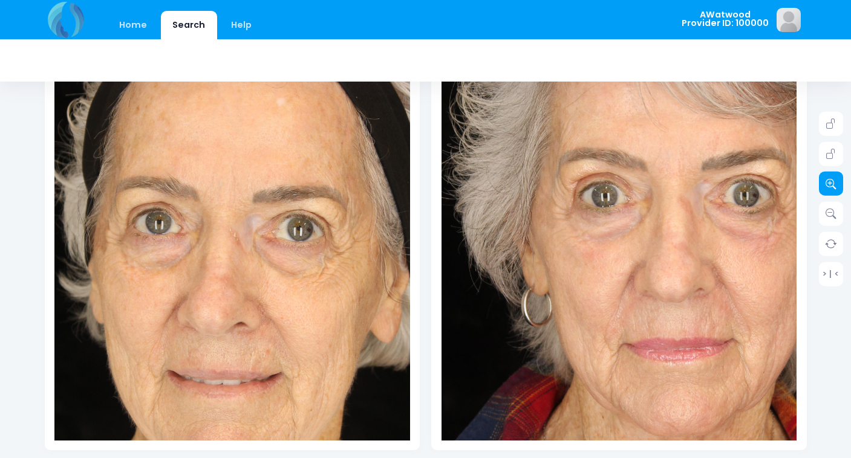
click at [834, 181] on icon at bounding box center [830, 183] width 11 height 11
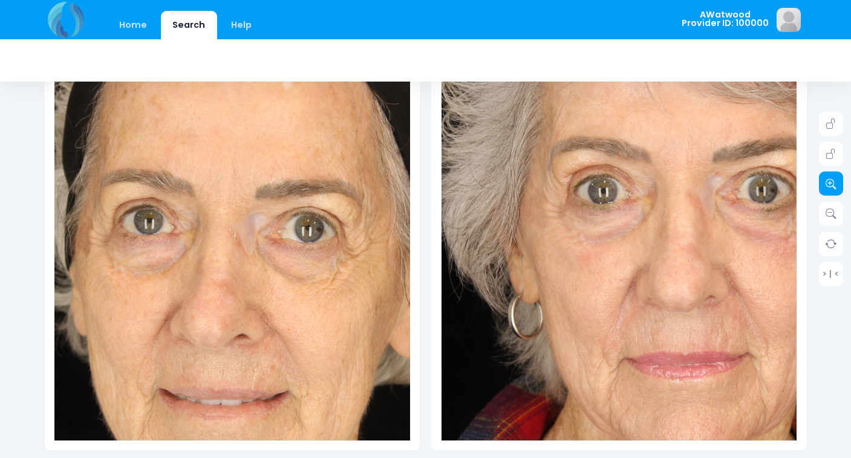
click at [834, 181] on icon at bounding box center [830, 183] width 11 height 11
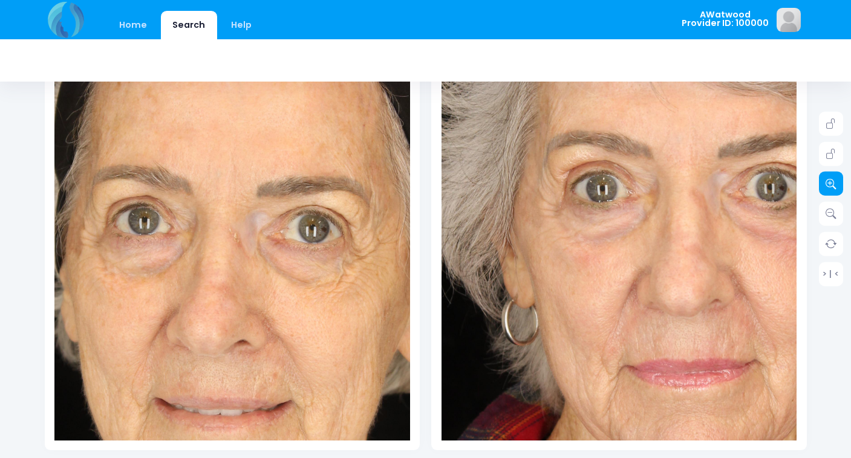
click at [834, 181] on icon at bounding box center [830, 183] width 11 height 11
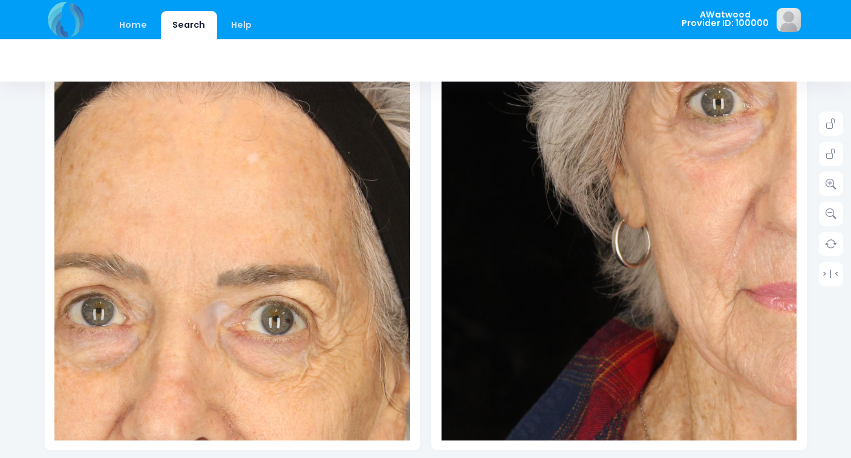
click at [350, 53] on div at bounding box center [426, 60] width 762 height 42
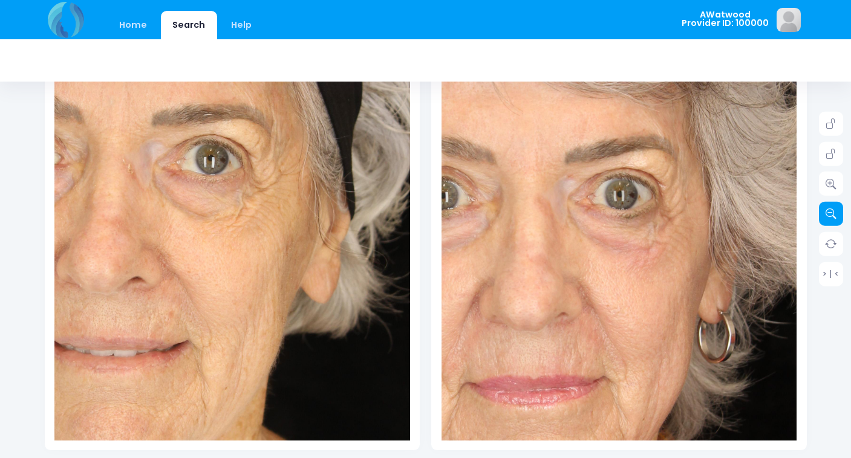
click at [833, 212] on icon at bounding box center [830, 214] width 11 height 11
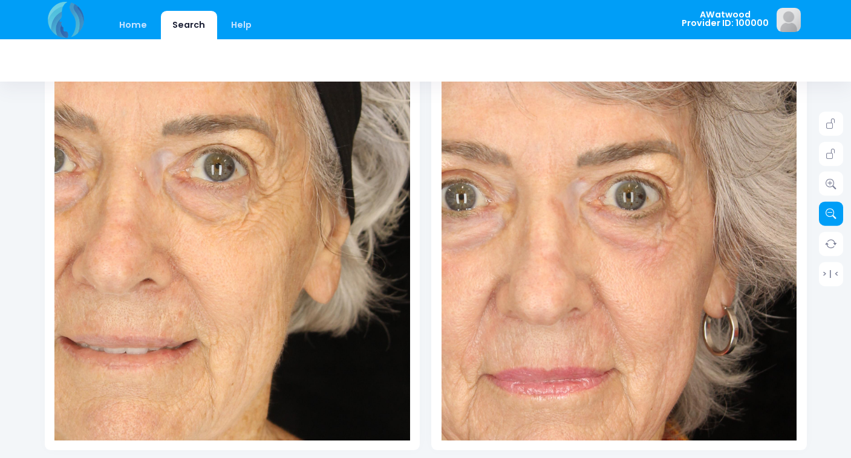
click at [833, 212] on icon at bounding box center [830, 214] width 11 height 11
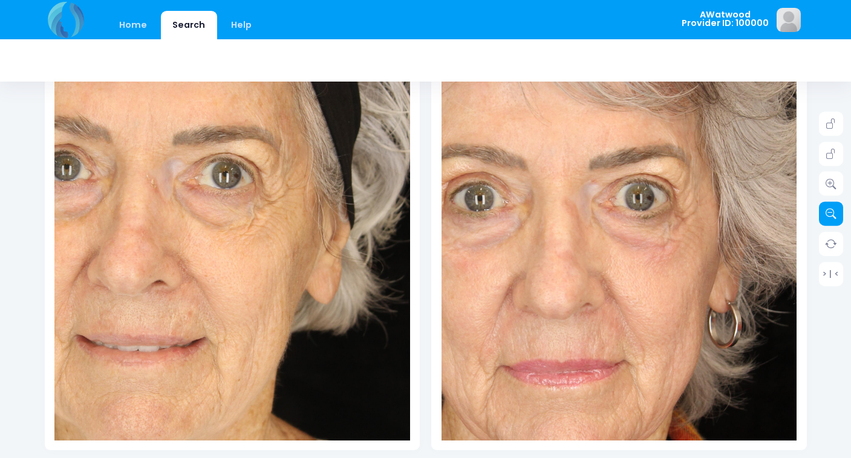
click at [833, 212] on icon at bounding box center [830, 214] width 11 height 11
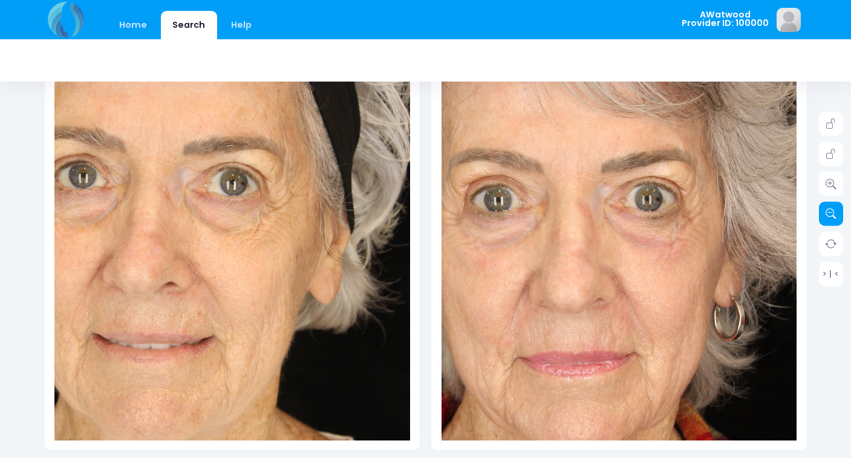
click at [833, 212] on icon at bounding box center [830, 214] width 11 height 11
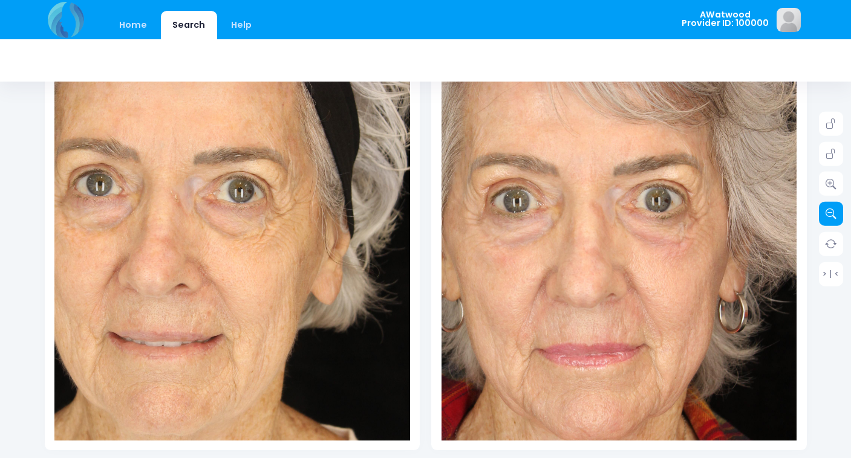
click at [833, 212] on icon at bounding box center [830, 214] width 11 height 11
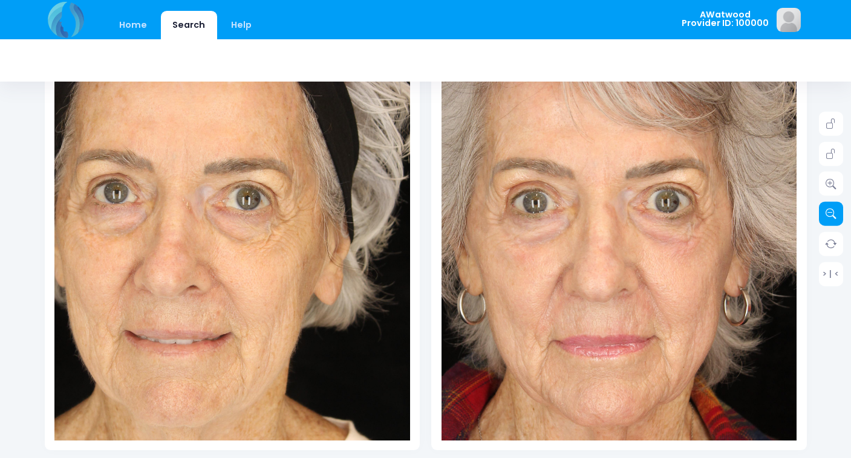
click at [833, 212] on icon at bounding box center [830, 214] width 11 height 11
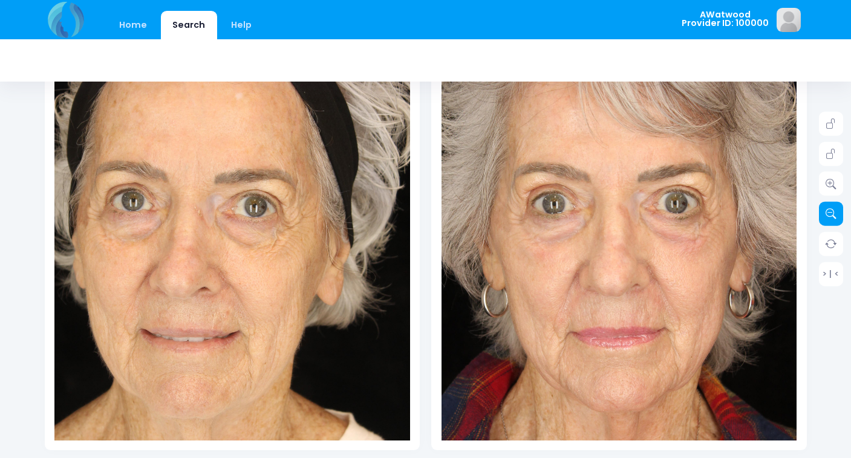
click at [833, 212] on icon at bounding box center [830, 214] width 11 height 11
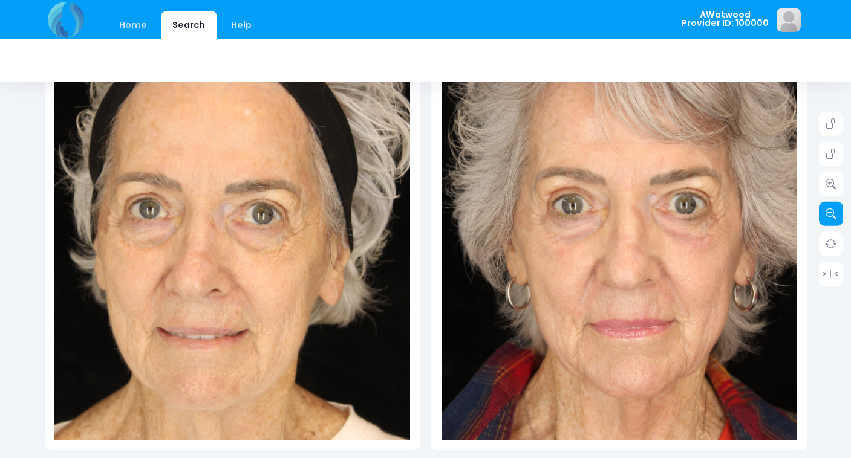
click at [833, 212] on icon at bounding box center [830, 214] width 11 height 11
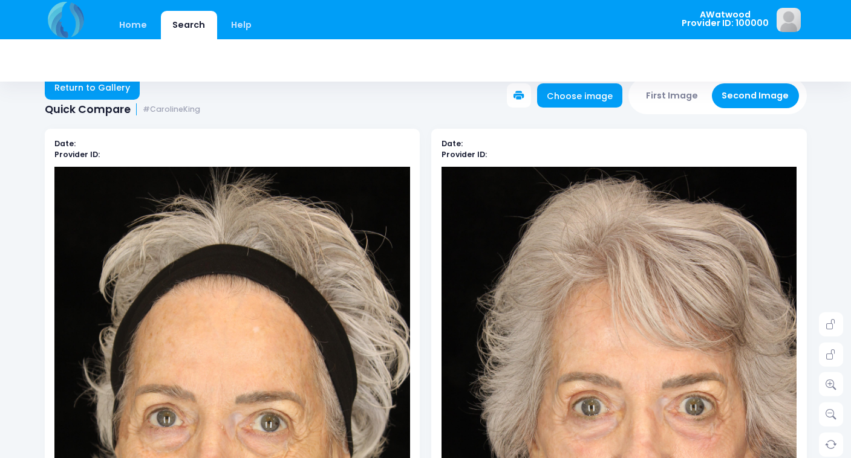
scroll to position [0, 0]
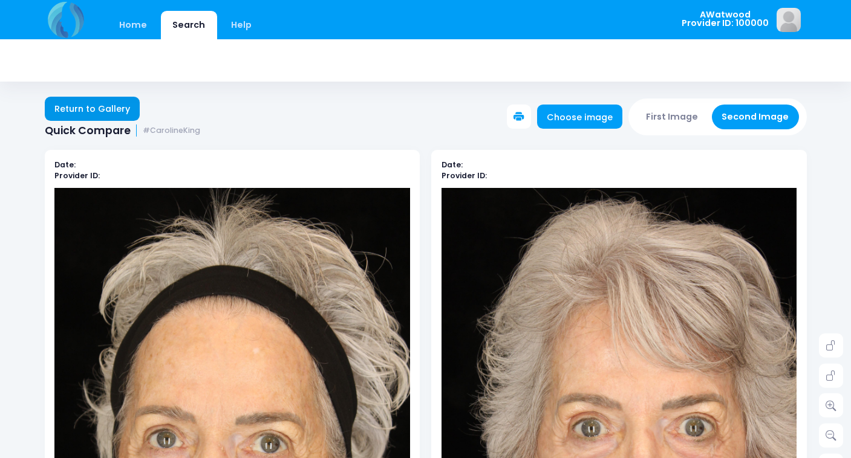
click at [96, 109] on link "Return to Gallery" at bounding box center [93, 109] width 96 height 24
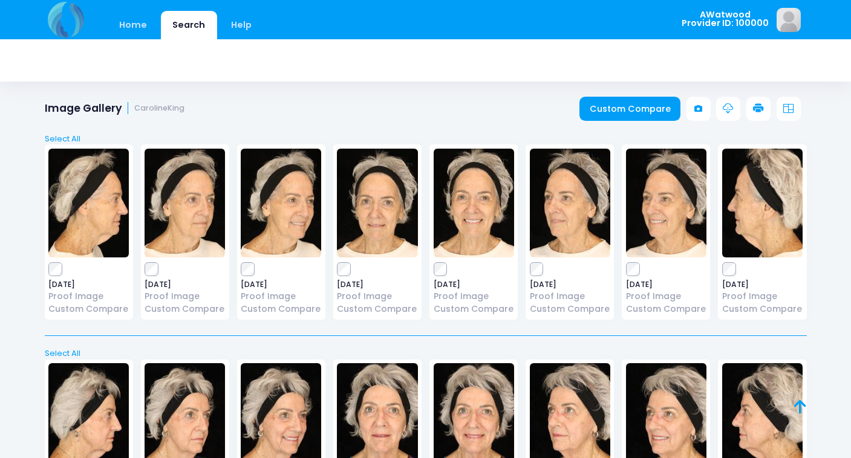
click at [193, 202] on img at bounding box center [185, 203] width 80 height 109
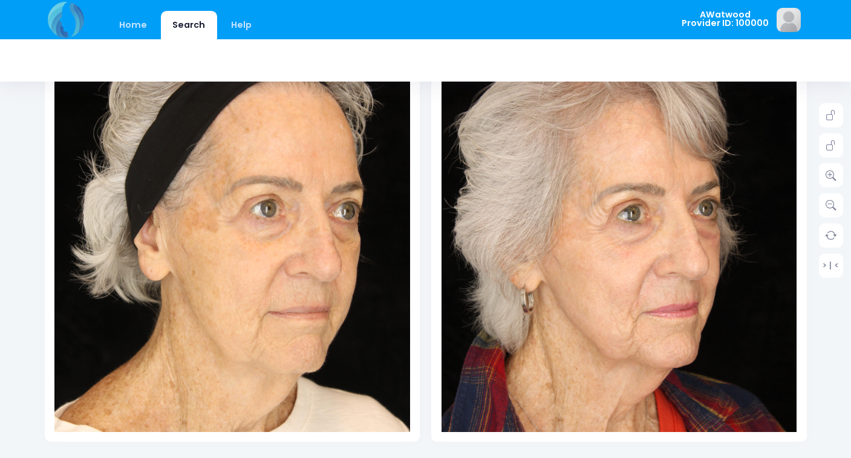
scroll to position [220, 0]
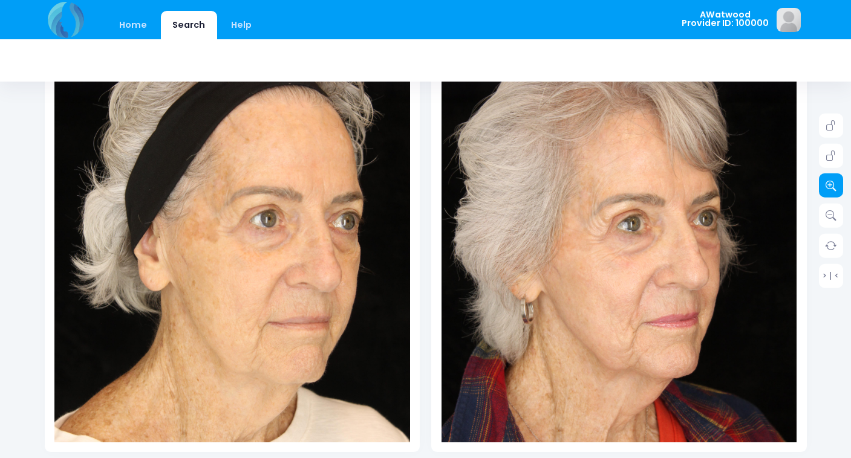
click at [829, 189] on icon at bounding box center [830, 185] width 11 height 11
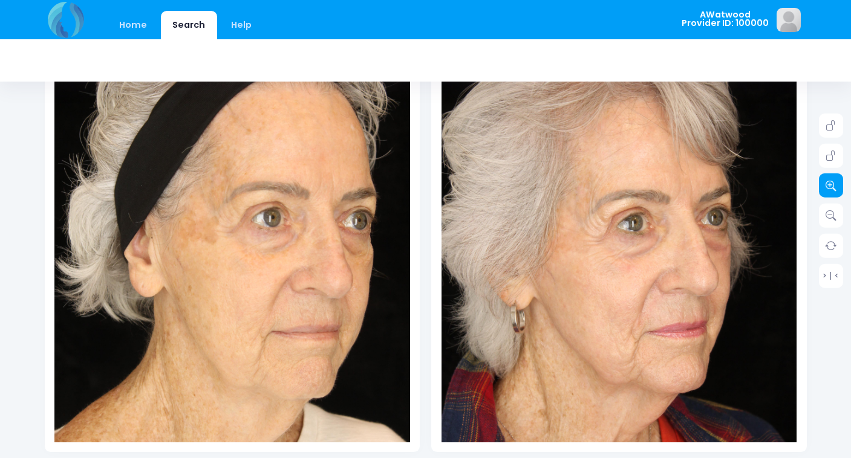
click at [829, 189] on icon at bounding box center [830, 185] width 11 height 11
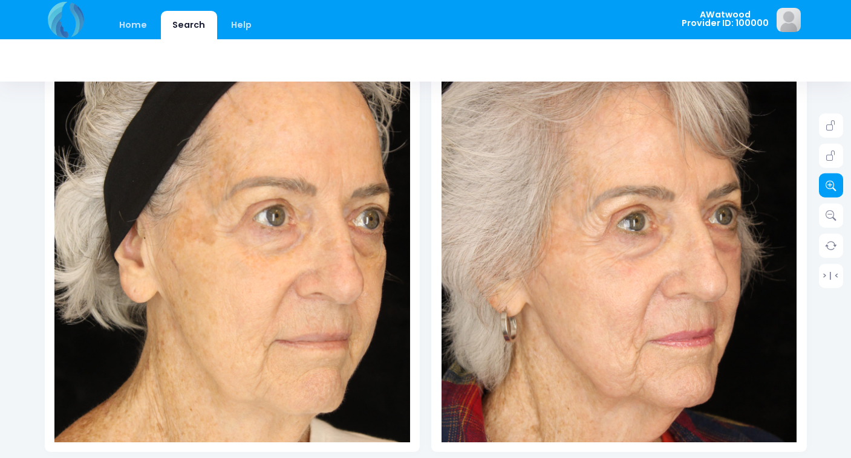
click at [829, 189] on icon at bounding box center [830, 185] width 11 height 11
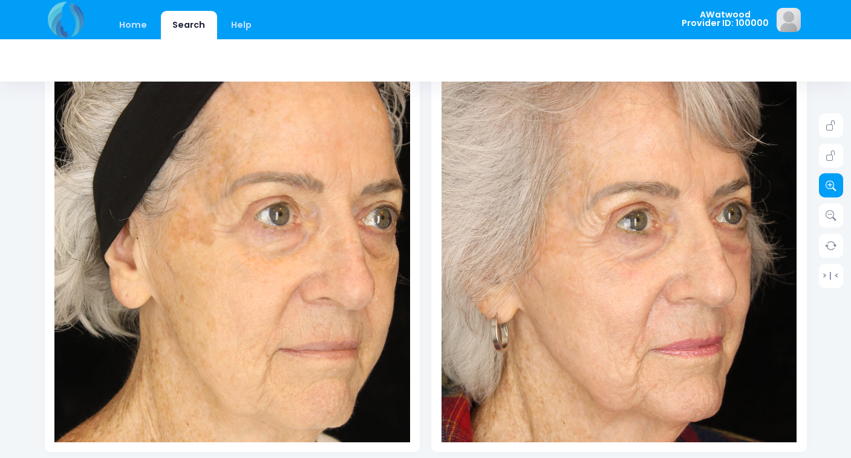
click at [829, 189] on icon at bounding box center [830, 185] width 11 height 11
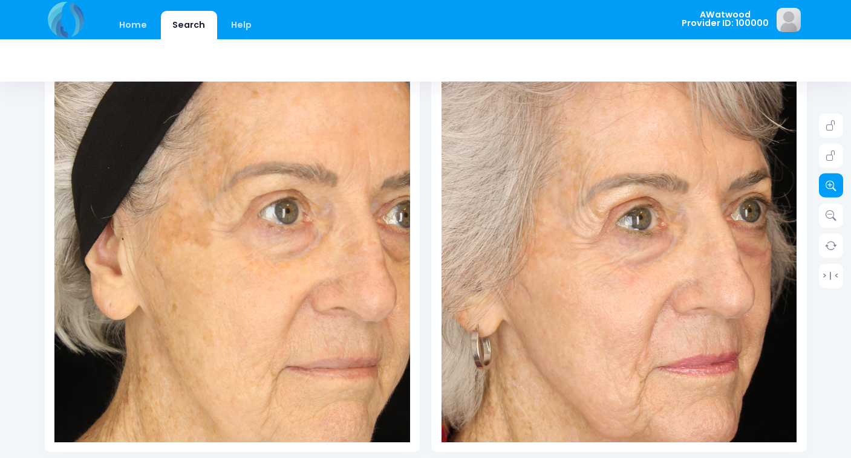
click at [829, 189] on icon at bounding box center [830, 185] width 11 height 11
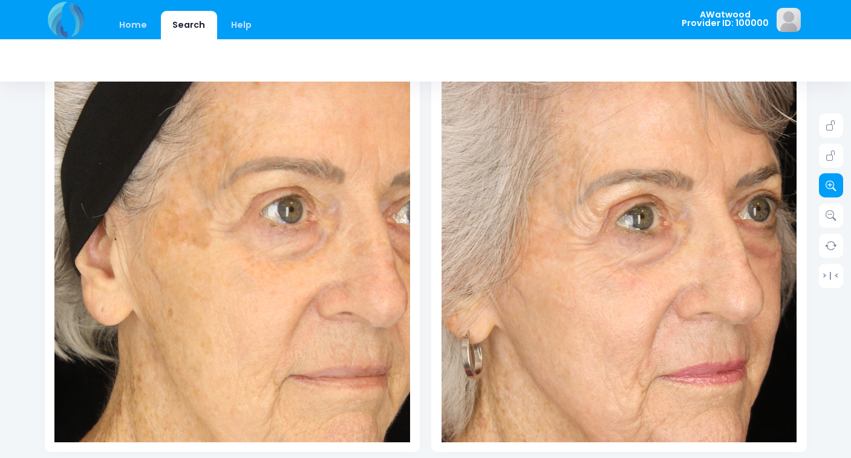
click at [829, 189] on icon at bounding box center [830, 185] width 11 height 11
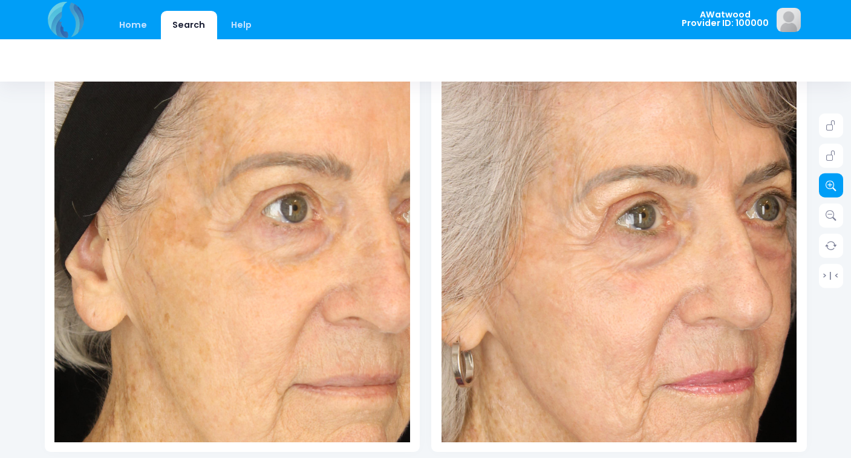
click at [829, 189] on icon at bounding box center [830, 185] width 11 height 11
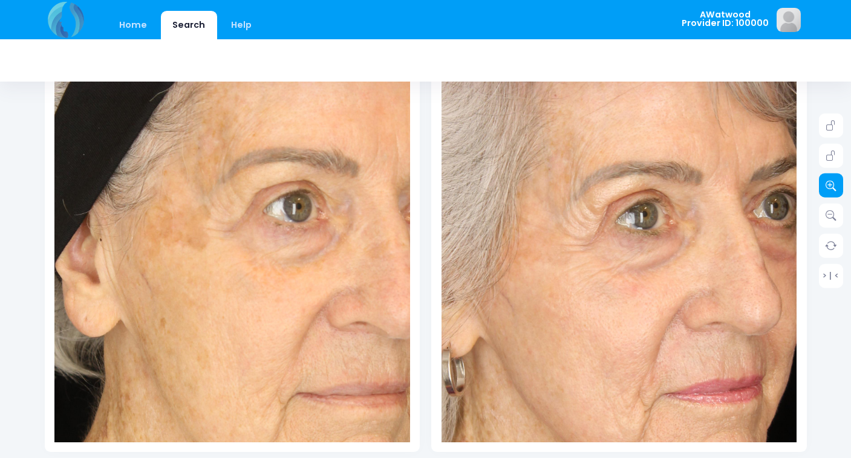
click at [829, 189] on icon at bounding box center [830, 185] width 11 height 11
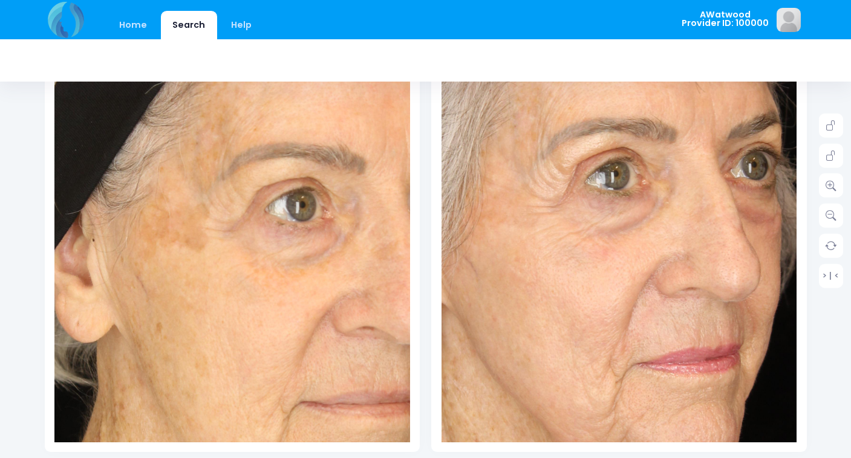
click at [653, 243] on img at bounding box center [589, 195] width 676 height 1013
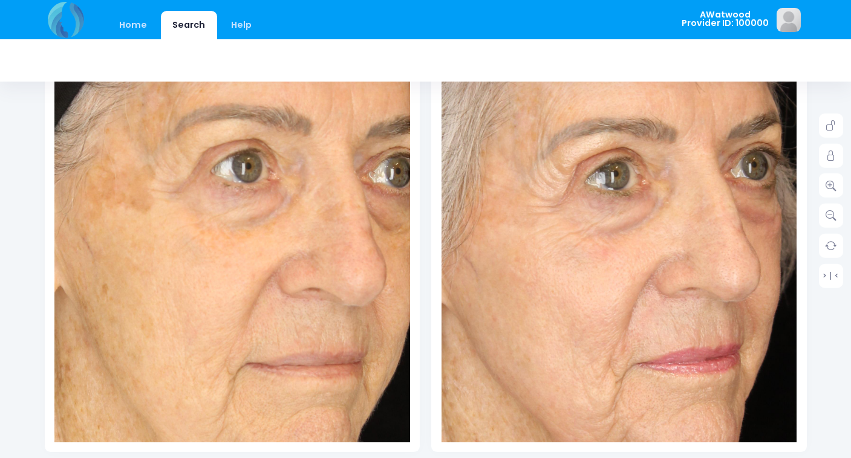
click at [292, 243] on img at bounding box center [178, 195] width 676 height 1013
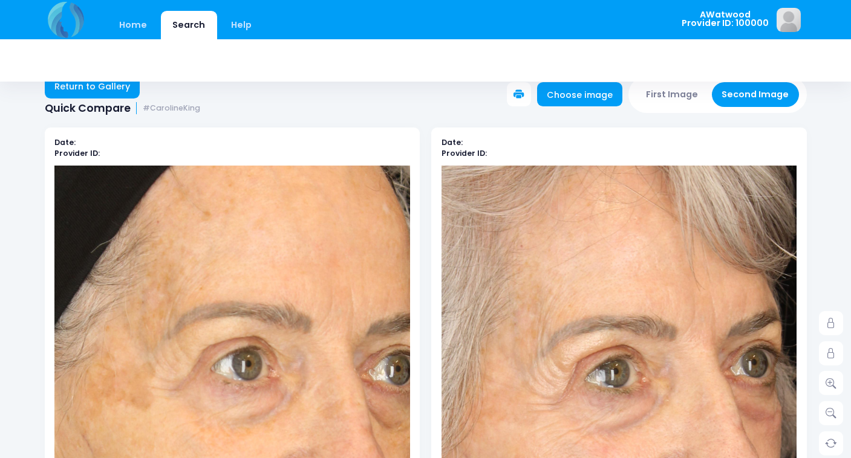
scroll to position [0, 0]
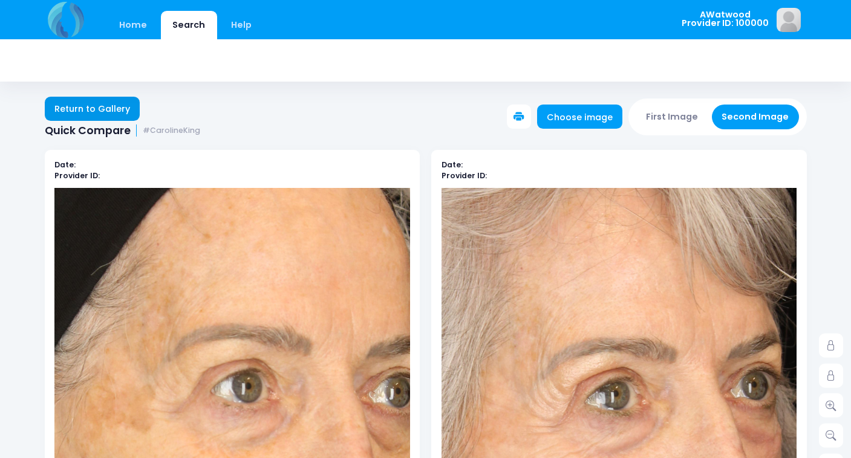
click at [97, 111] on link "Return to Gallery" at bounding box center [93, 109] width 96 height 24
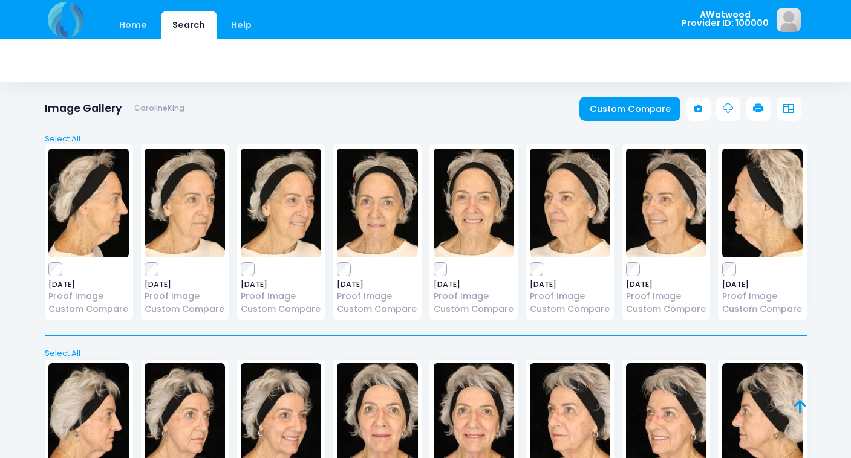
click at [565, 206] on img at bounding box center [570, 203] width 80 height 109
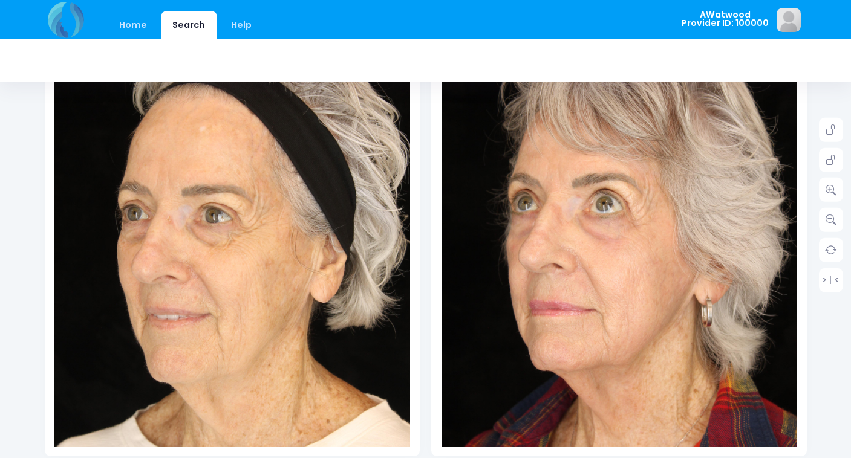
scroll to position [219, 0]
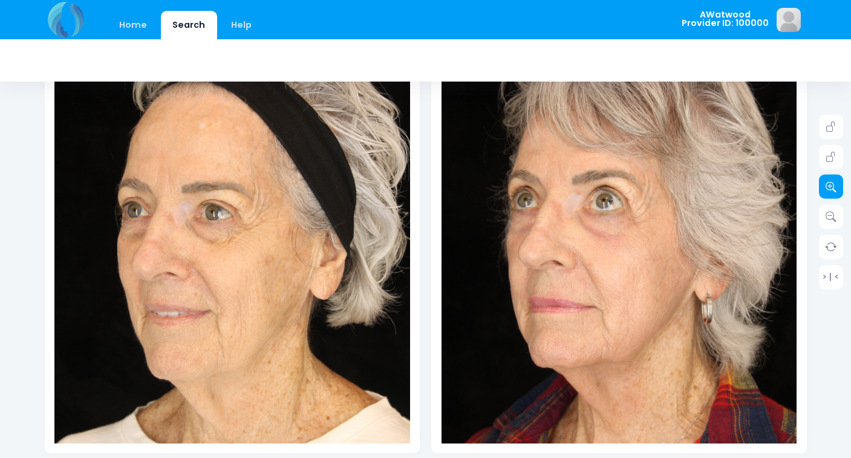
click at [832, 190] on icon at bounding box center [830, 186] width 11 height 11
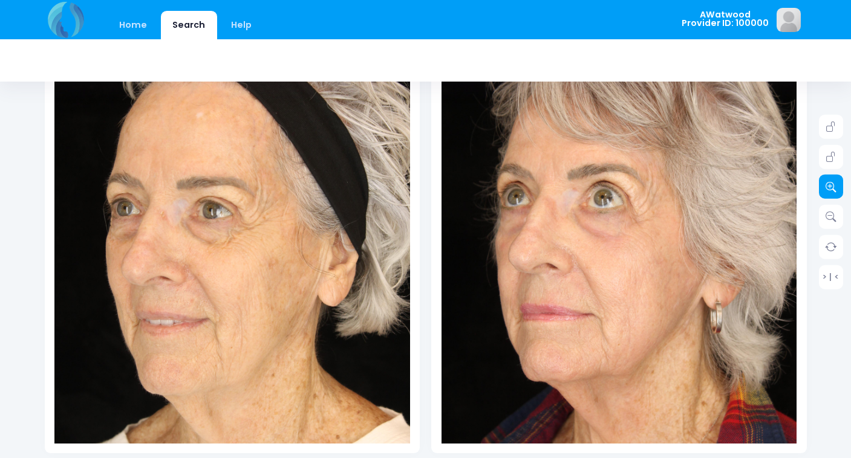
click at [832, 190] on icon at bounding box center [830, 186] width 11 height 11
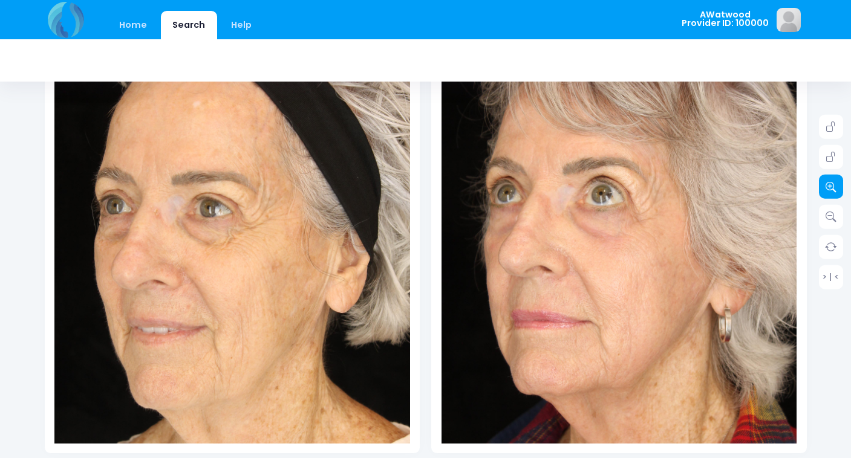
click at [832, 190] on icon at bounding box center [830, 186] width 11 height 11
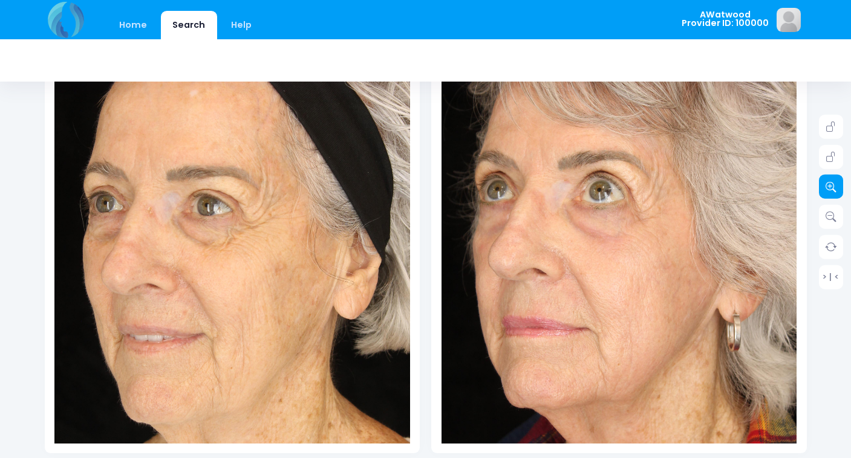
click at [832, 190] on icon at bounding box center [830, 186] width 11 height 11
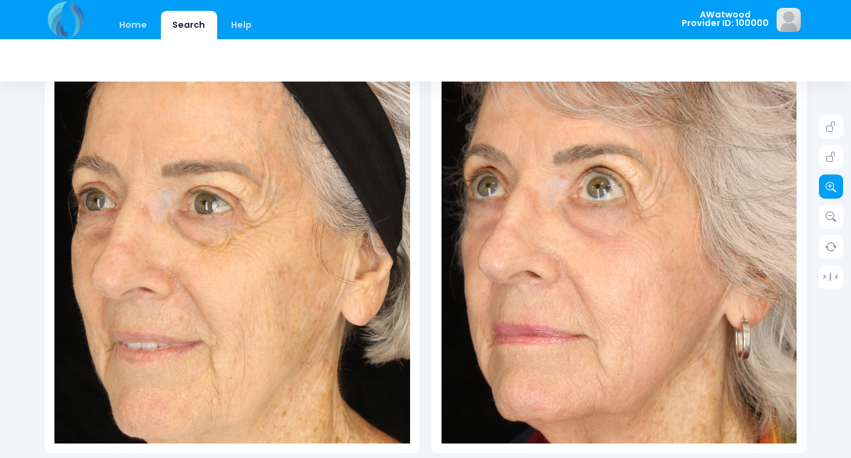
click at [832, 190] on icon at bounding box center [830, 186] width 11 height 11
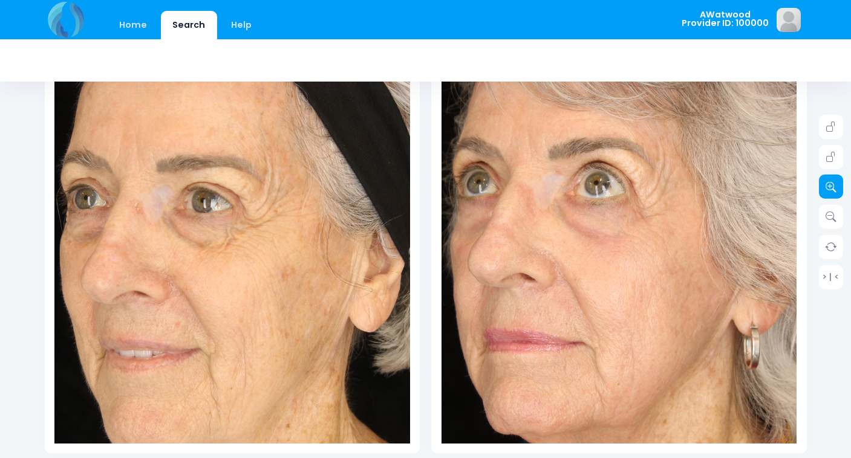
click at [832, 190] on icon at bounding box center [830, 186] width 11 height 11
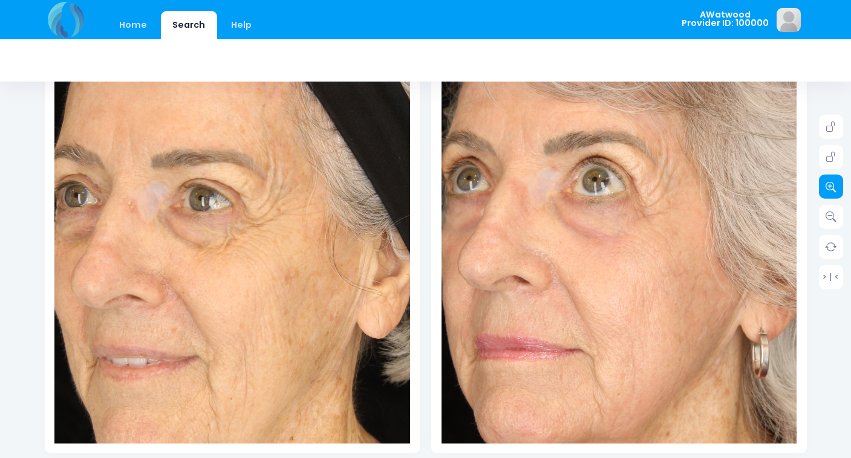
click at [832, 190] on icon at bounding box center [830, 186] width 11 height 11
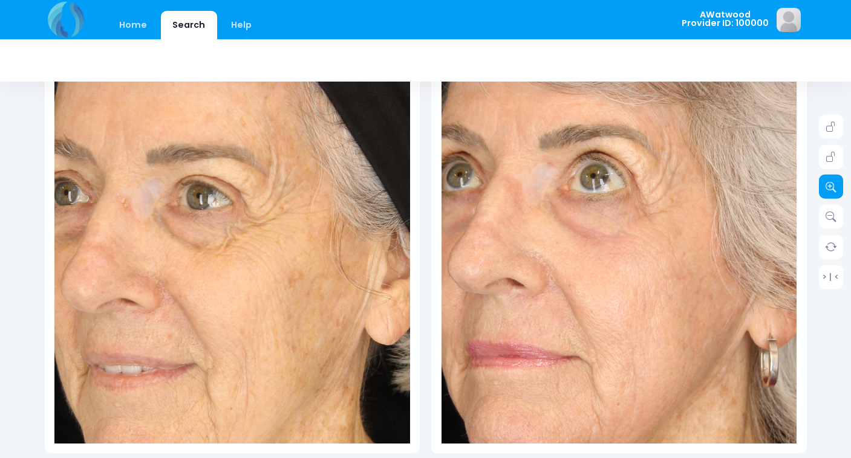
click at [832, 190] on icon at bounding box center [830, 186] width 11 height 11
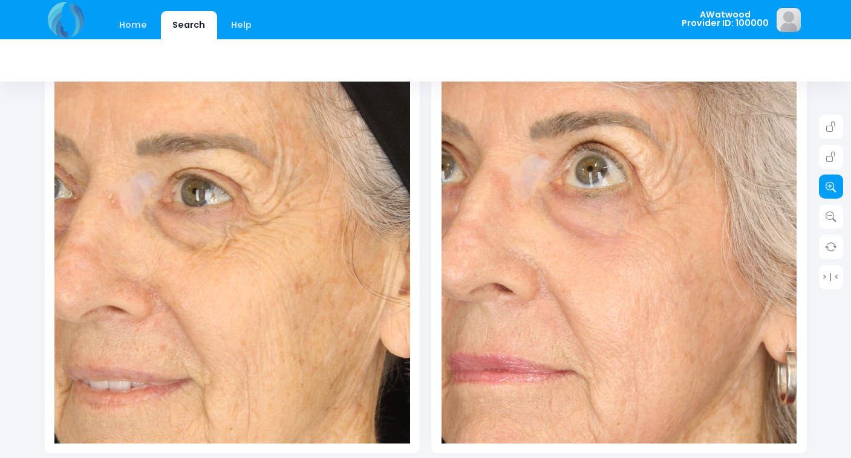
click at [832, 190] on icon at bounding box center [830, 186] width 11 height 11
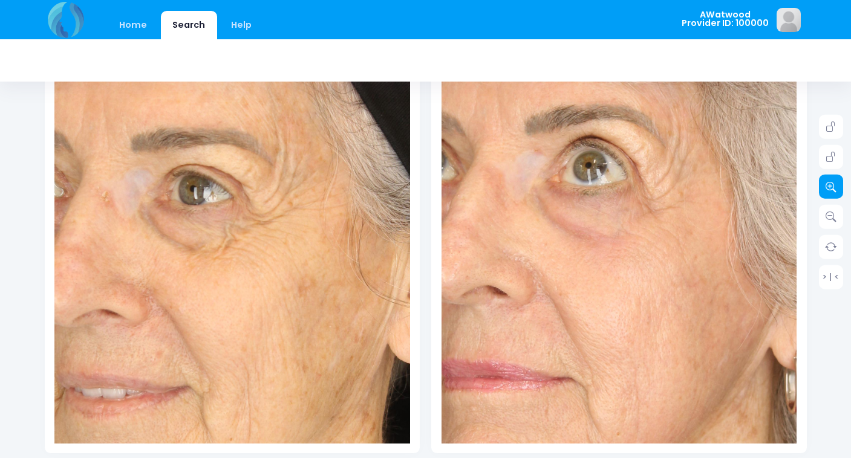
click at [832, 190] on icon at bounding box center [830, 186] width 11 height 11
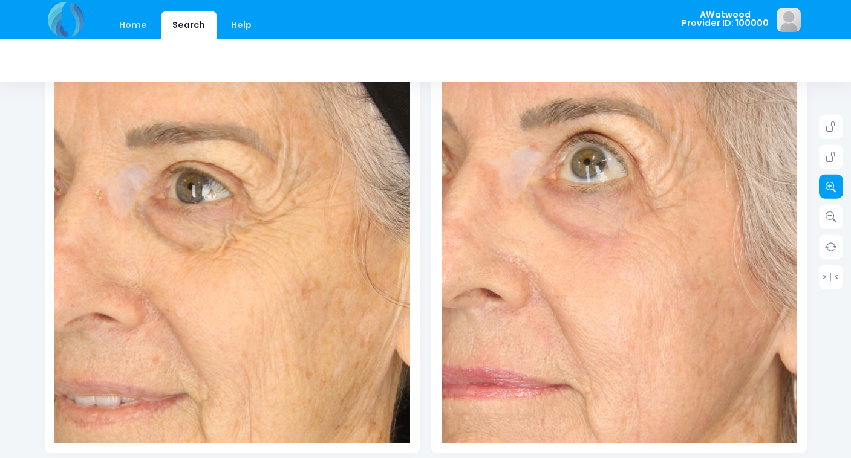
click at [832, 190] on icon at bounding box center [830, 186] width 11 height 11
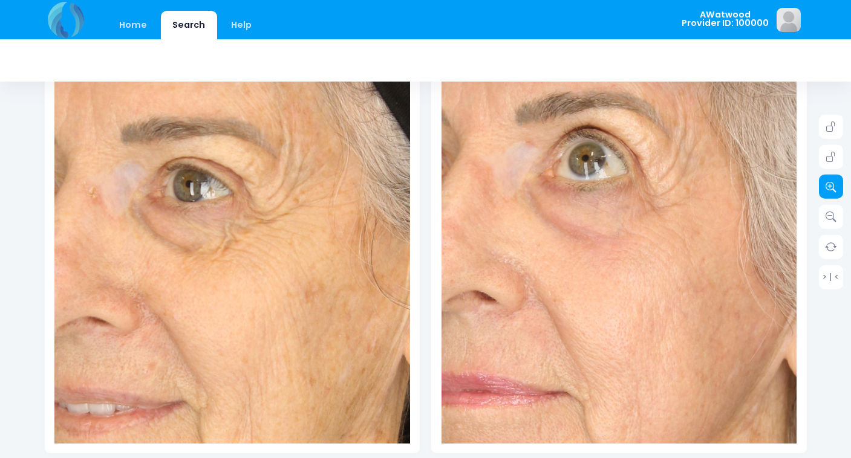
click at [832, 190] on icon at bounding box center [830, 186] width 11 height 11
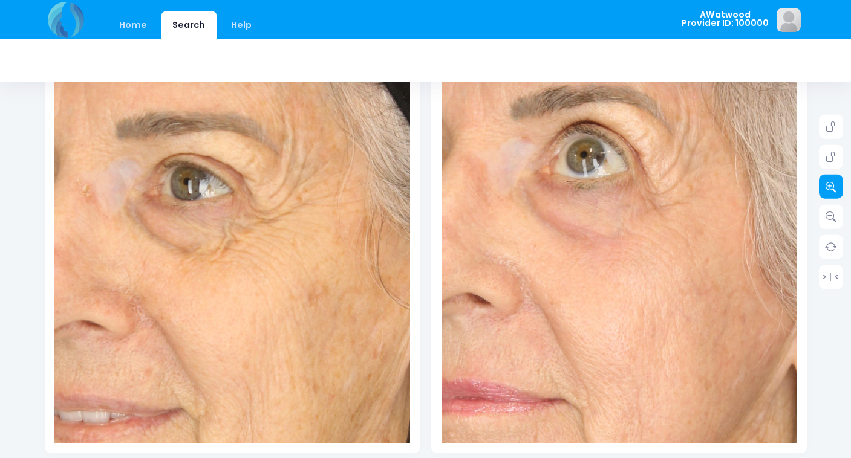
click at [832, 190] on icon at bounding box center [830, 186] width 11 height 11
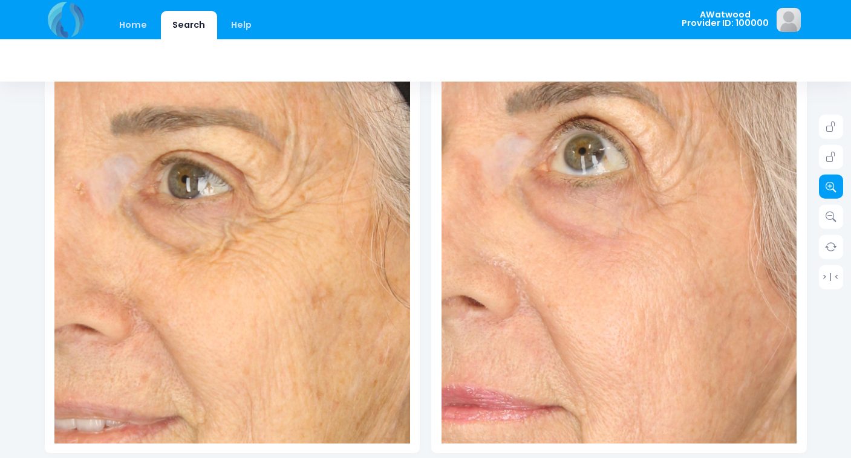
click at [832, 190] on icon at bounding box center [830, 186] width 11 height 11
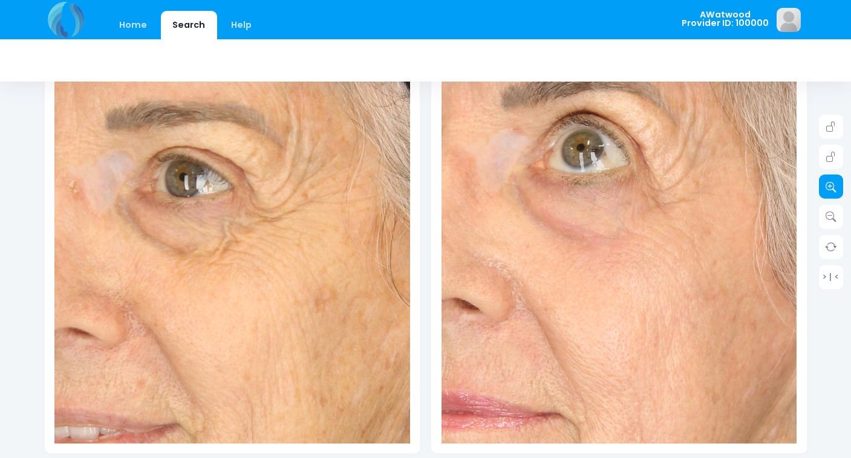
click at [832, 190] on icon at bounding box center [830, 186] width 11 height 11
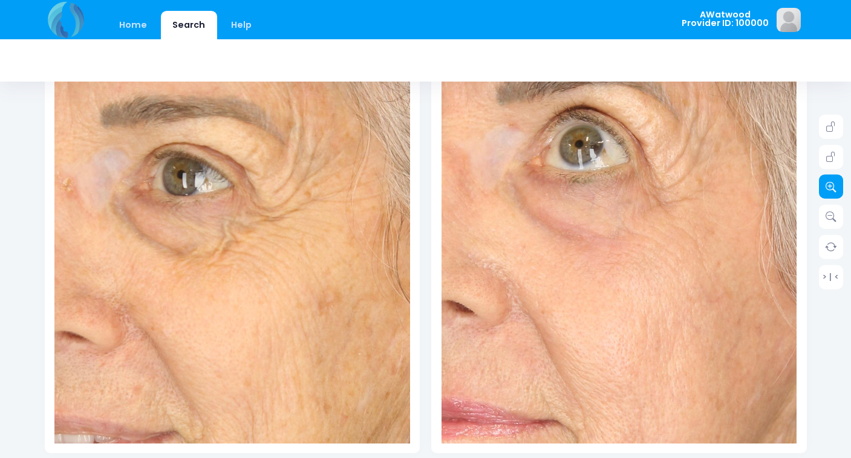
click at [832, 190] on icon at bounding box center [830, 186] width 11 height 11
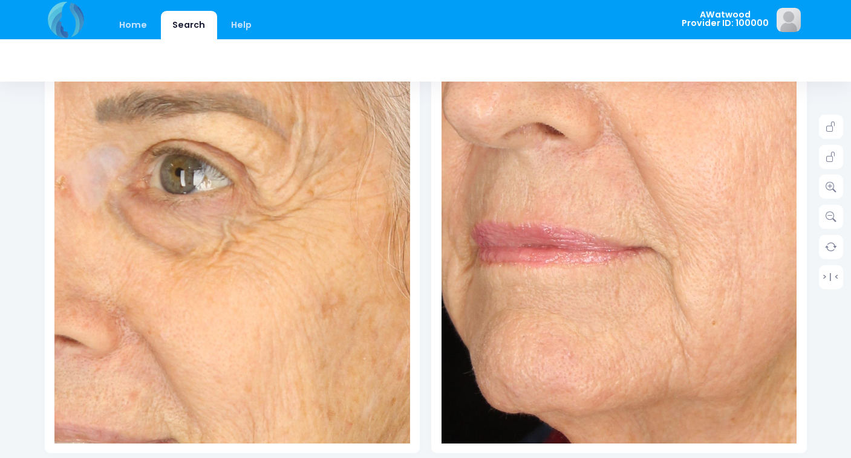
click at [562, 300] on img at bounding box center [715, 54] width 960 height 1439
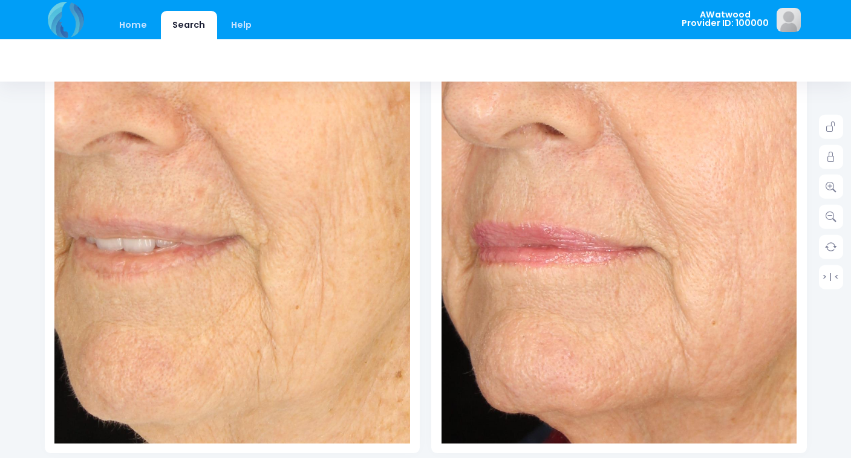
click at [193, 312] on img at bounding box center [299, 31] width 960 height 1439
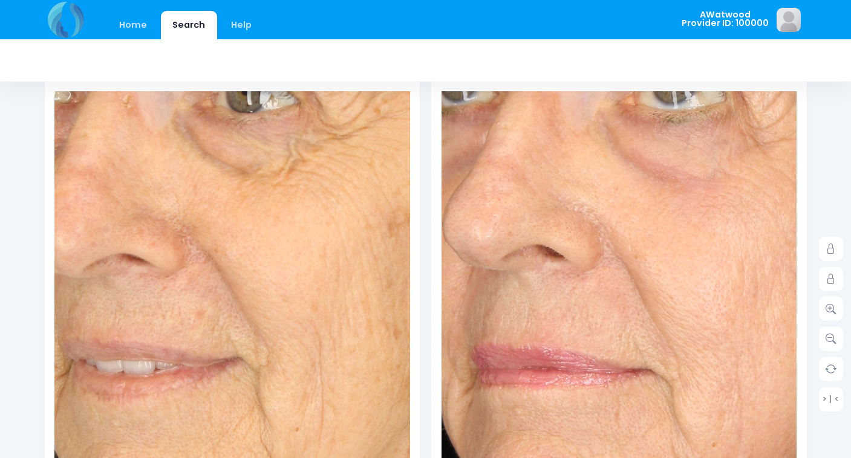
scroll to position [0, 0]
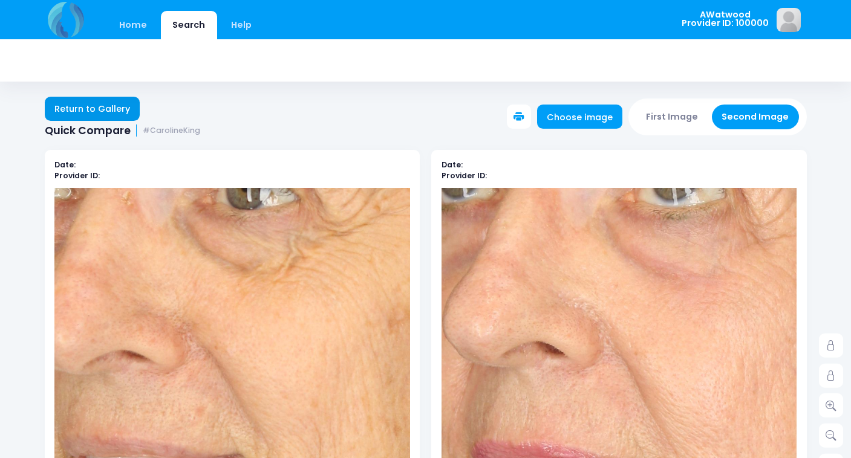
click at [108, 108] on link "Return to Gallery" at bounding box center [93, 109] width 96 height 24
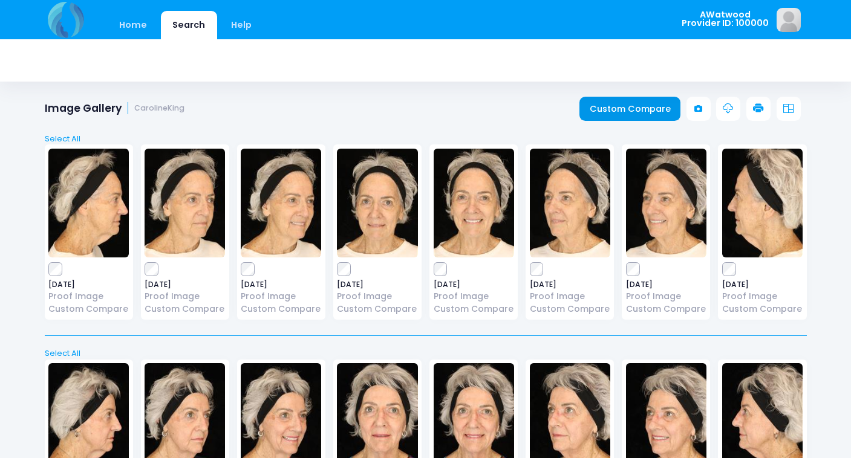
click at [636, 106] on link "Custom Compare" at bounding box center [629, 109] width 101 height 24
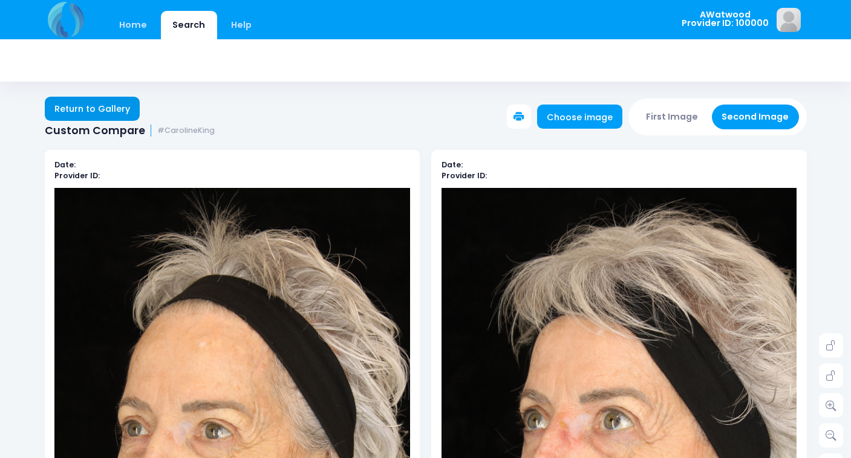
click at [107, 108] on link "Return to Gallery" at bounding box center [93, 109] width 96 height 24
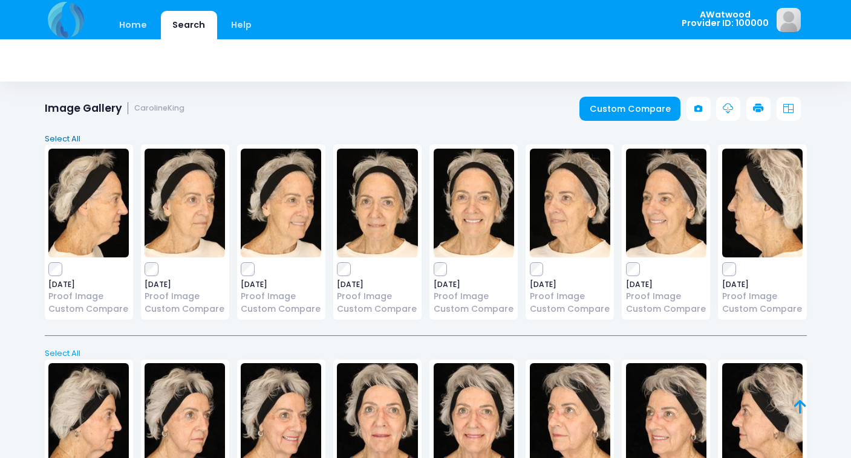
click at [74, 137] on link "Select All" at bounding box center [426, 139] width 770 height 12
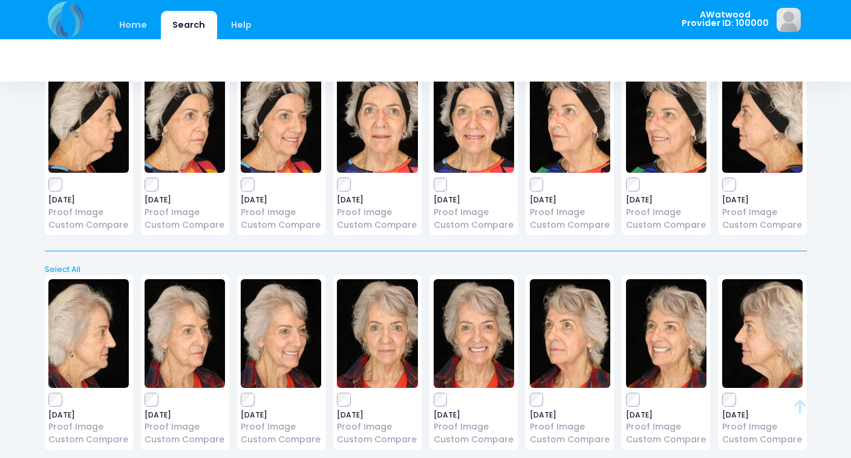
scroll to position [305, 0]
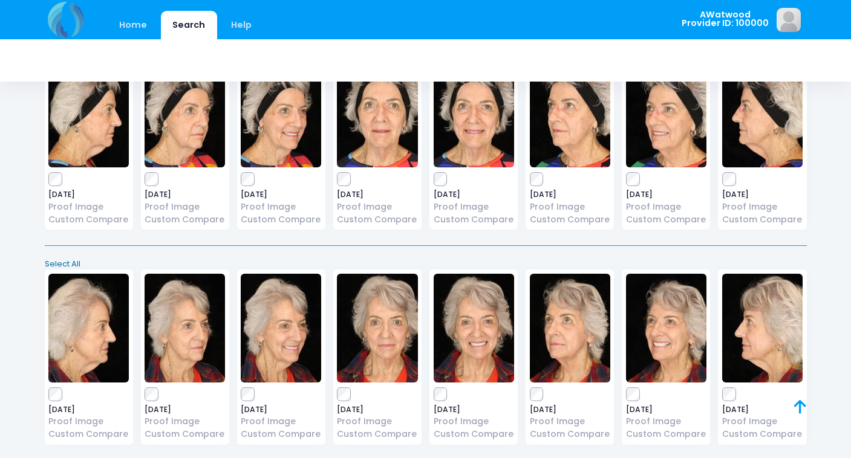
click at [54, 259] on link "Select All" at bounding box center [426, 264] width 770 height 12
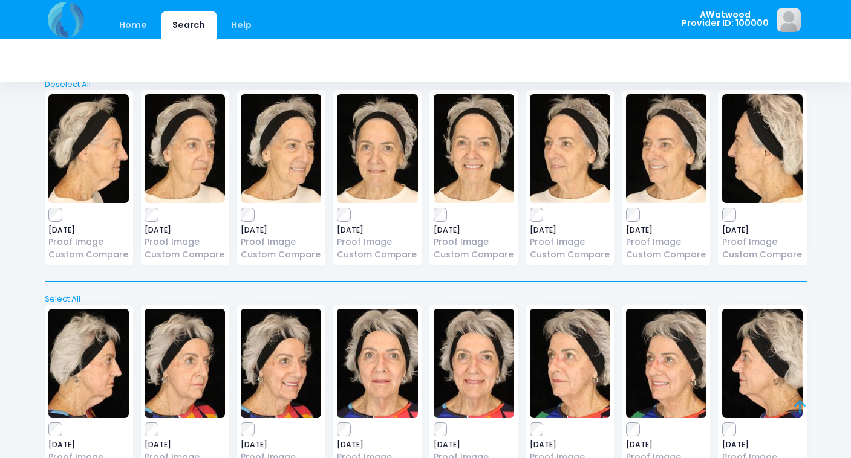
scroll to position [0, 0]
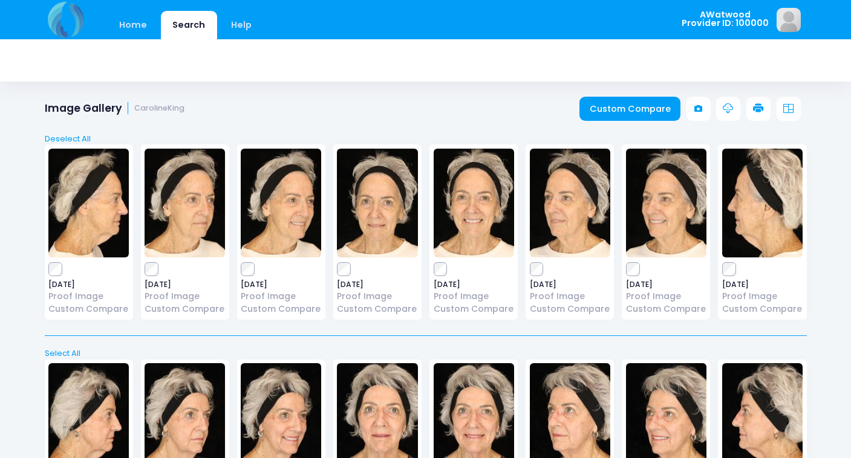
click at [721, 107] on link at bounding box center [728, 109] width 24 height 24
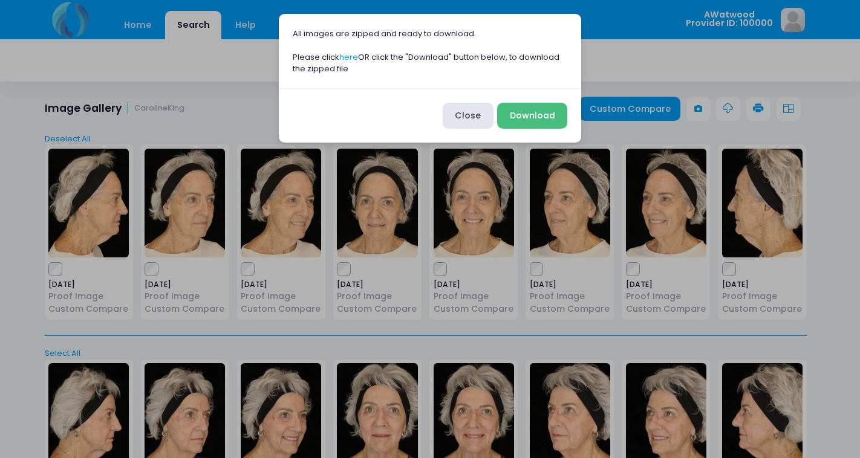
click at [540, 109] on button "Download" at bounding box center [532, 116] width 70 height 26
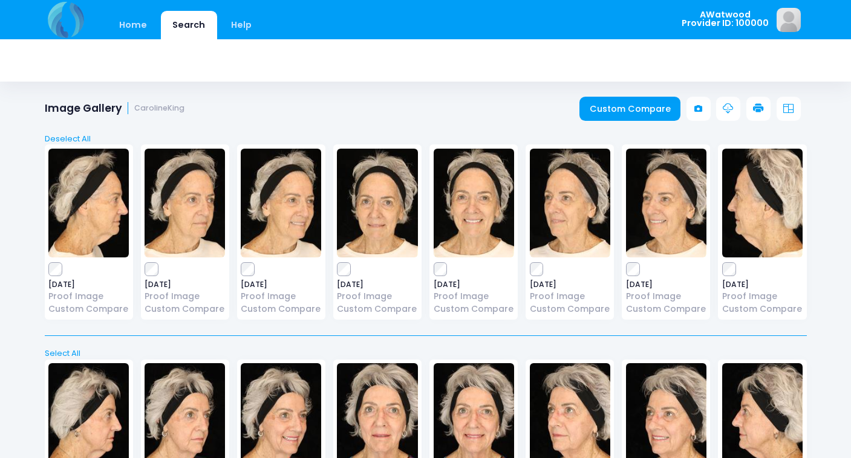
click at [373, 102] on div "Image Gallery CarolineKing Custom Compare" at bounding box center [426, 109] width 798 height 24
click at [90, 137] on link "Deselect All" at bounding box center [426, 139] width 770 height 12
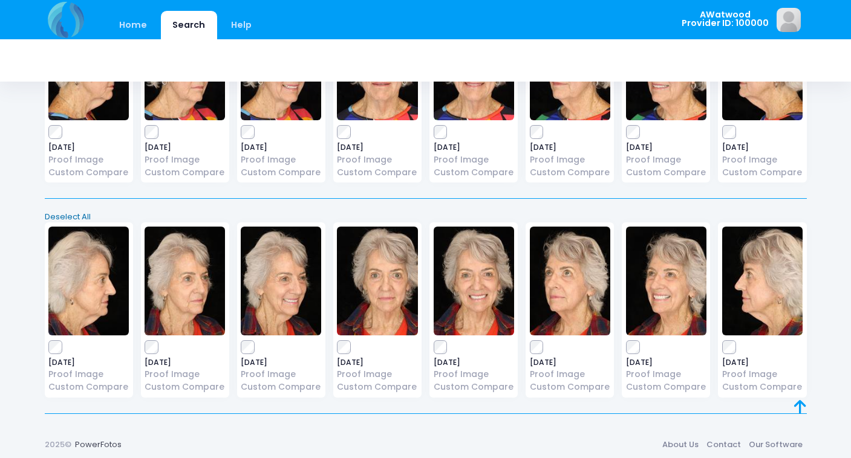
click at [60, 213] on link "Deselect All" at bounding box center [426, 217] width 770 height 12
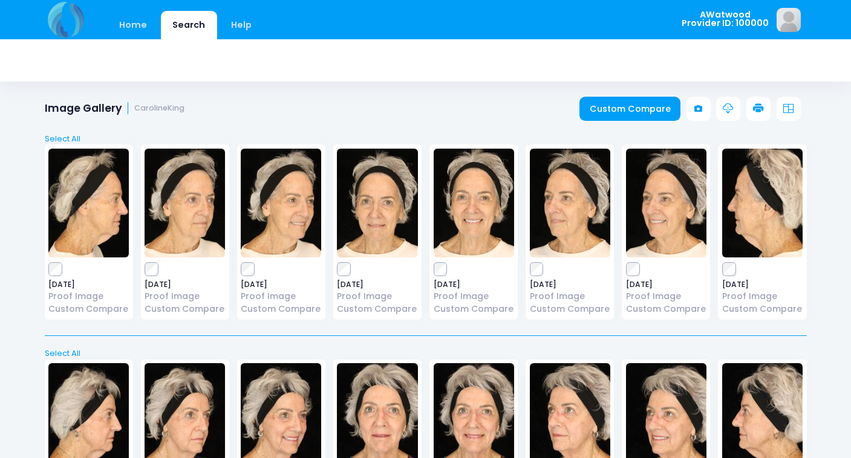
click at [573, 197] on img at bounding box center [570, 203] width 80 height 109
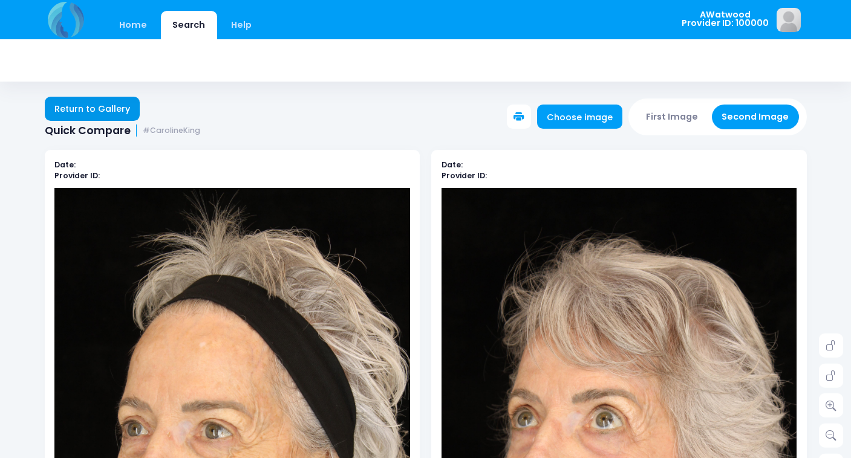
click at [107, 106] on link "Return to Gallery" at bounding box center [93, 109] width 96 height 24
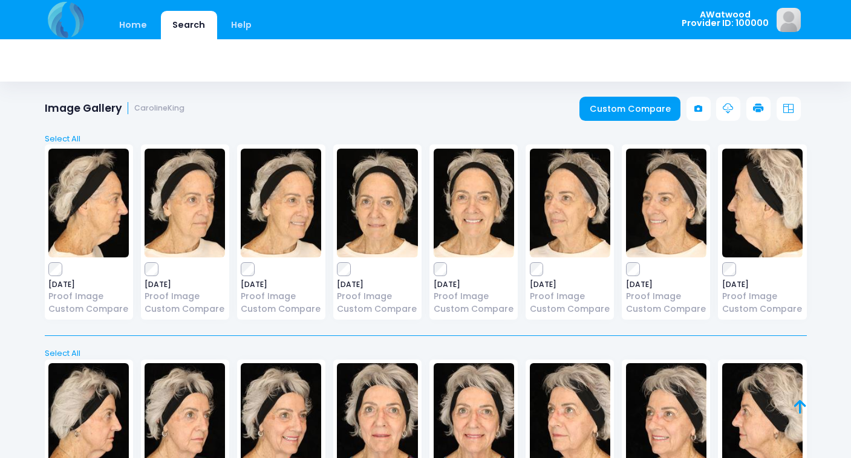
click at [672, 220] on img at bounding box center [666, 203] width 80 height 109
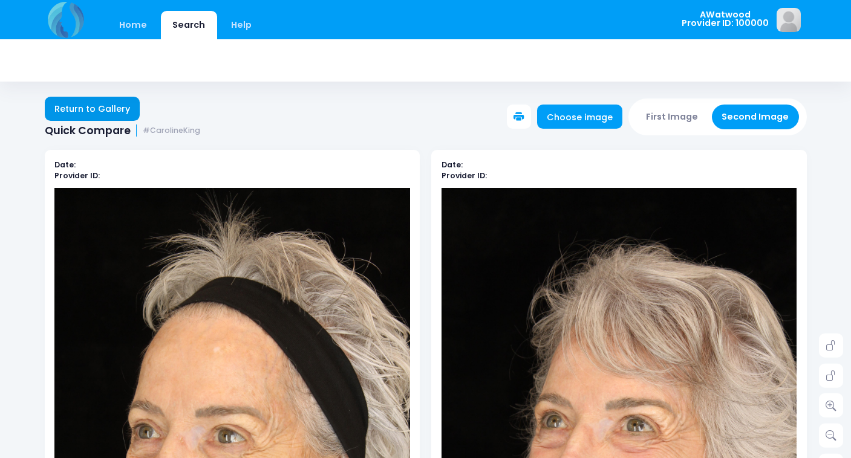
click at [91, 106] on link "Return to Gallery" at bounding box center [93, 109] width 96 height 24
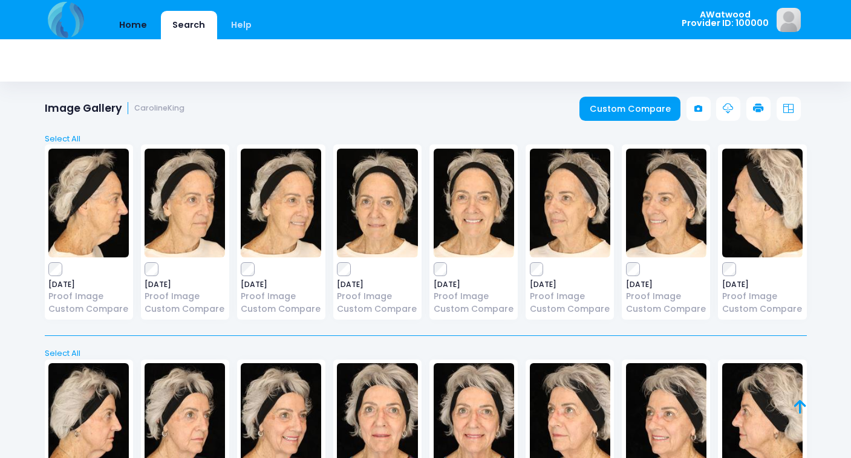
click at [135, 28] on link "Home" at bounding box center [133, 25] width 51 height 28
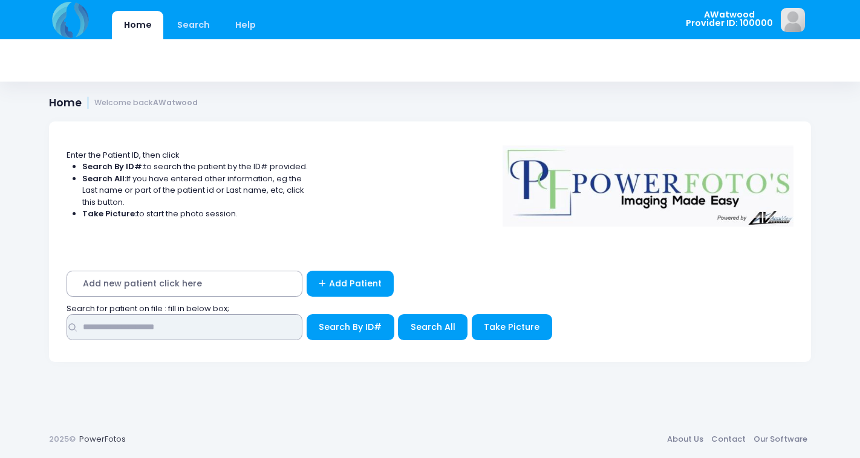
click at [124, 324] on input "text" at bounding box center [185, 327] width 236 height 26
type input "*****"
click at [350, 325] on button "Search By ID#" at bounding box center [351, 327] width 88 height 26
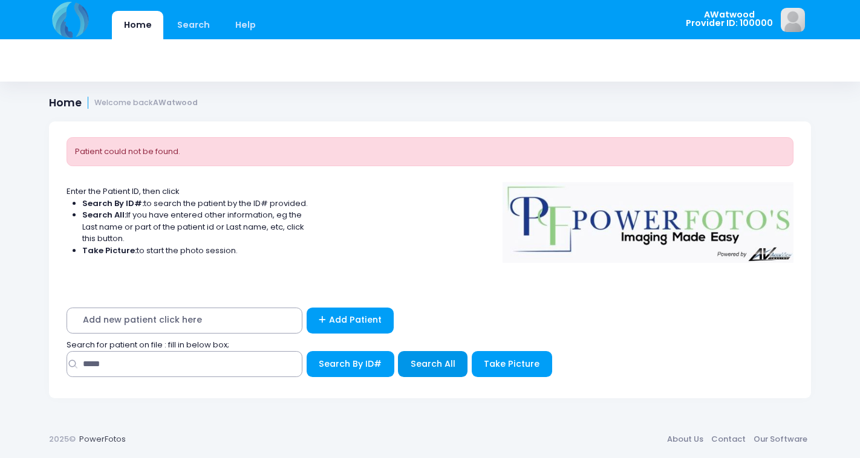
click at [410, 370] on button "Search All" at bounding box center [433, 364] width 70 height 26
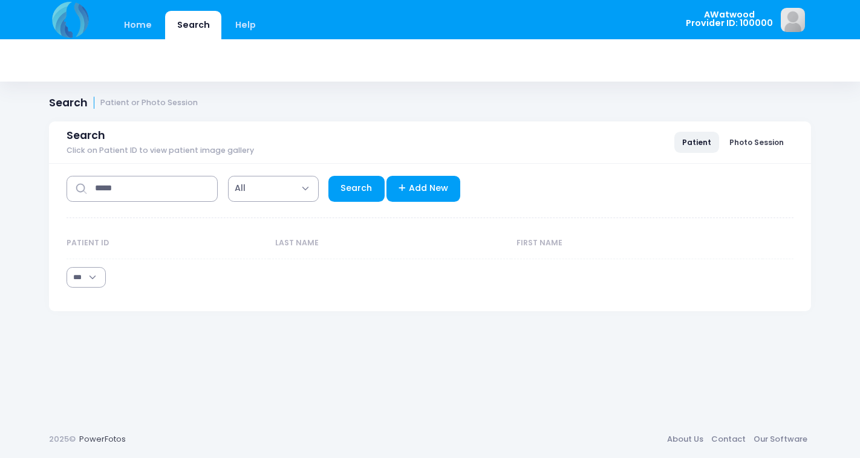
select select "***"
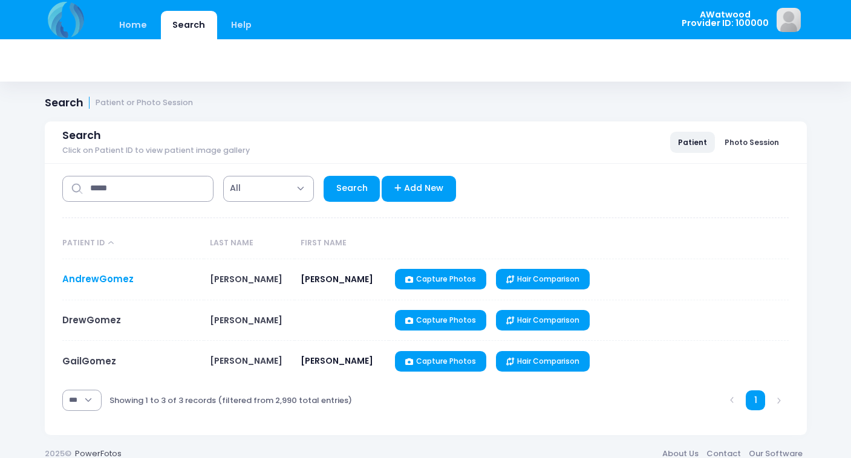
click at [99, 276] on link "AndrewGomez" at bounding box center [97, 279] width 71 height 13
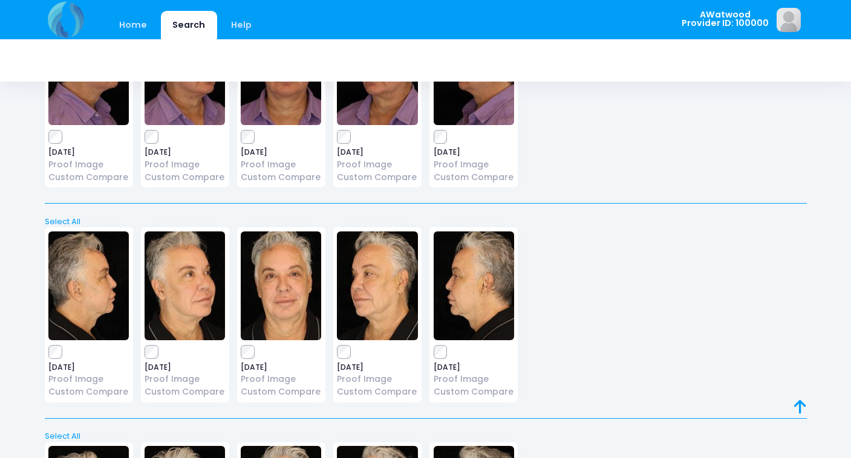
scroll to position [1202, 0]
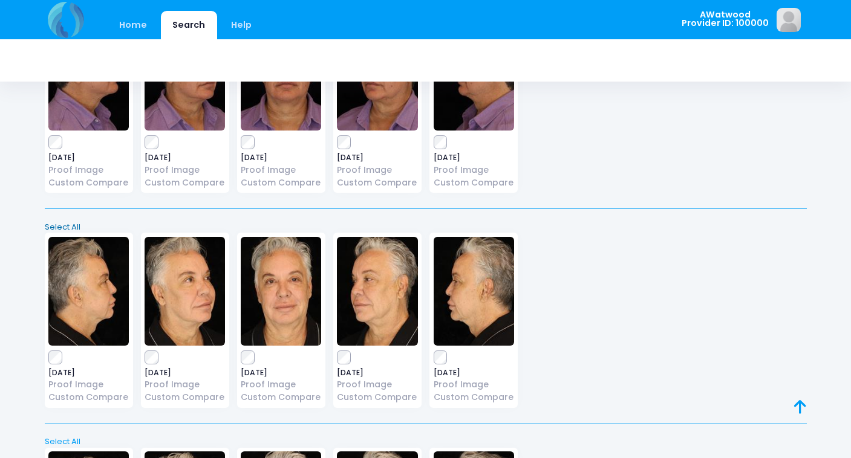
click at [75, 221] on link "Select All" at bounding box center [426, 227] width 770 height 12
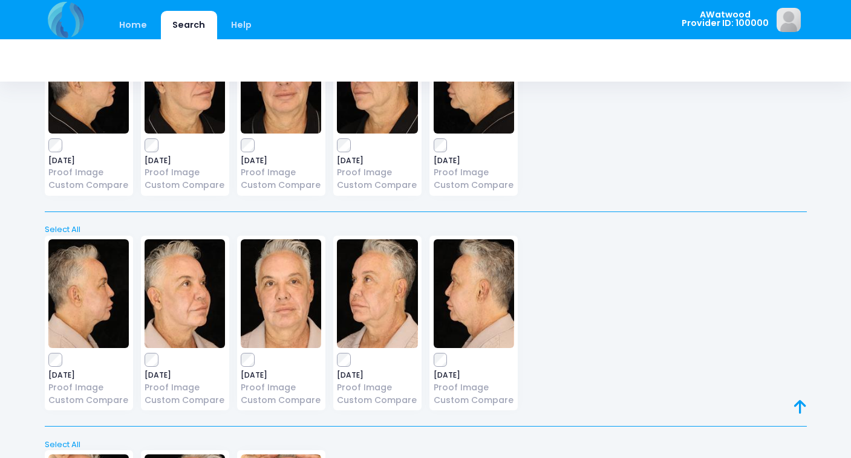
scroll to position [1405, 0]
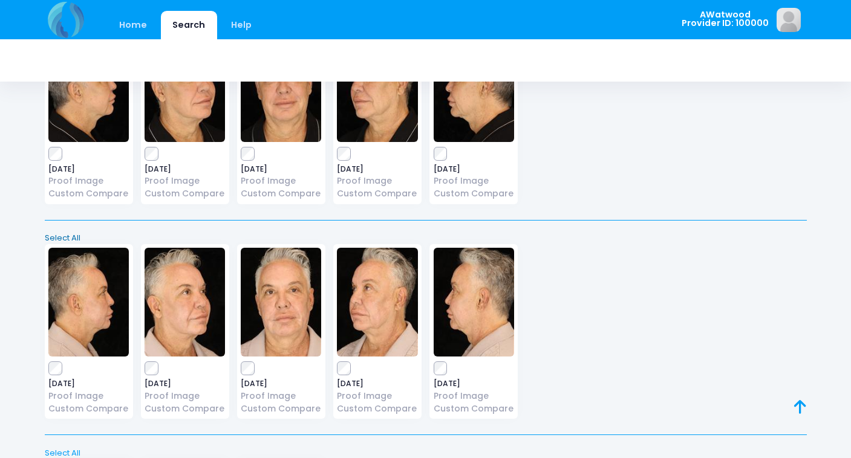
click at [71, 232] on link "Select All" at bounding box center [426, 238] width 770 height 12
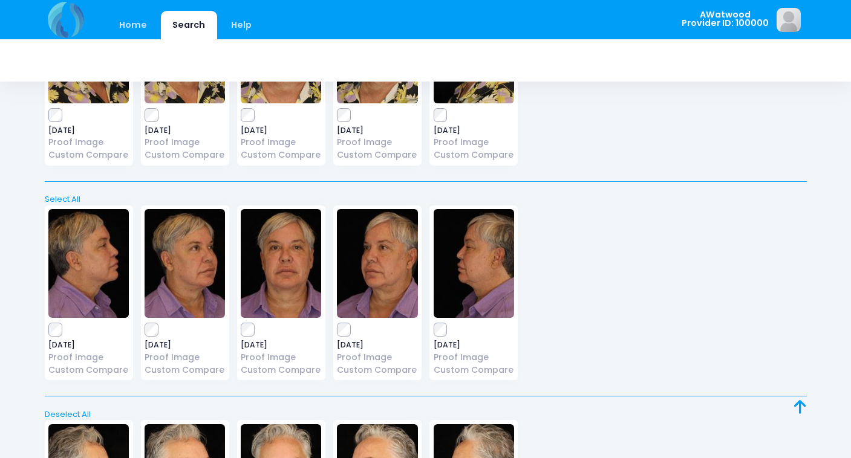
scroll to position [0, 0]
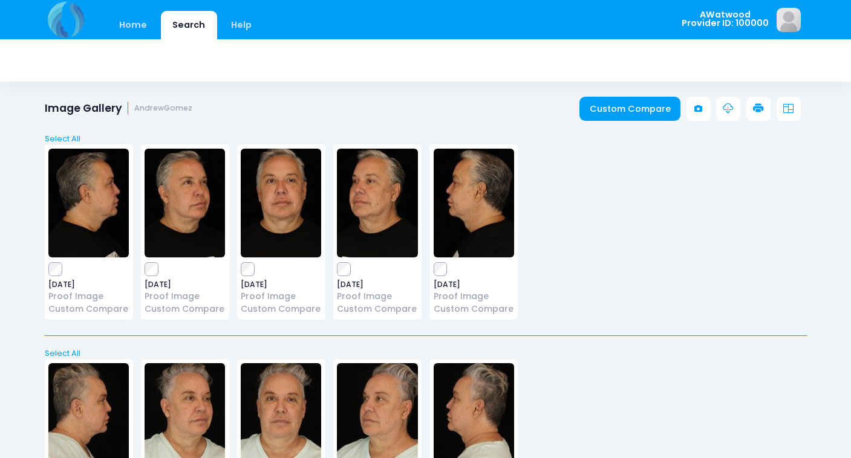
click at [726, 112] on icon at bounding box center [728, 108] width 11 height 11
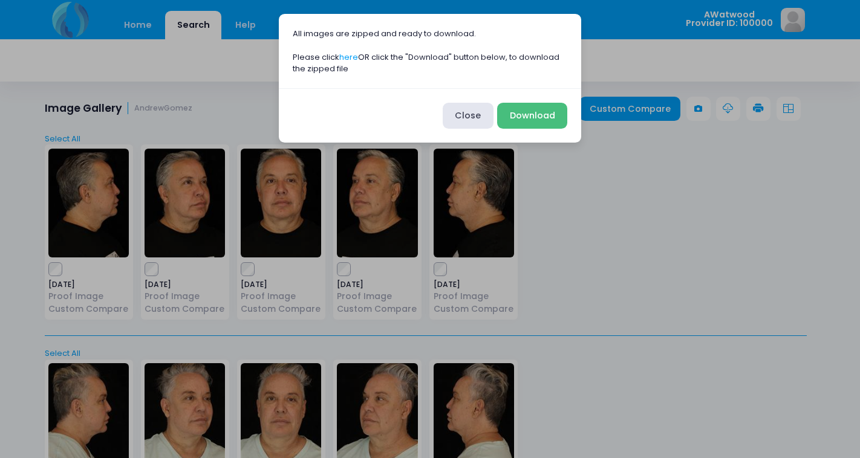
click at [538, 112] on button "Download" at bounding box center [532, 116] width 70 height 26
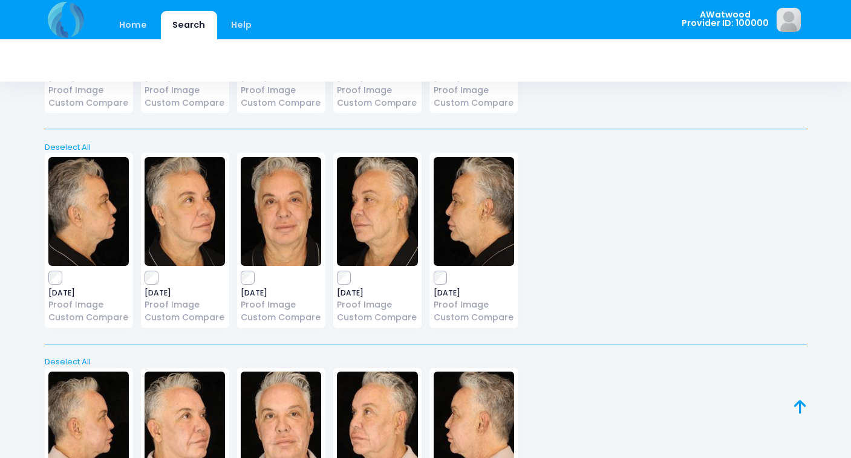
scroll to position [1276, 0]
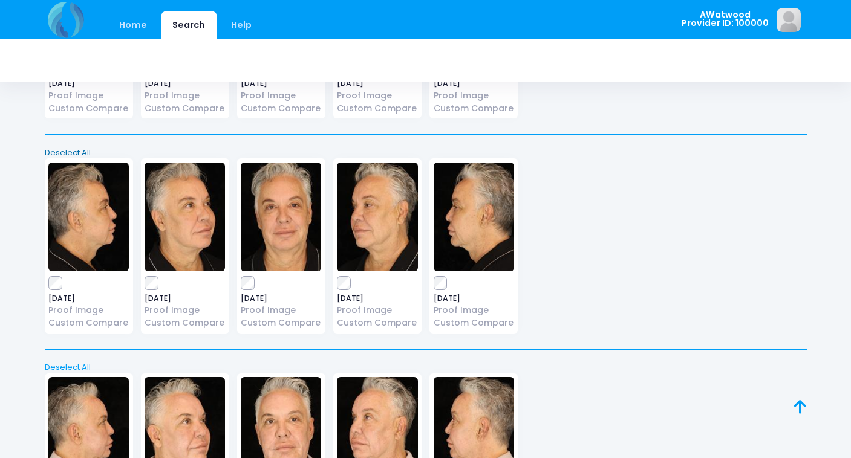
click at [66, 147] on link "Deselect All" at bounding box center [426, 153] width 770 height 12
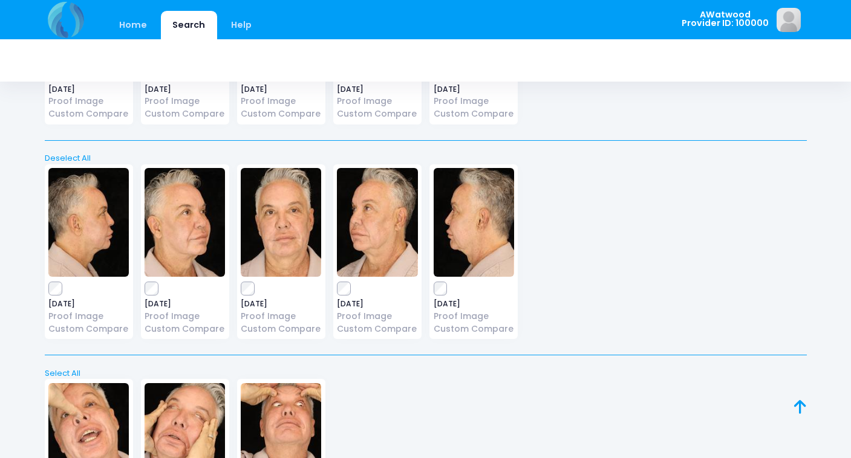
scroll to position [1425, 0]
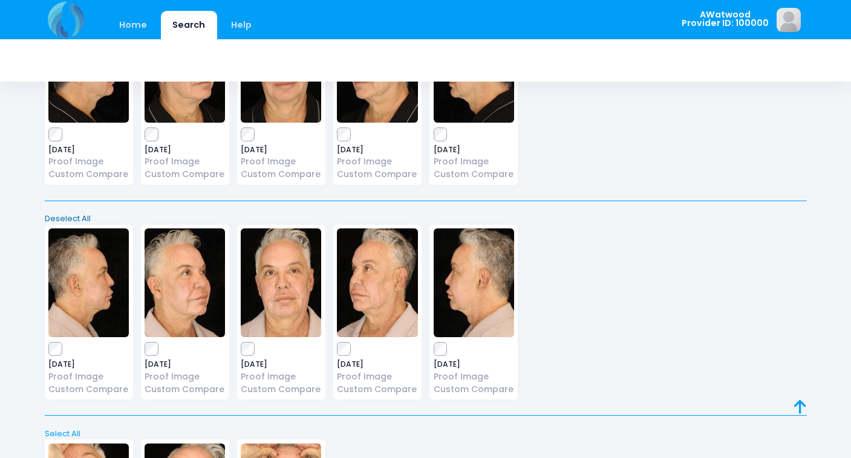
click at [85, 213] on link "Deselect All" at bounding box center [426, 219] width 770 height 12
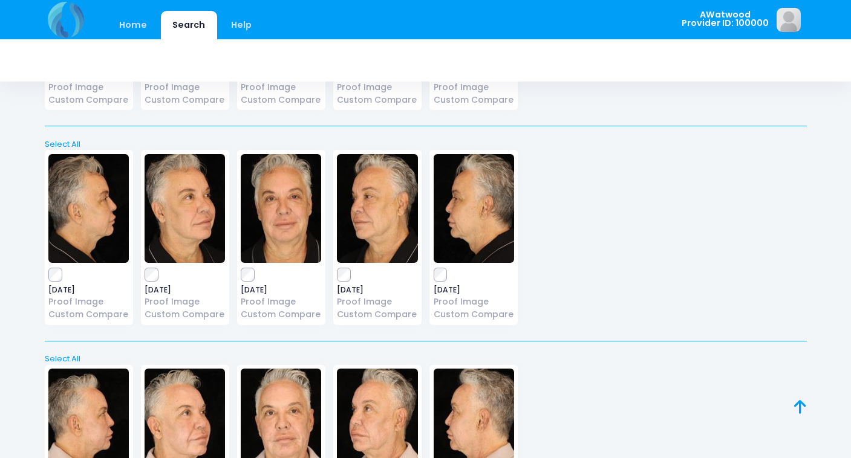
scroll to position [1320, 0]
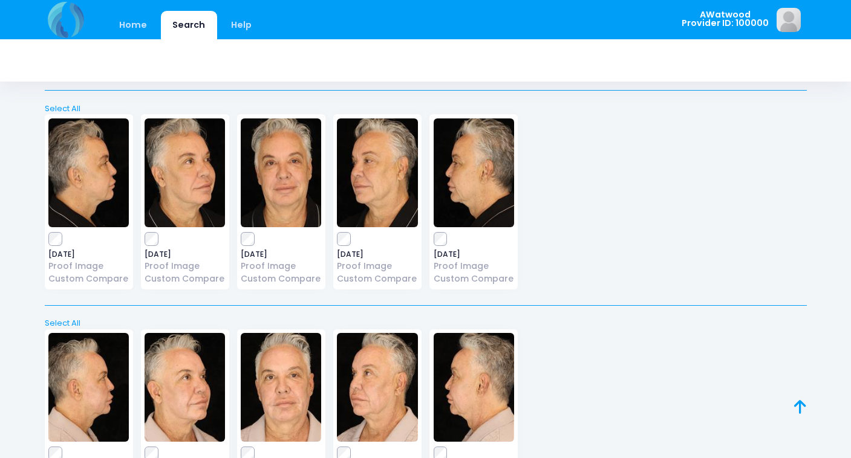
click at [284, 148] on img at bounding box center [281, 173] width 80 height 109
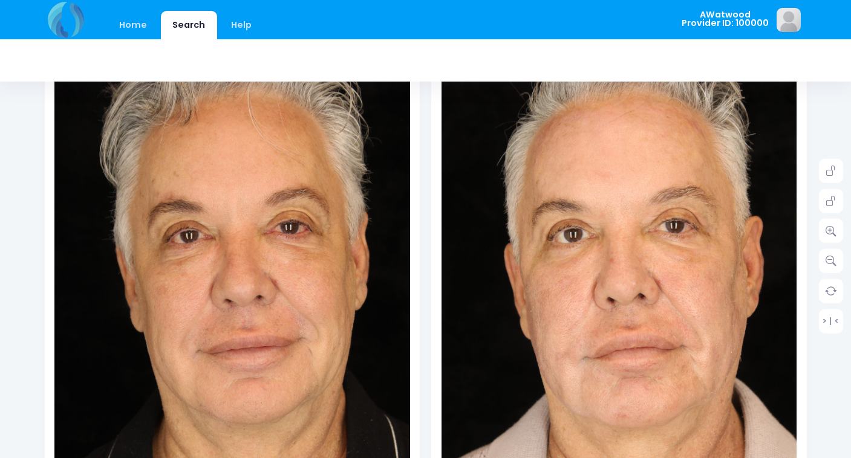
scroll to position [178, 0]
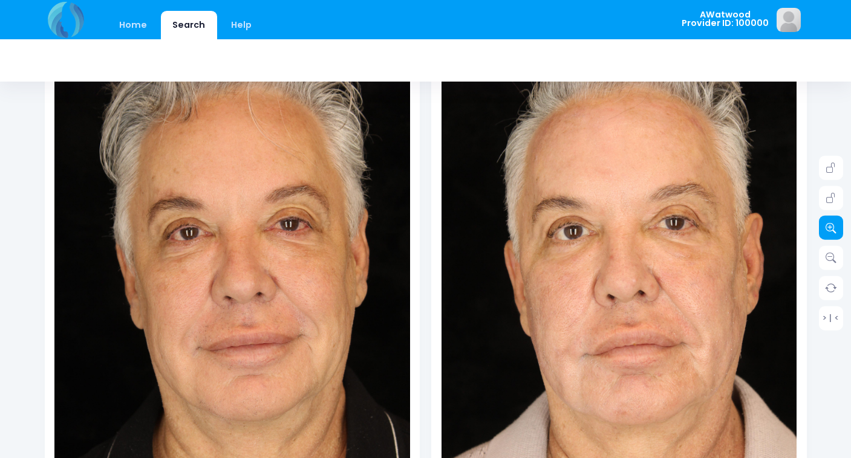
click at [832, 226] on icon at bounding box center [830, 228] width 11 height 11
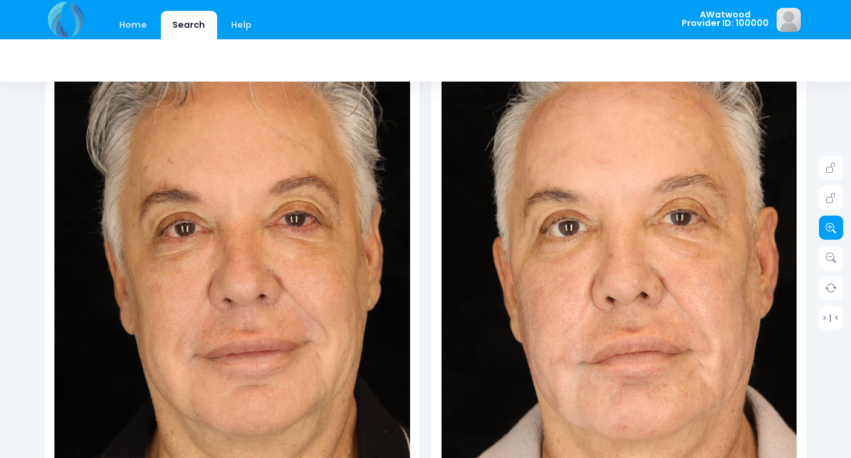
click at [832, 226] on icon at bounding box center [830, 228] width 11 height 11
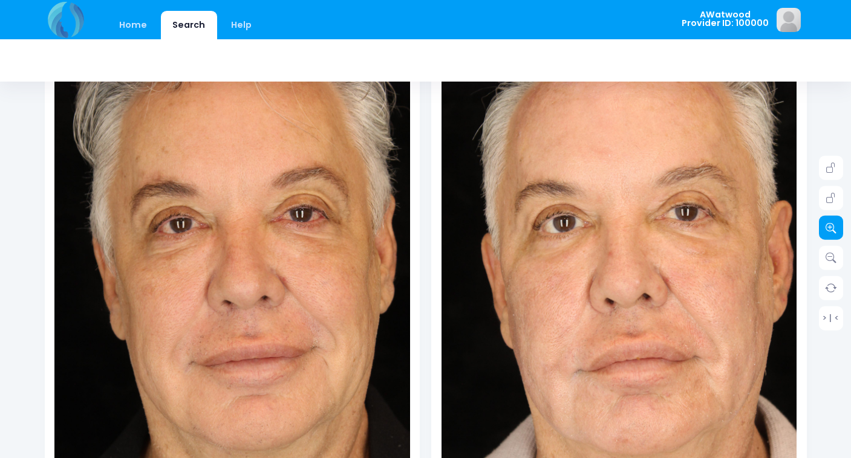
click at [832, 226] on icon at bounding box center [830, 228] width 11 height 11
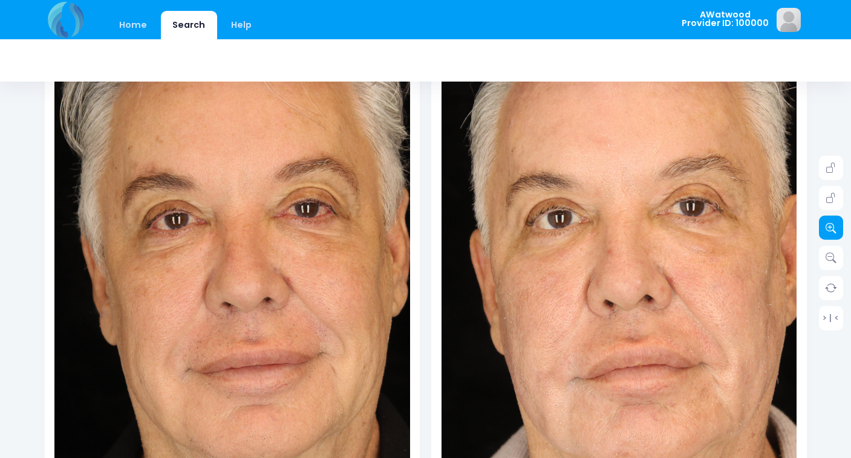
click at [832, 226] on icon at bounding box center [830, 228] width 11 height 11
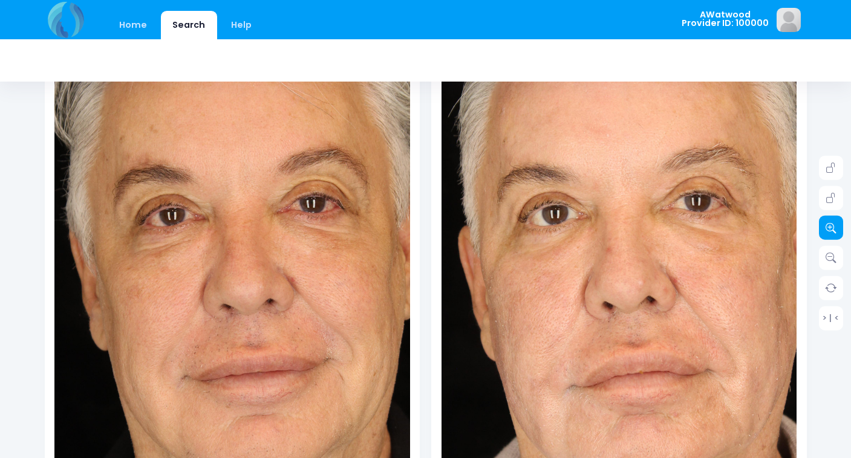
click at [832, 226] on icon at bounding box center [830, 228] width 11 height 11
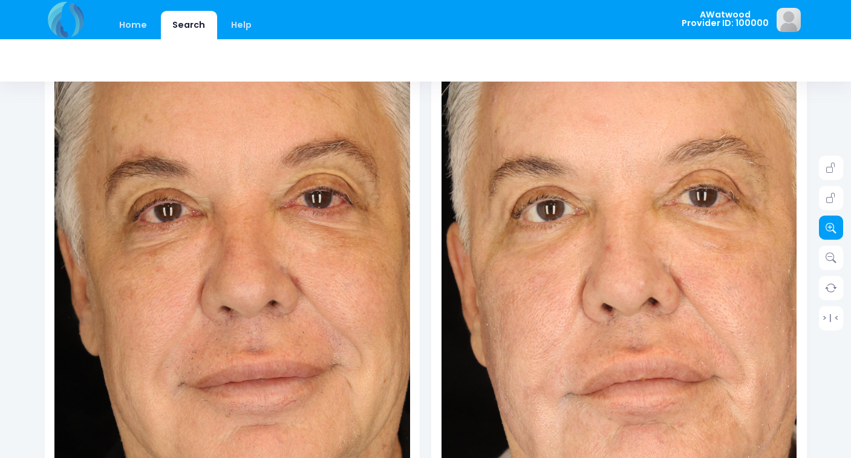
click at [832, 226] on icon at bounding box center [830, 228] width 11 height 11
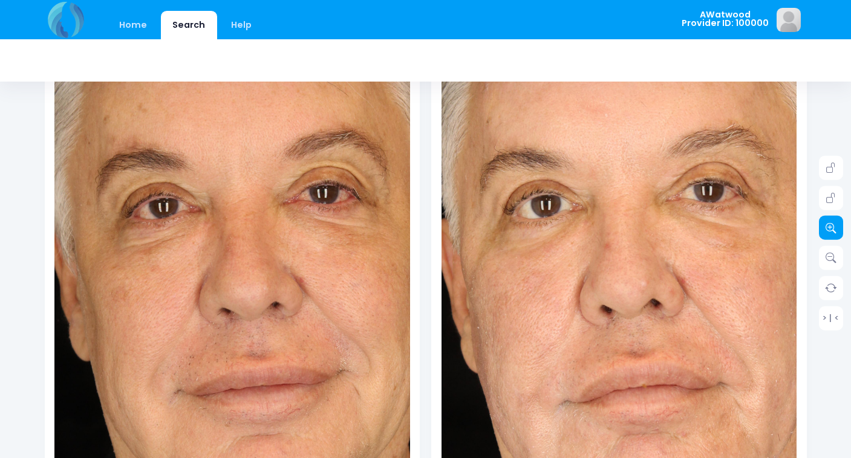
click at [832, 226] on icon at bounding box center [830, 228] width 11 height 11
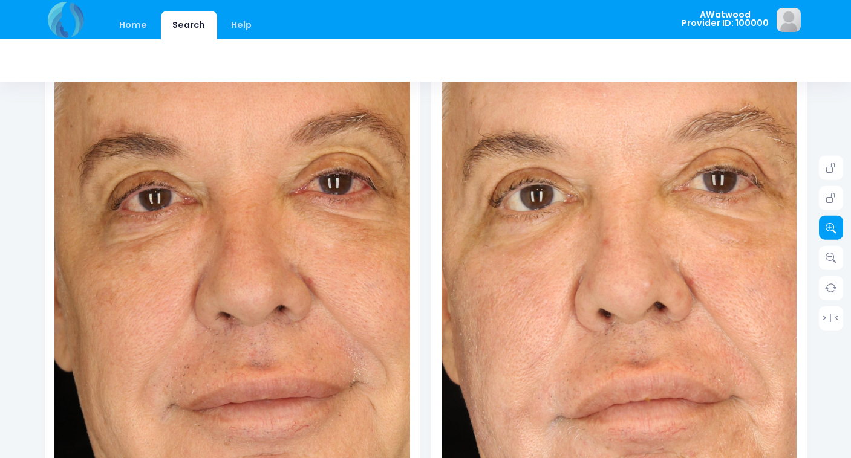
click at [832, 226] on icon at bounding box center [830, 228] width 11 height 11
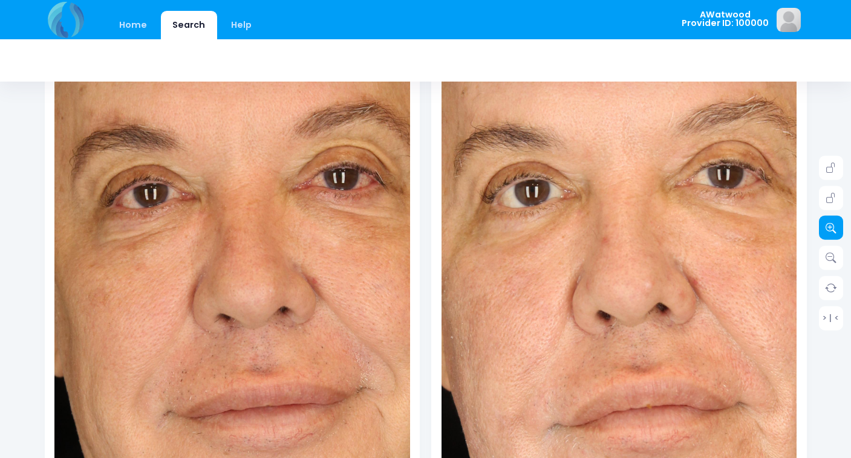
click at [832, 226] on icon at bounding box center [830, 228] width 11 height 11
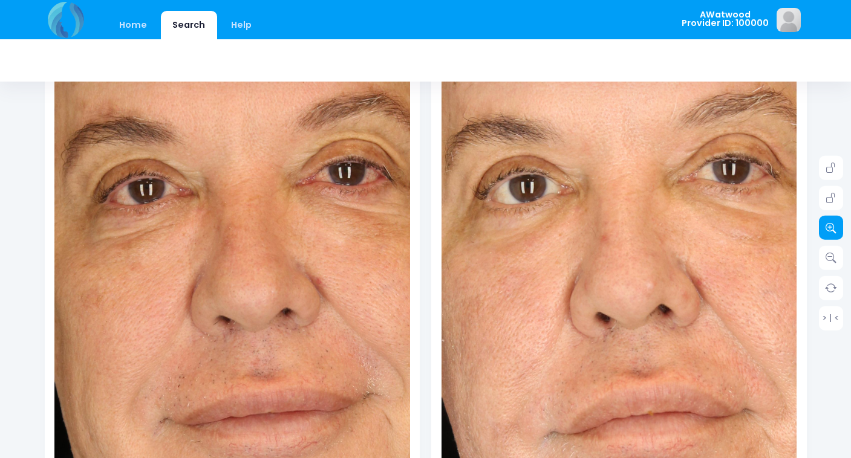
click at [832, 226] on icon at bounding box center [830, 228] width 11 height 11
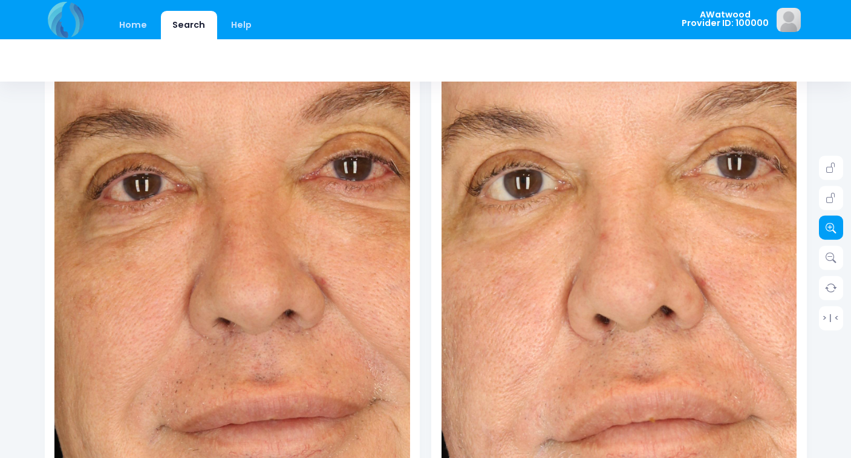
click at [832, 226] on icon at bounding box center [830, 228] width 11 height 11
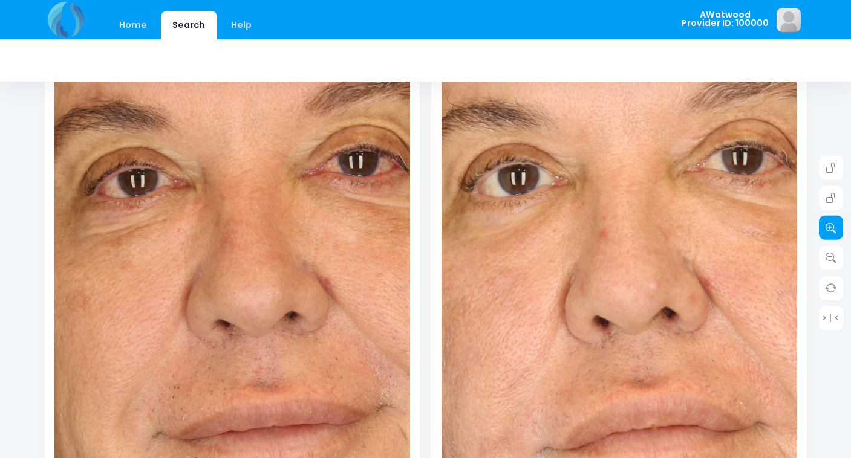
click at [832, 226] on icon at bounding box center [830, 228] width 11 height 11
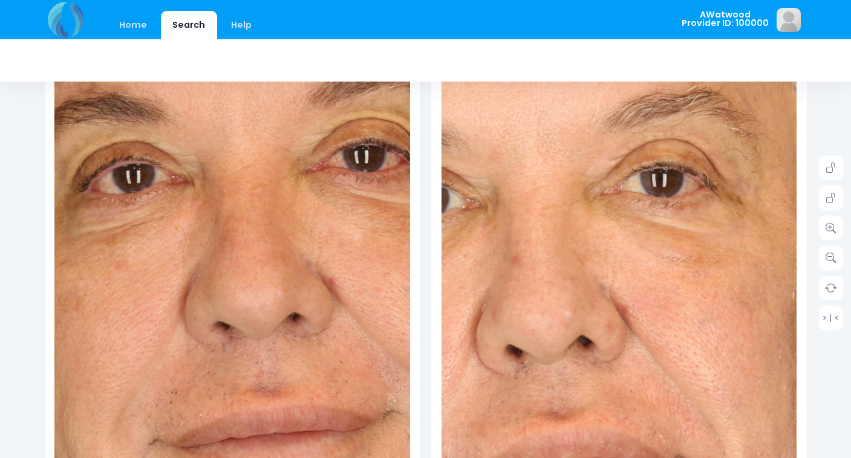
click at [685, 228] on img at bounding box center [533, 303] width 818 height 1226
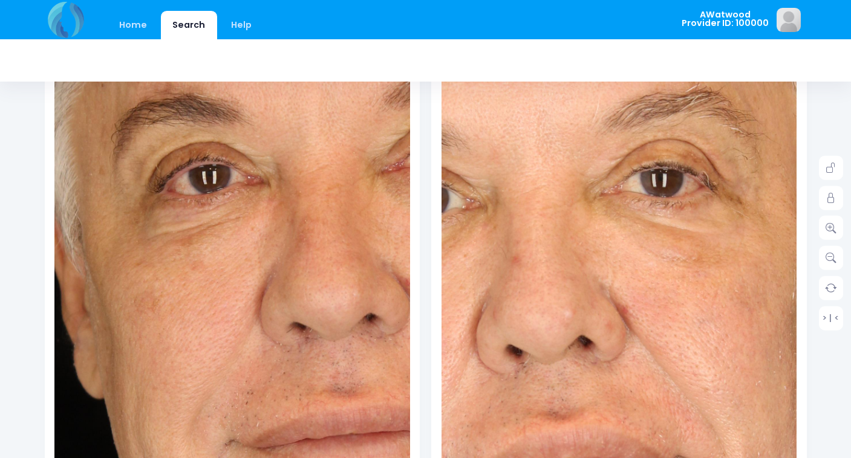
click at [174, 246] on img at bounding box center [308, 277] width 818 height 1226
click at [832, 196] on icon at bounding box center [830, 198] width 11 height 11
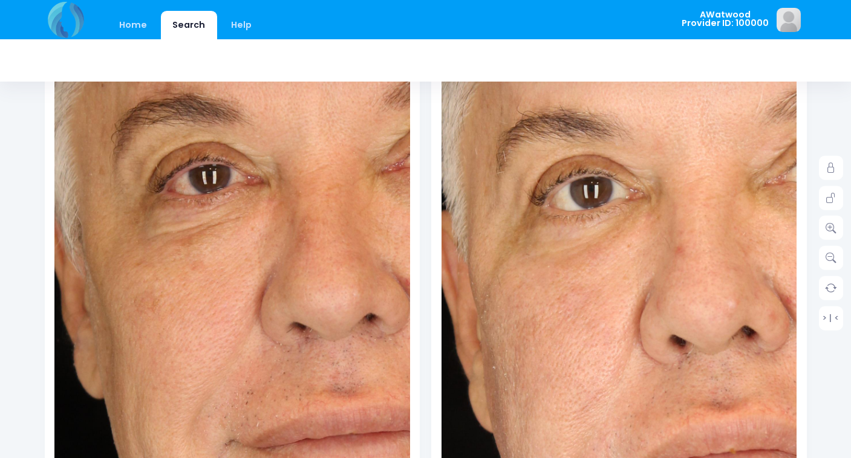
click at [559, 235] on img at bounding box center [696, 294] width 818 height 1226
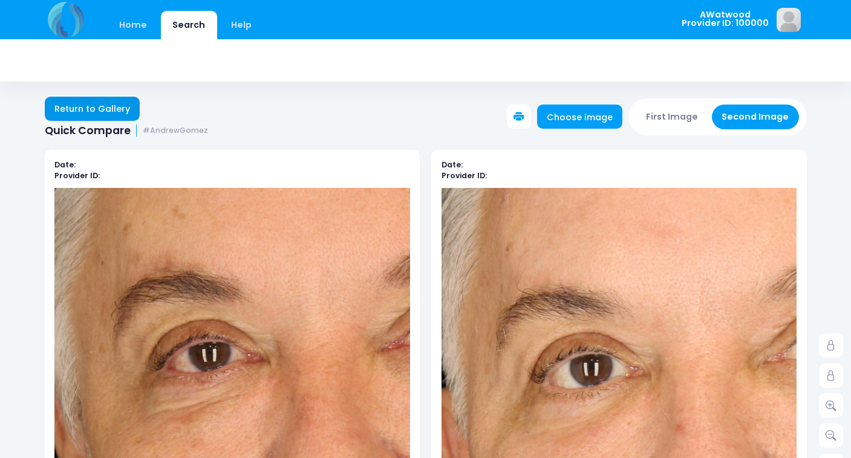
click at [106, 108] on link "Return to Gallery" at bounding box center [93, 109] width 96 height 24
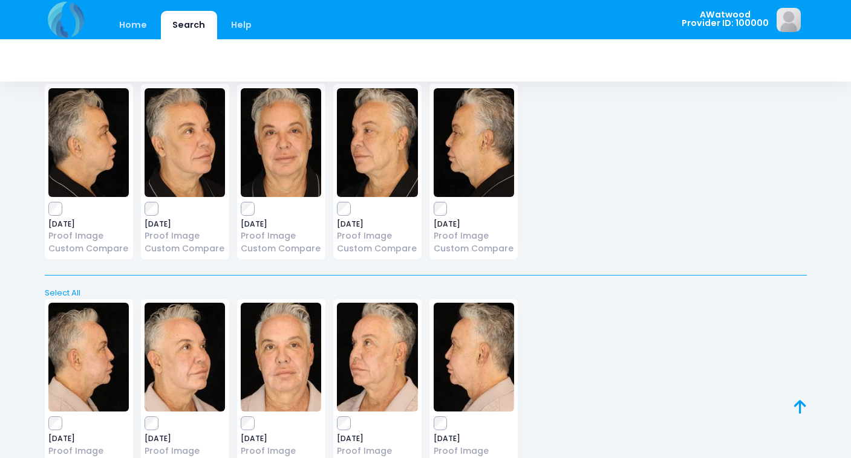
scroll to position [1331, 0]
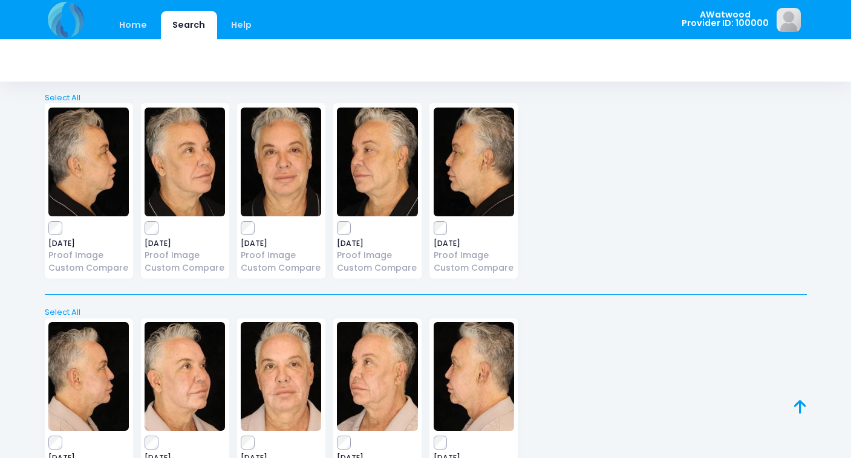
click at [187, 155] on img at bounding box center [185, 162] width 80 height 109
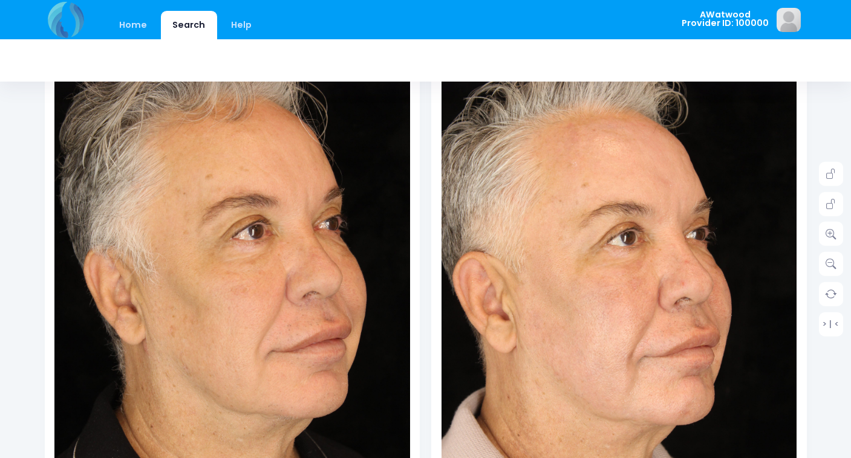
scroll to position [175, 0]
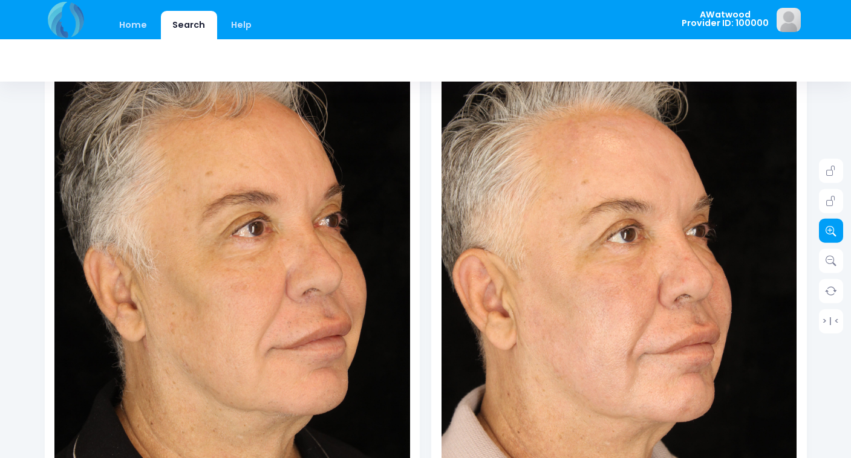
click at [829, 232] on icon at bounding box center [830, 231] width 11 height 11
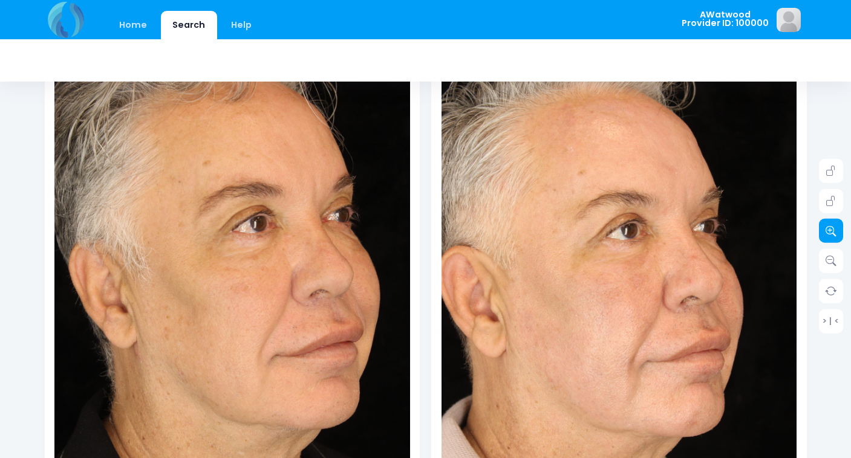
click at [829, 232] on icon at bounding box center [830, 231] width 11 height 11
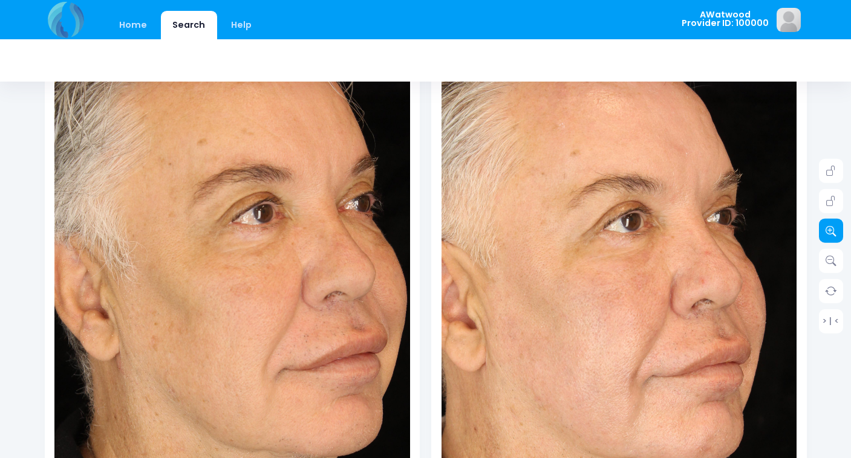
click at [829, 232] on icon at bounding box center [830, 231] width 11 height 11
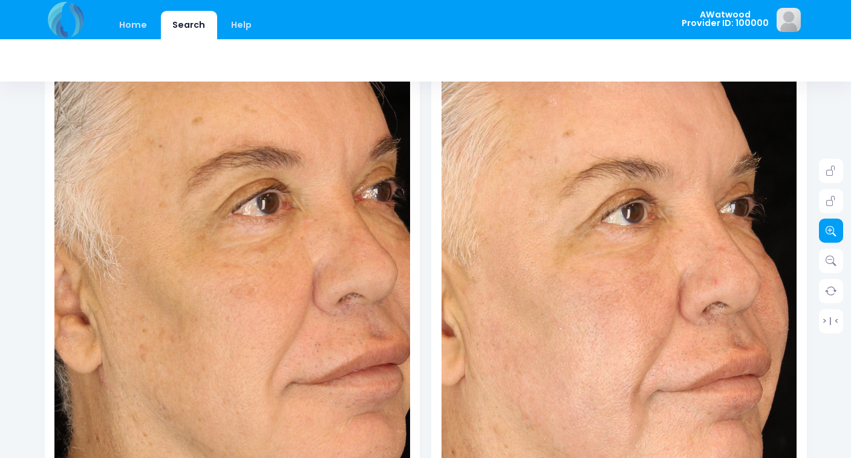
click at [829, 232] on icon at bounding box center [830, 231] width 11 height 11
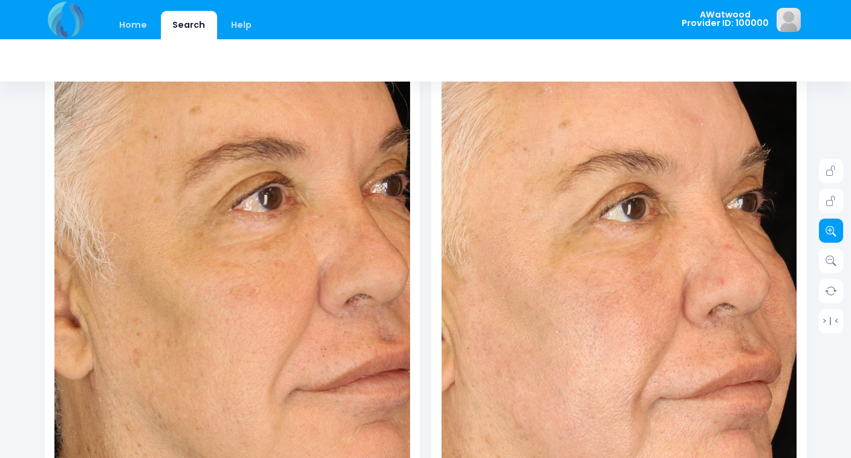
click at [829, 232] on icon at bounding box center [830, 231] width 11 height 11
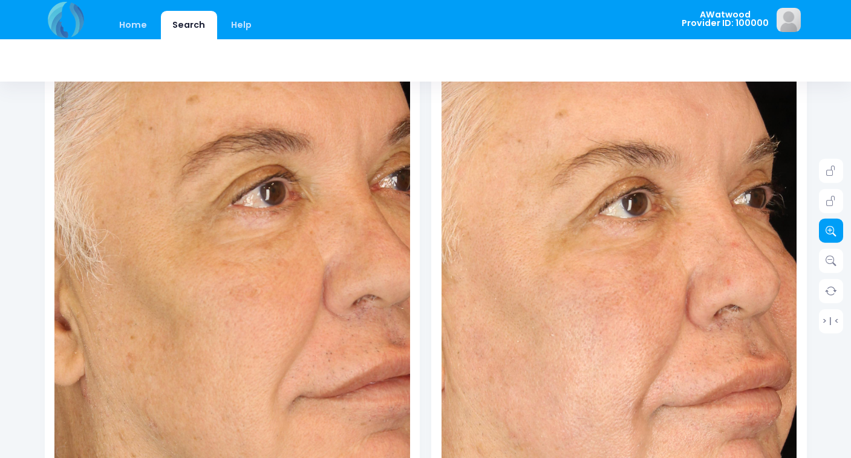
click at [829, 232] on icon at bounding box center [830, 231] width 11 height 11
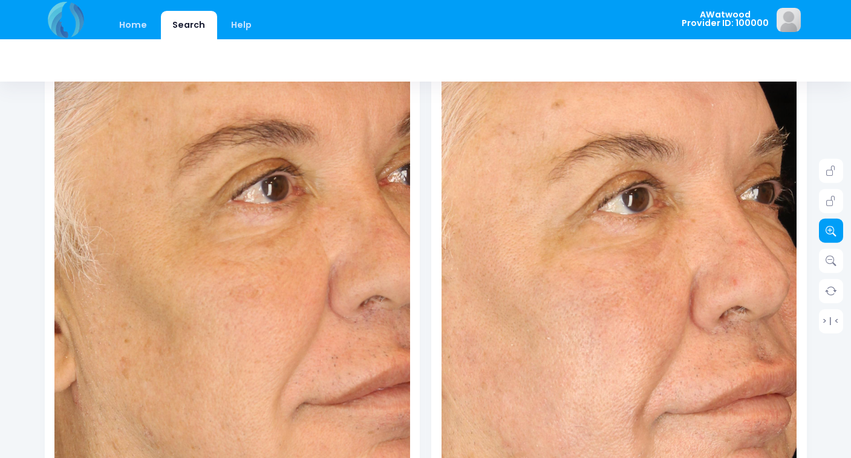
click at [829, 232] on icon at bounding box center [830, 231] width 11 height 11
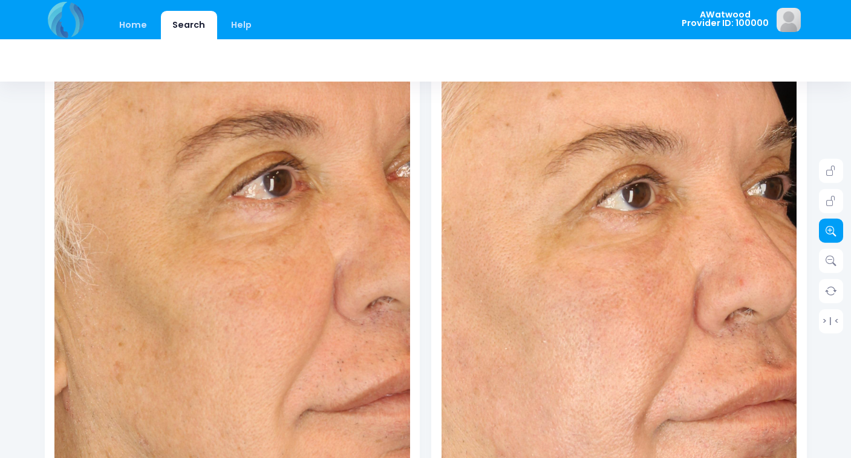
click at [829, 232] on icon at bounding box center [830, 231] width 11 height 11
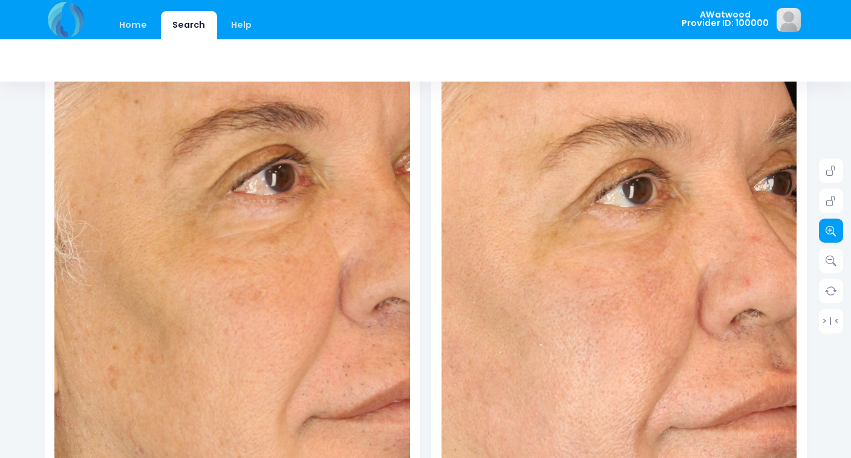
click at [829, 232] on icon at bounding box center [830, 231] width 11 height 11
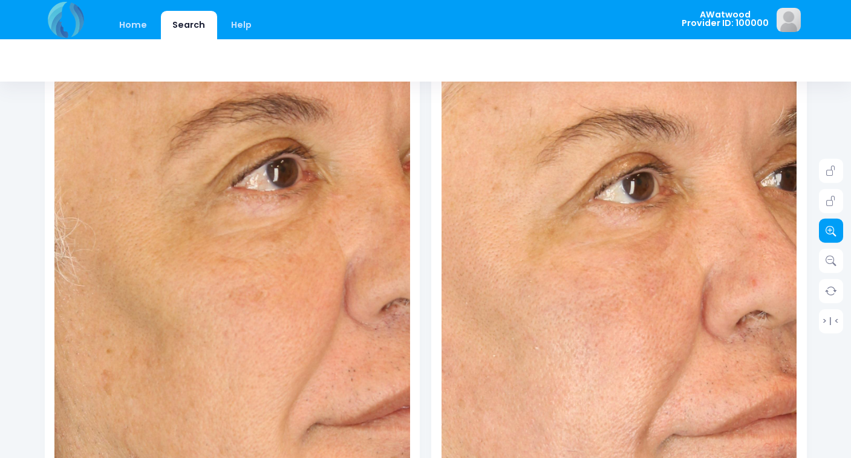
click at [829, 232] on icon at bounding box center [830, 231] width 11 height 11
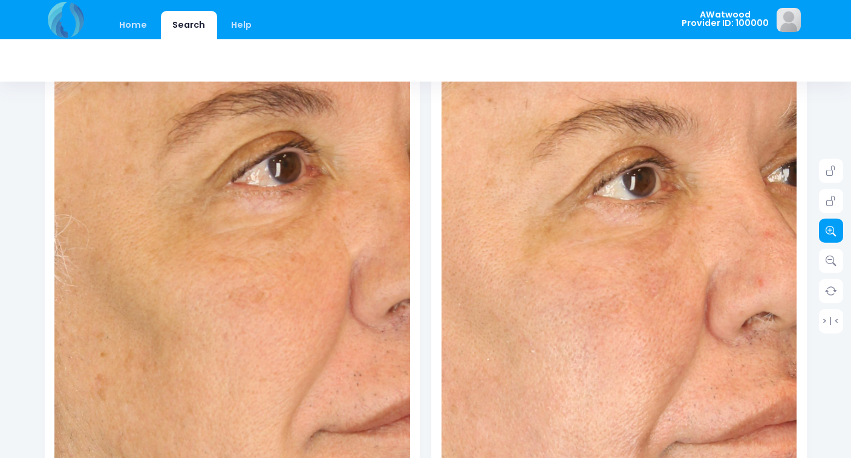
click at [829, 232] on icon at bounding box center [830, 231] width 11 height 11
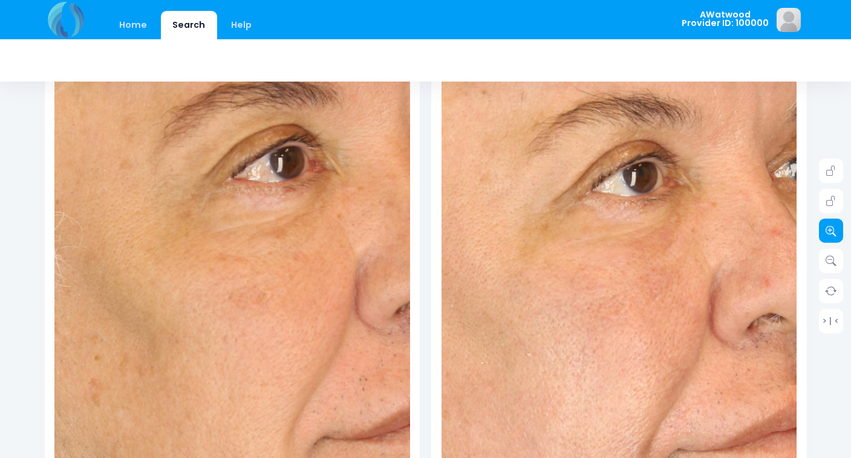
click at [829, 232] on icon at bounding box center [830, 231] width 11 height 11
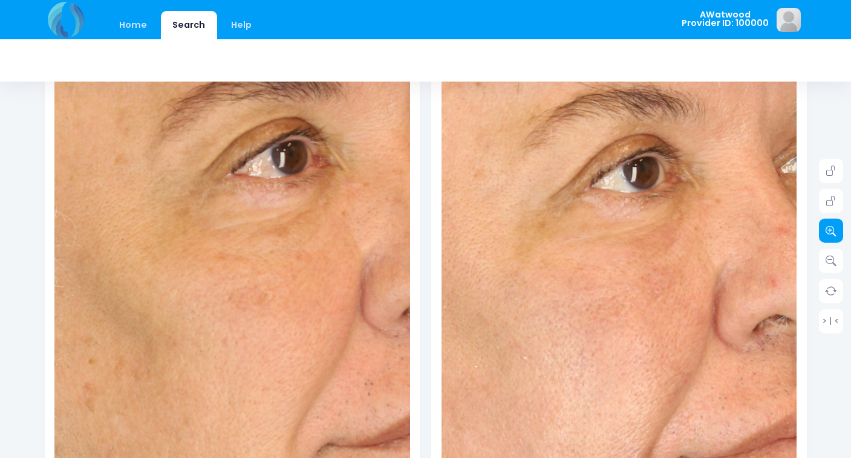
click at [829, 232] on icon at bounding box center [830, 231] width 11 height 11
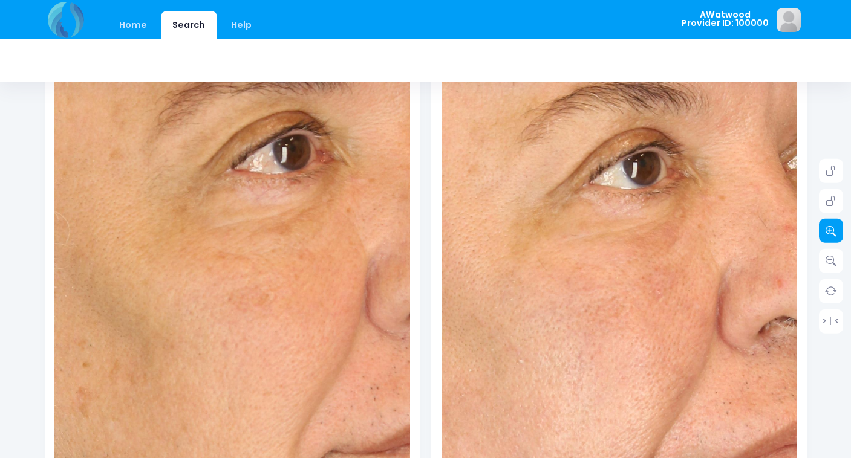
click at [829, 232] on icon at bounding box center [830, 231] width 11 height 11
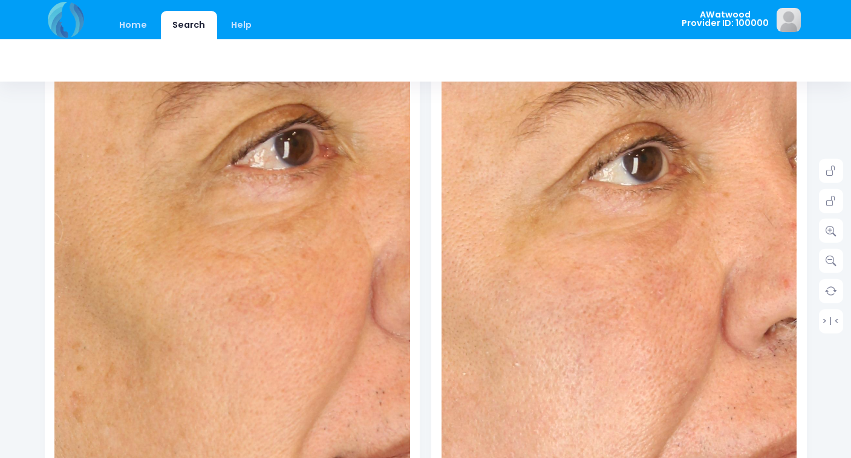
scroll to position [0, 0]
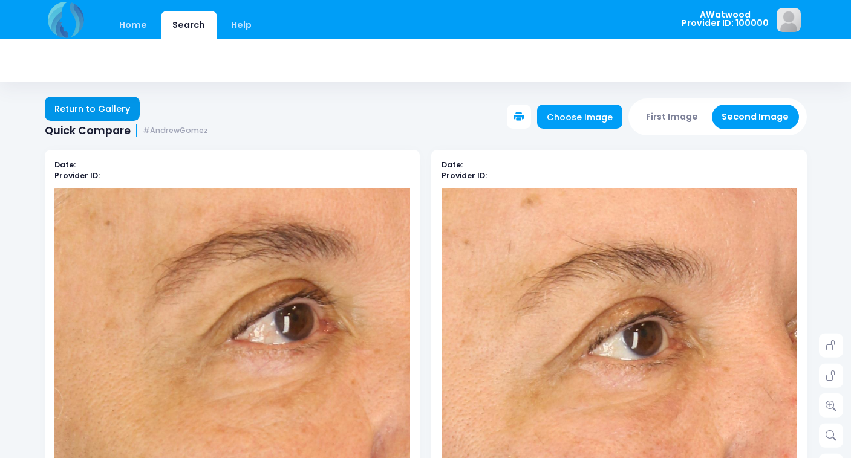
click at [88, 103] on link "Return to Gallery" at bounding box center [93, 109] width 96 height 24
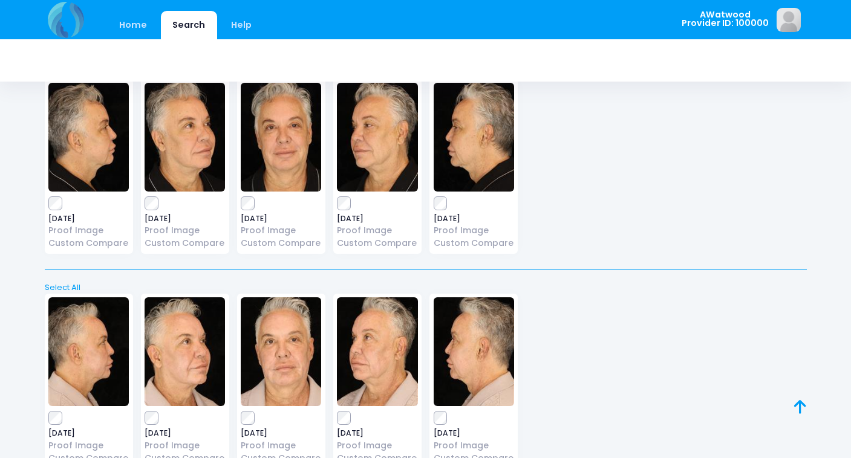
scroll to position [1350, 0]
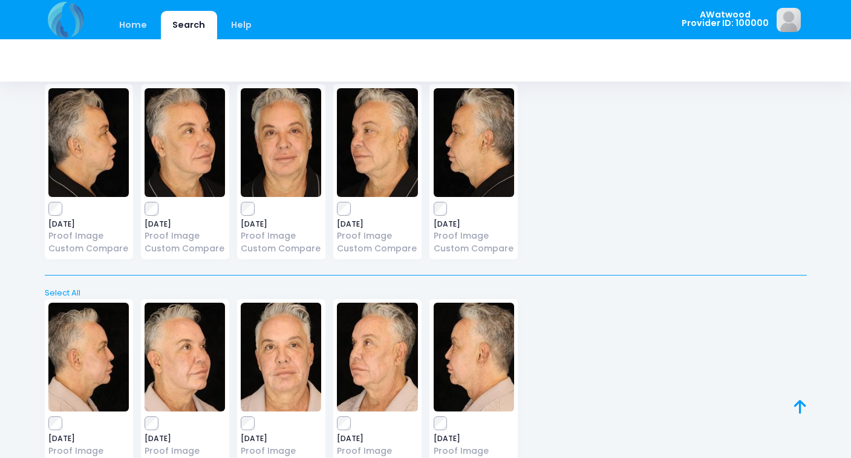
click at [376, 130] on img at bounding box center [377, 142] width 80 height 109
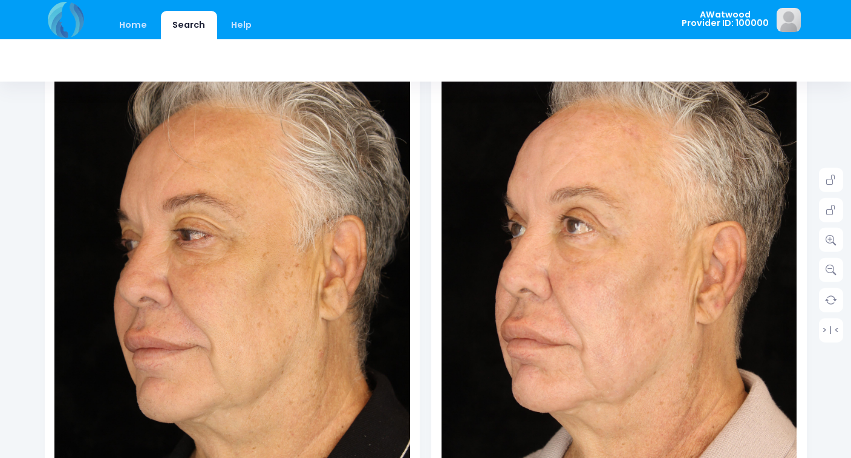
scroll to position [177, 0]
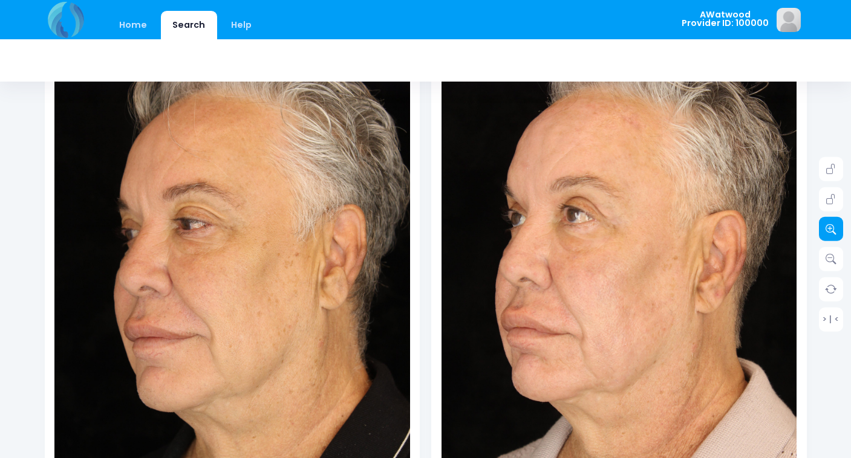
click at [826, 226] on icon at bounding box center [830, 229] width 11 height 11
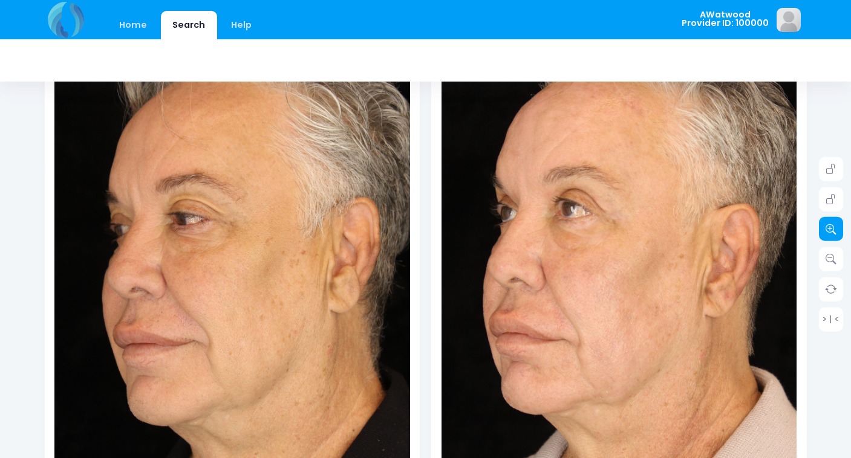
click at [826, 226] on icon at bounding box center [830, 229] width 11 height 11
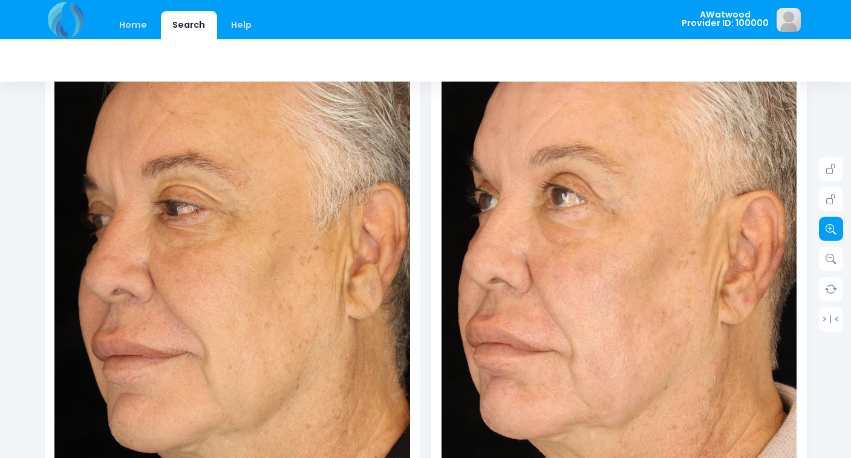
click at [826, 226] on icon at bounding box center [830, 229] width 11 height 11
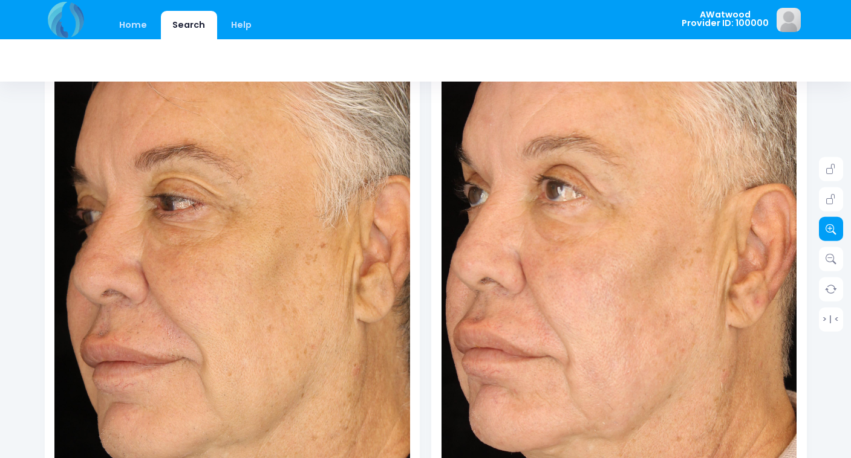
click at [826, 226] on icon at bounding box center [830, 229] width 11 height 11
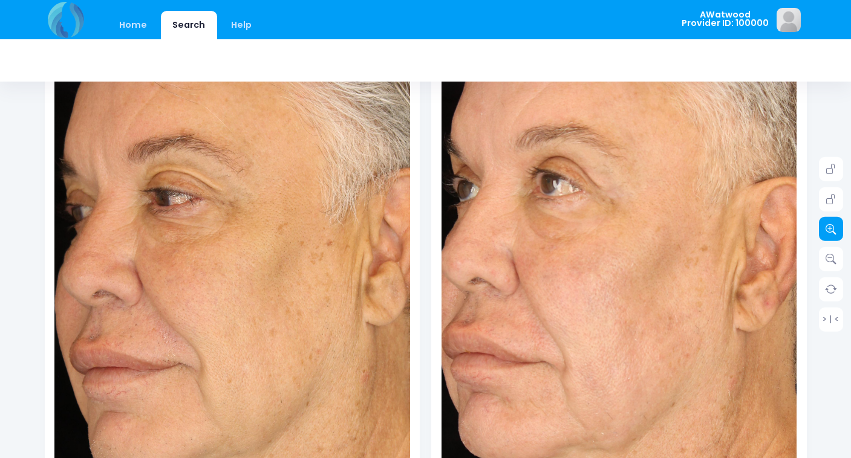
click at [826, 226] on icon at bounding box center [830, 229] width 11 height 11
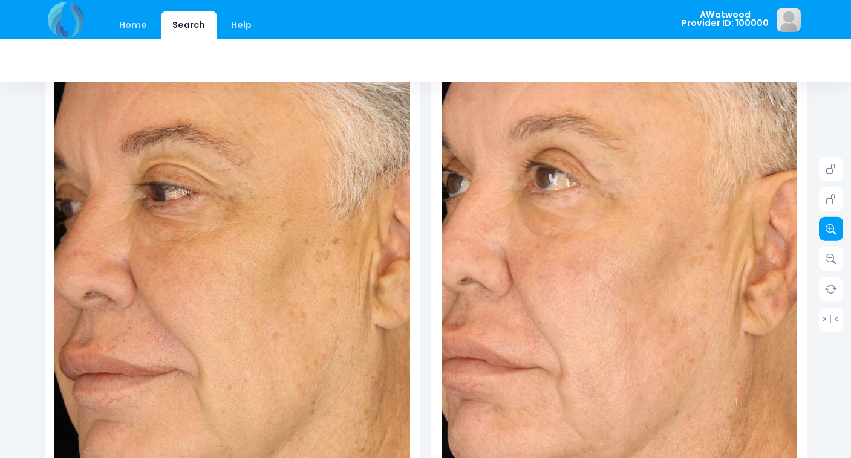
click at [826, 226] on icon at bounding box center [830, 229] width 11 height 11
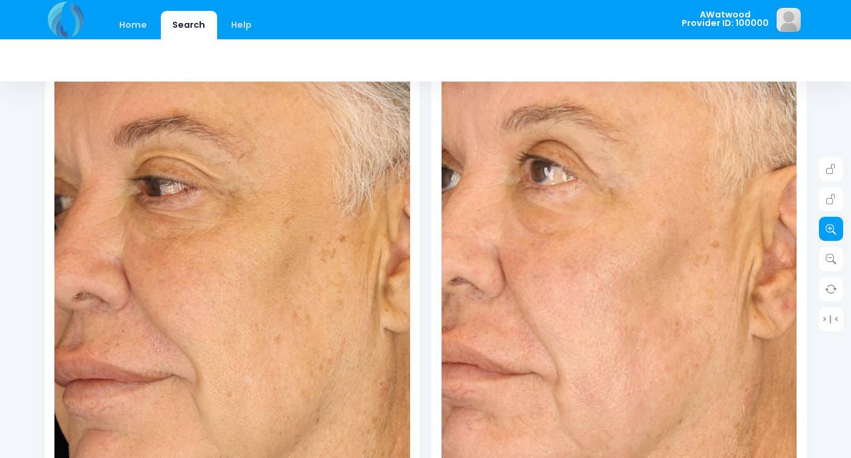
click at [826, 226] on icon at bounding box center [830, 229] width 11 height 11
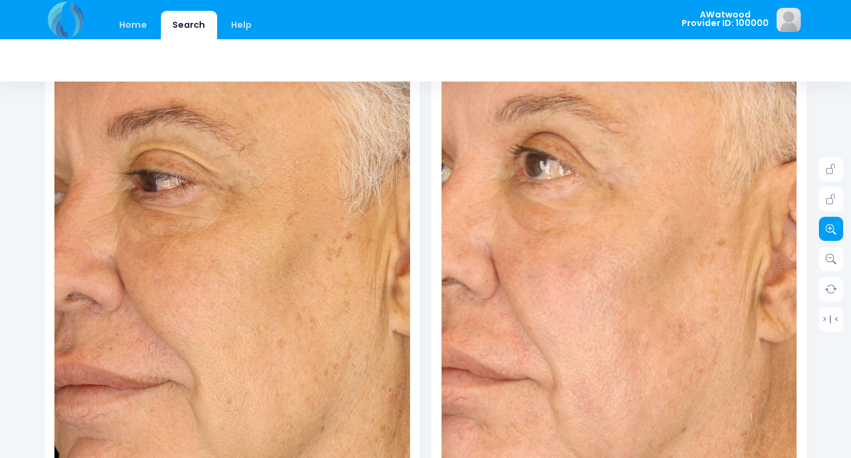
click at [826, 226] on icon at bounding box center [830, 229] width 11 height 11
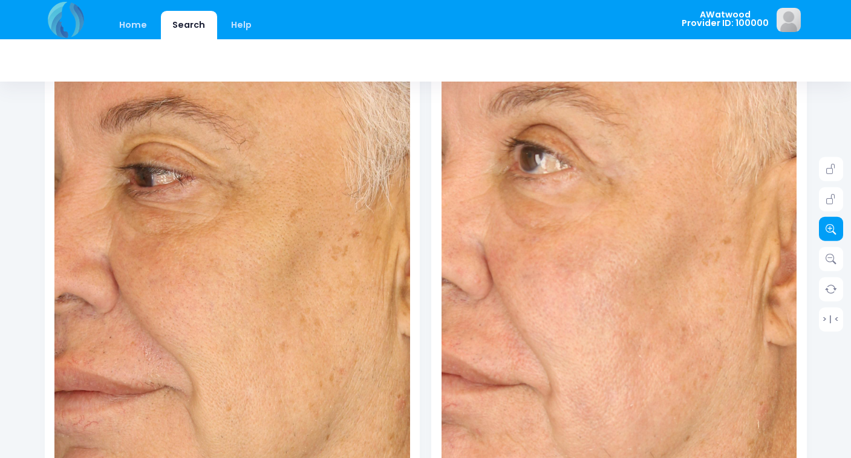
click at [826, 226] on icon at bounding box center [830, 229] width 11 height 11
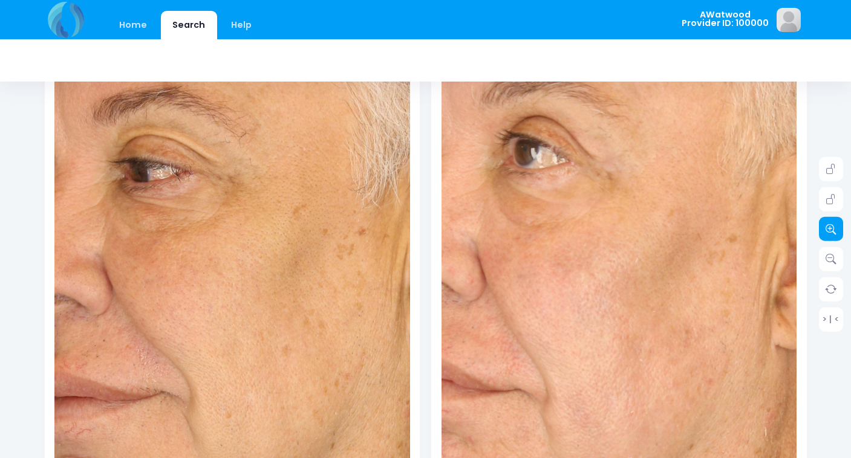
click at [826, 226] on icon at bounding box center [830, 229] width 11 height 11
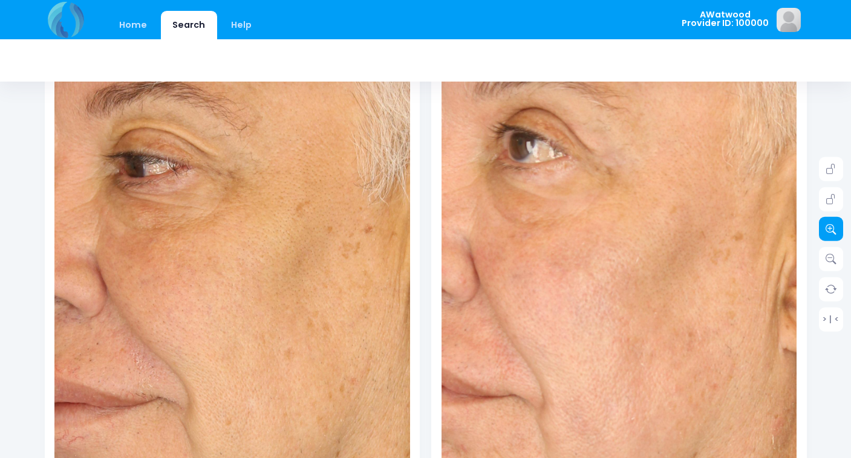
click at [826, 226] on icon at bounding box center [830, 229] width 11 height 11
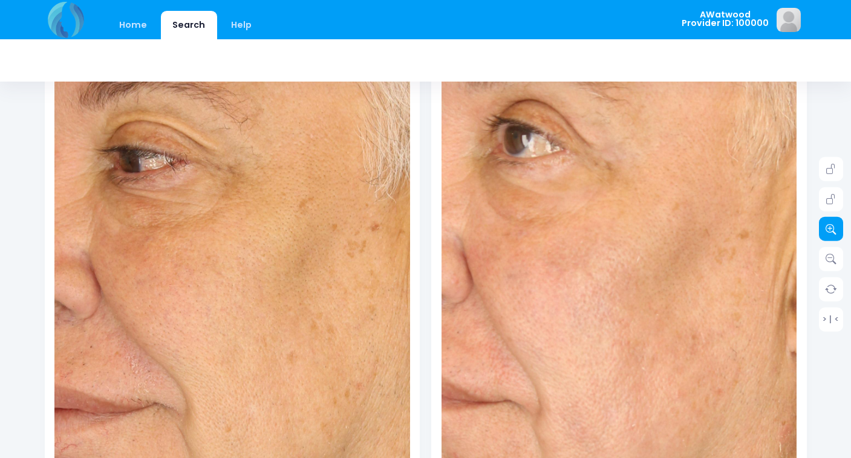
click at [826, 226] on icon at bounding box center [830, 229] width 11 height 11
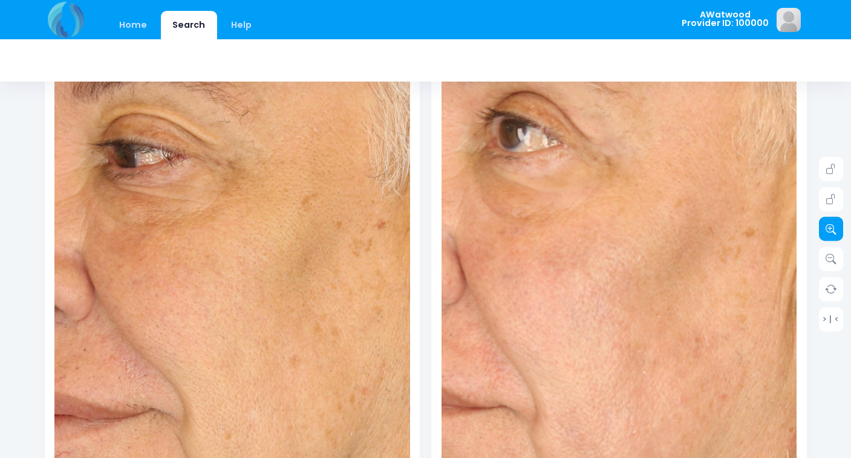
click at [826, 226] on icon at bounding box center [830, 229] width 11 height 11
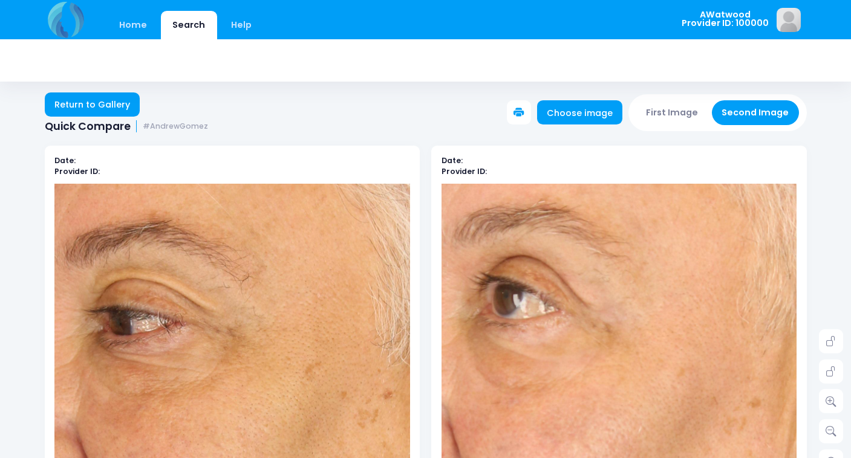
scroll to position [0, 0]
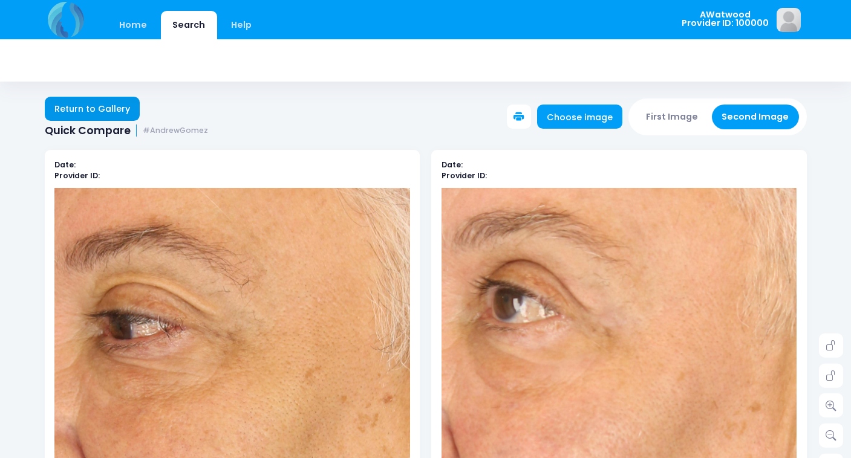
click at [114, 108] on link "Return to Gallery" at bounding box center [93, 109] width 96 height 24
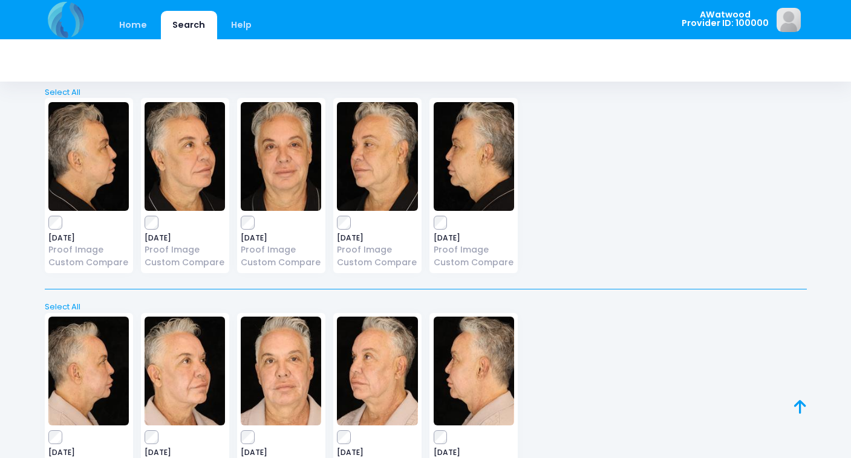
scroll to position [1353, 0]
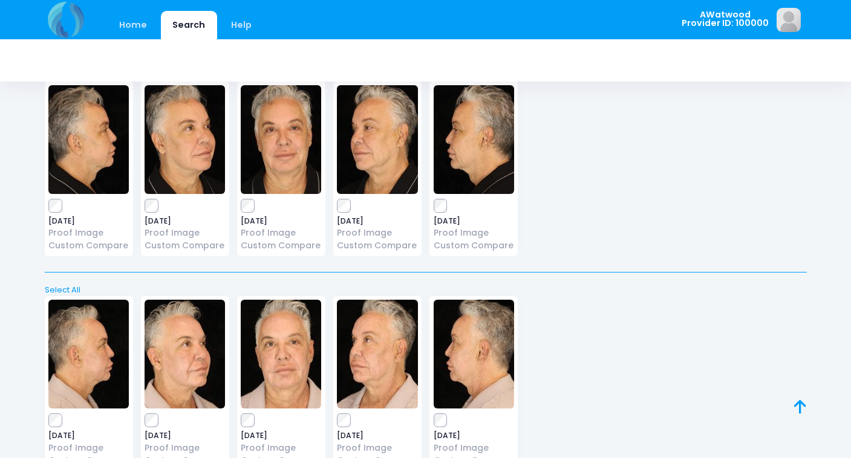
click at [275, 152] on img at bounding box center [281, 139] width 80 height 109
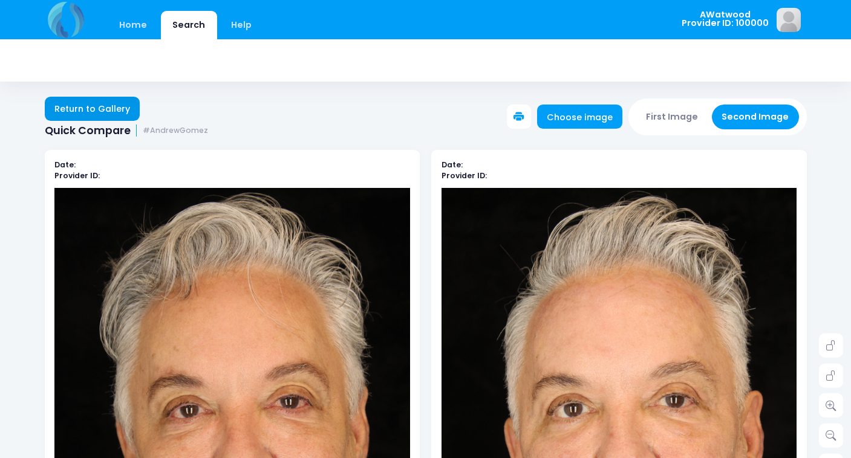
click at [103, 107] on link "Return to Gallery" at bounding box center [93, 109] width 96 height 24
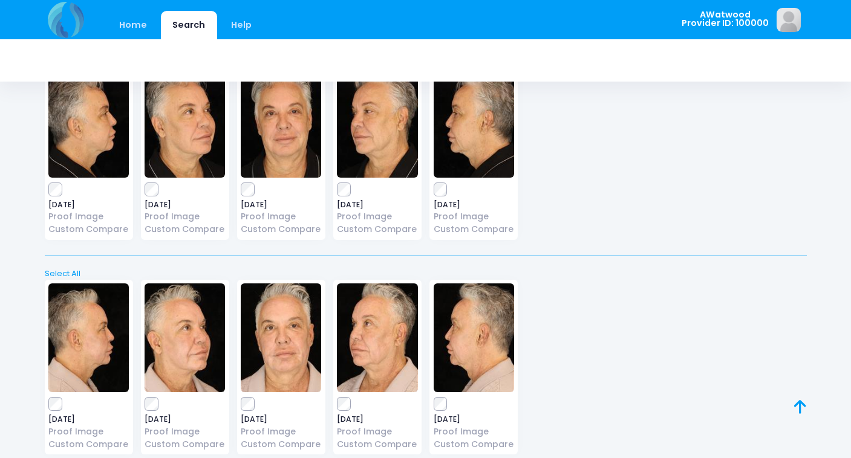
scroll to position [1395, 0]
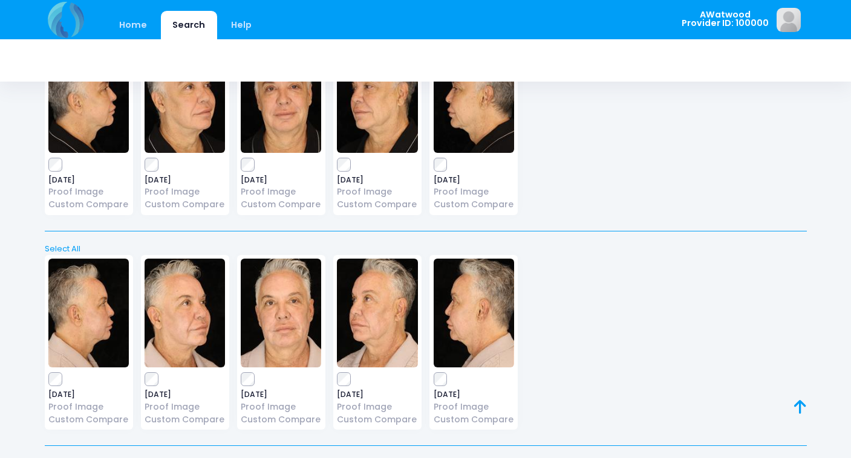
click at [374, 114] on img at bounding box center [377, 98] width 80 height 109
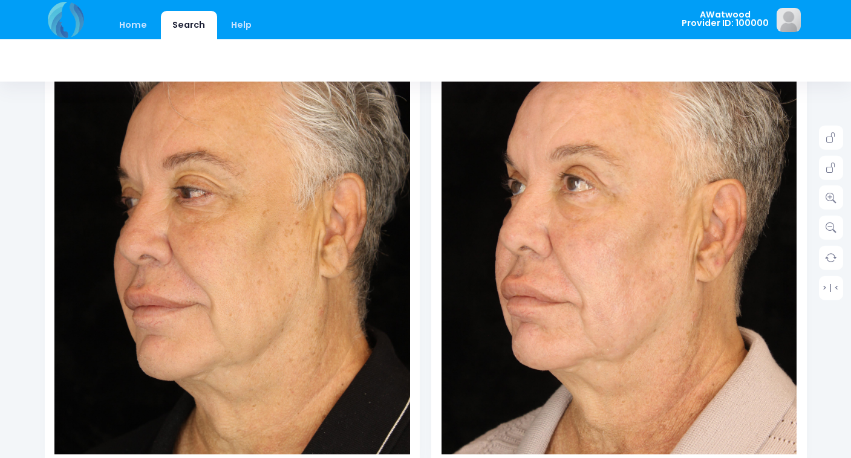
scroll to position [205, 0]
